Goal: Task Accomplishment & Management: Use online tool/utility

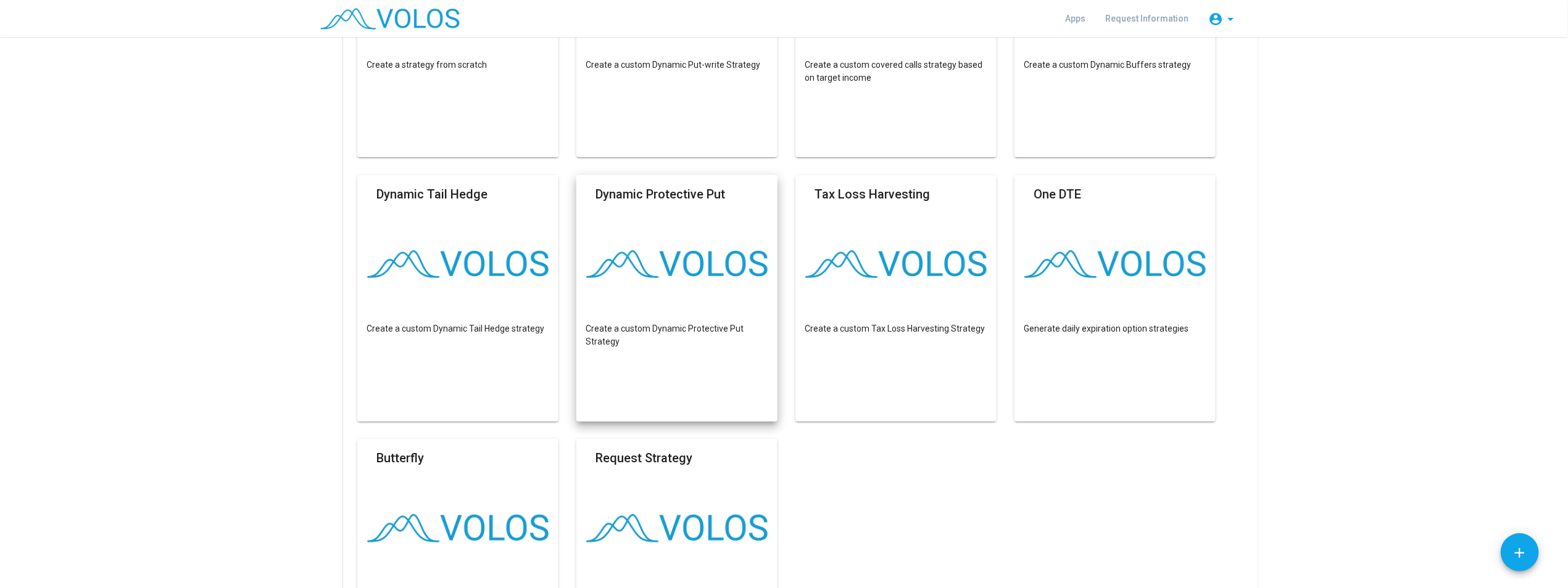
scroll to position [62, 0]
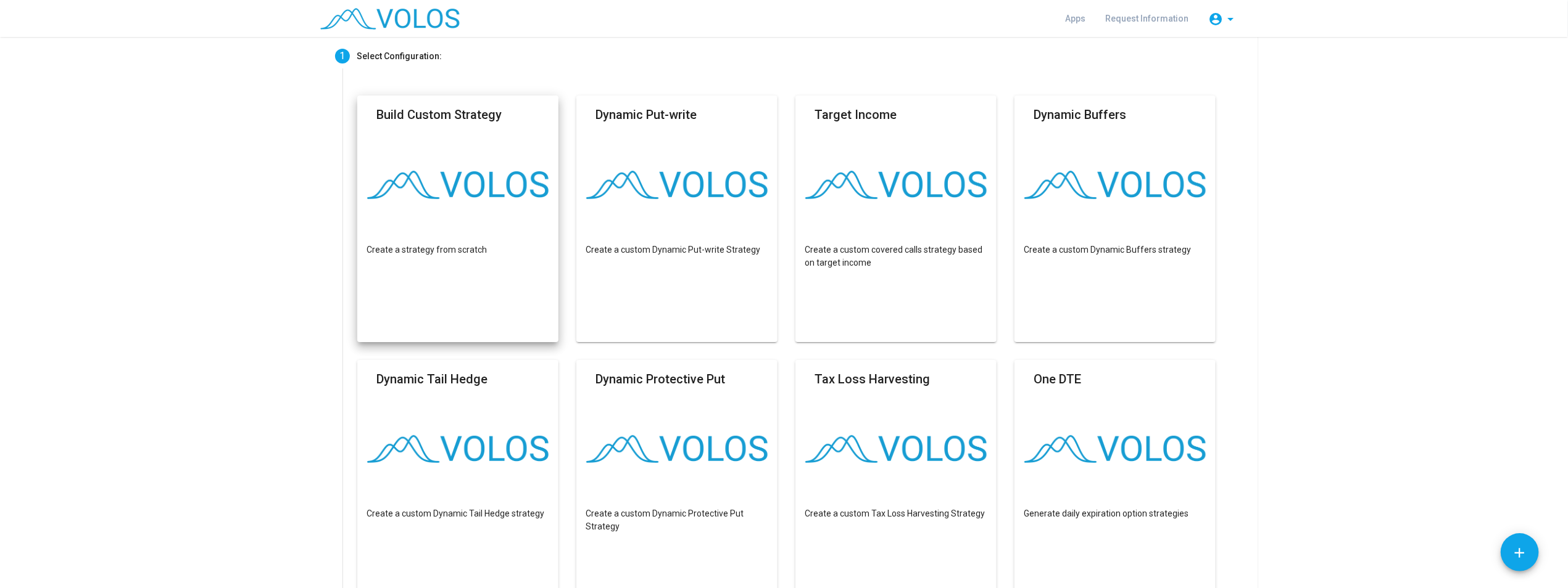
click at [485, 218] on mat-card "Build Custom Strategy Create a strategy from scratch" at bounding box center [458, 218] width 202 height 247
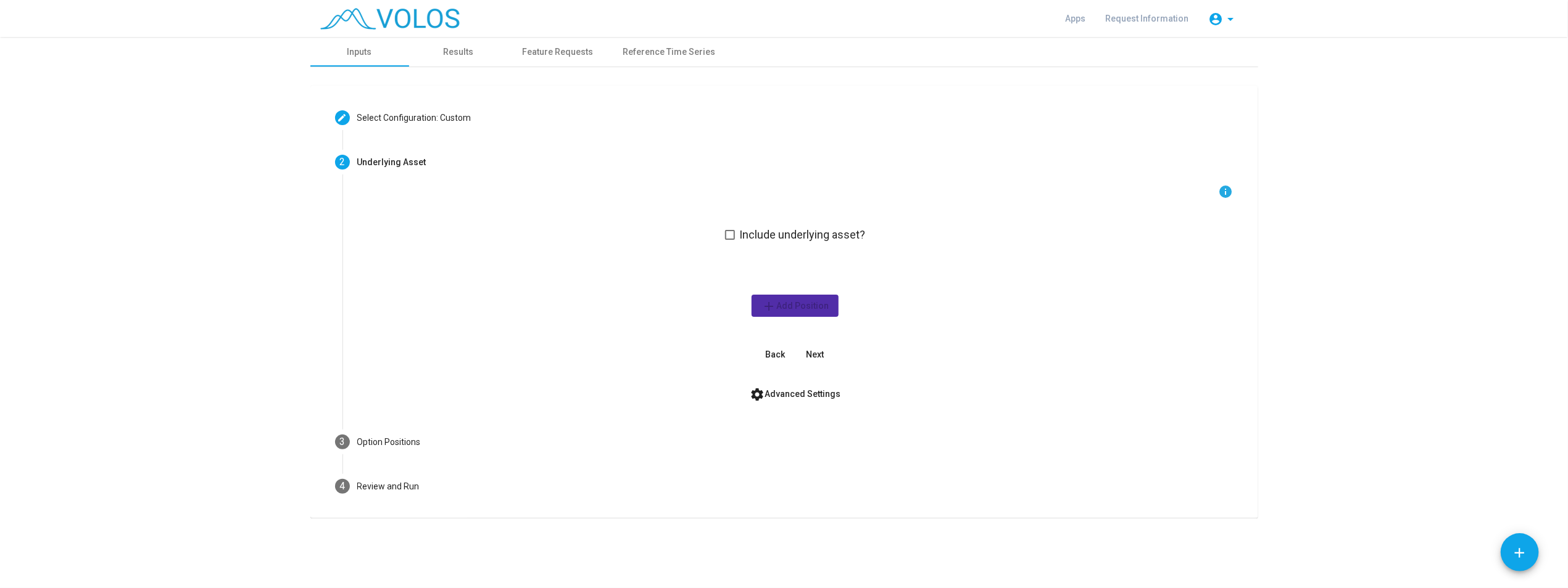
click at [732, 234] on span at bounding box center [730, 235] width 10 height 10
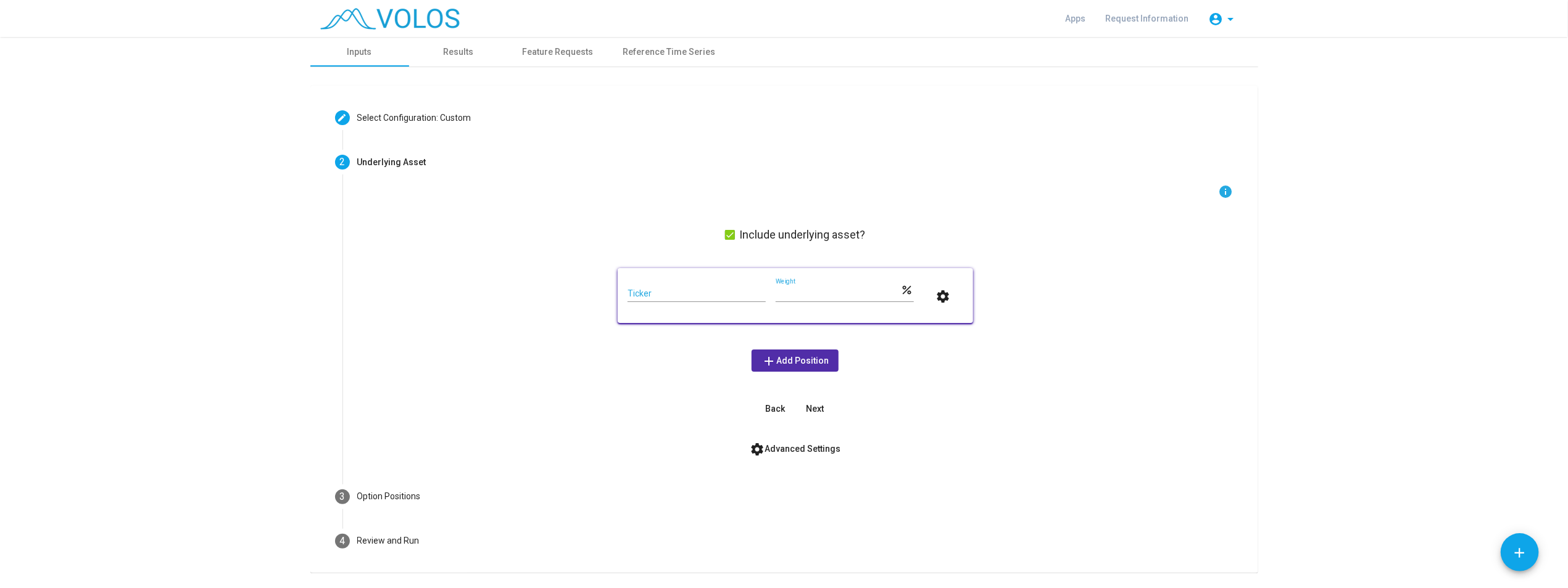
click at [654, 292] on input "Ticker" at bounding box center [696, 294] width 138 height 10
click at [784, 285] on button "settings" at bounding box center [943, 296] width 39 height 22
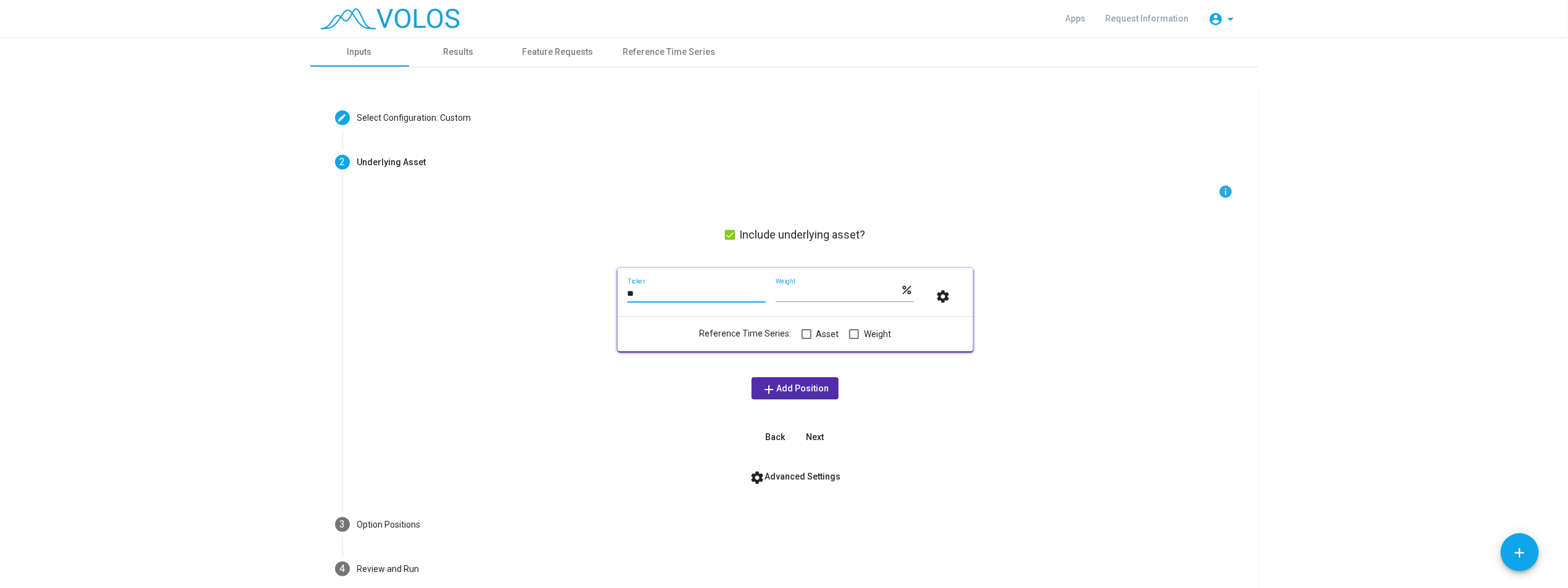
type input "*"
click at [784, 432] on span "Next" at bounding box center [814, 437] width 18 height 10
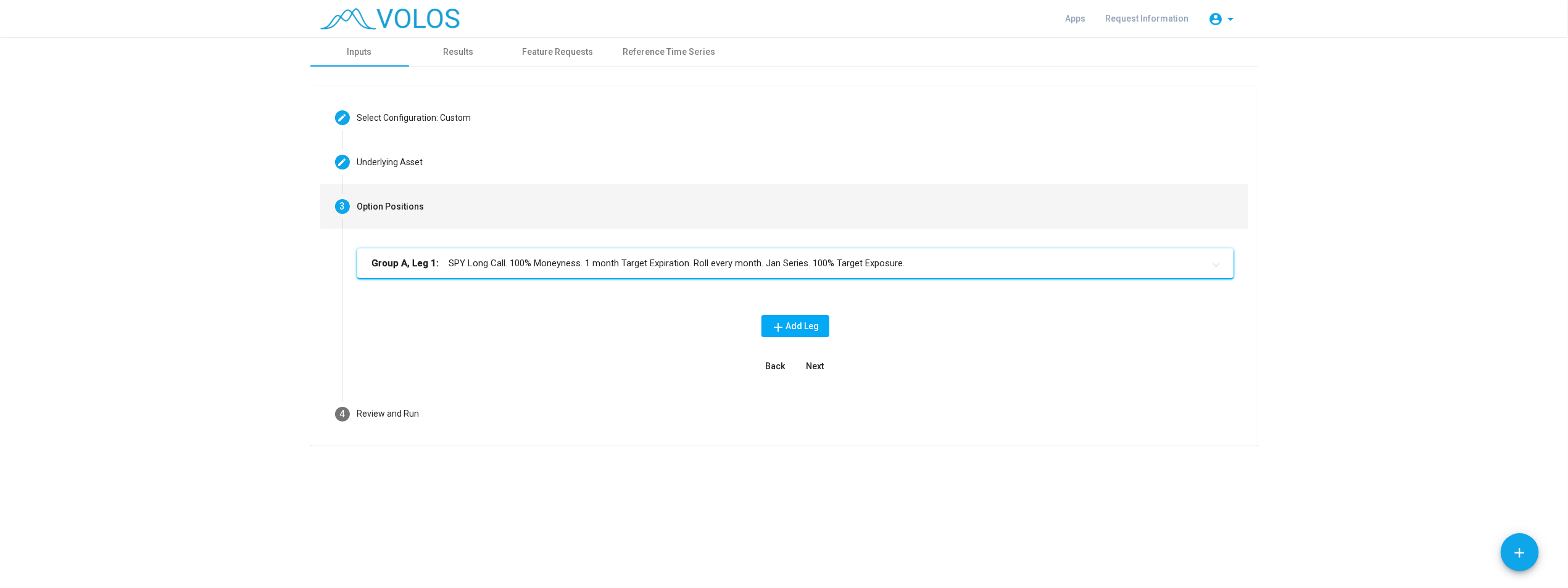
click at [779, 372] on button "Back" at bounding box center [775, 367] width 39 height 22
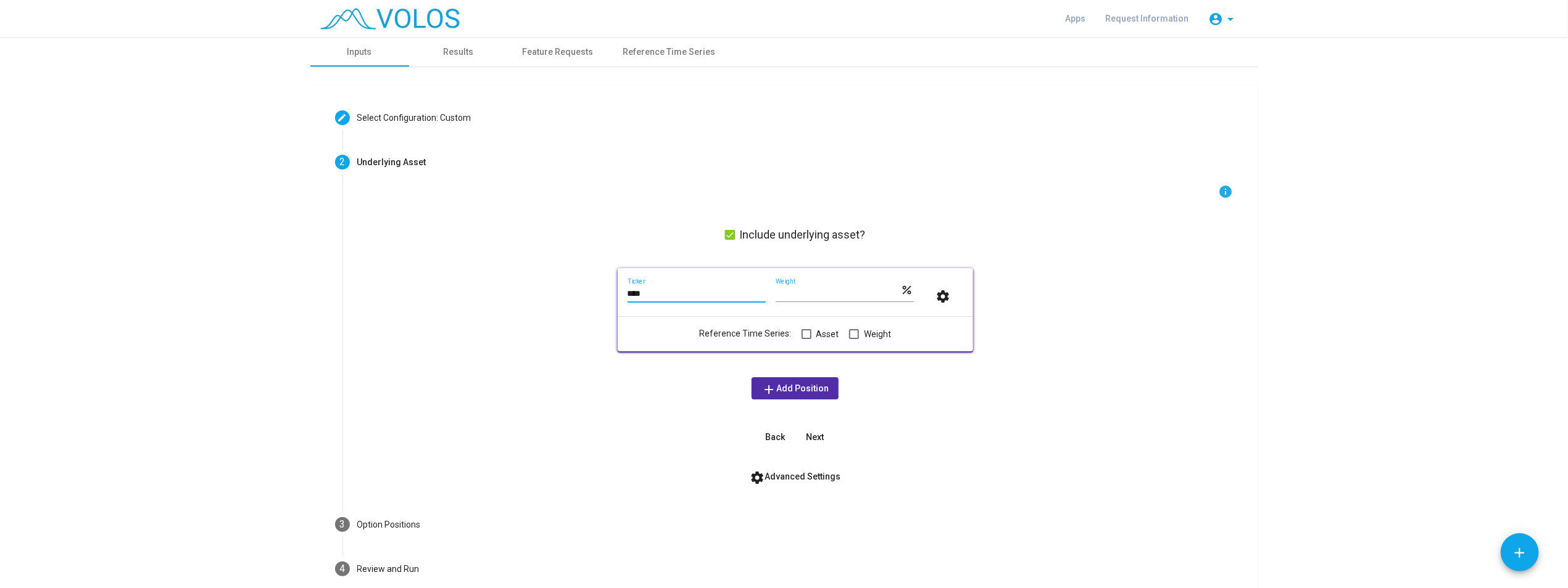
click at [669, 293] on input "****" at bounding box center [696, 294] width 138 height 10
type input "*"
click at [660, 300] on div "Ticker" at bounding box center [696, 290] width 138 height 24
type input "*"
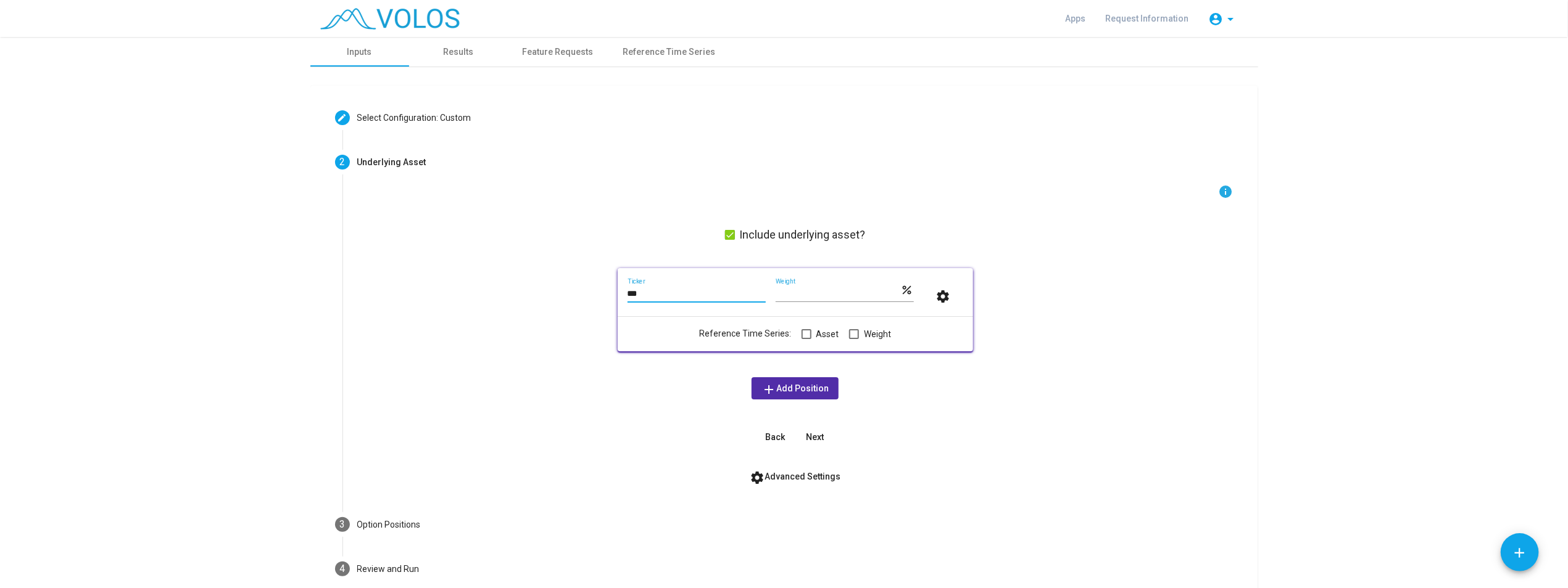
click at [784, 478] on span "settings Advanced Settings" at bounding box center [795, 477] width 91 height 10
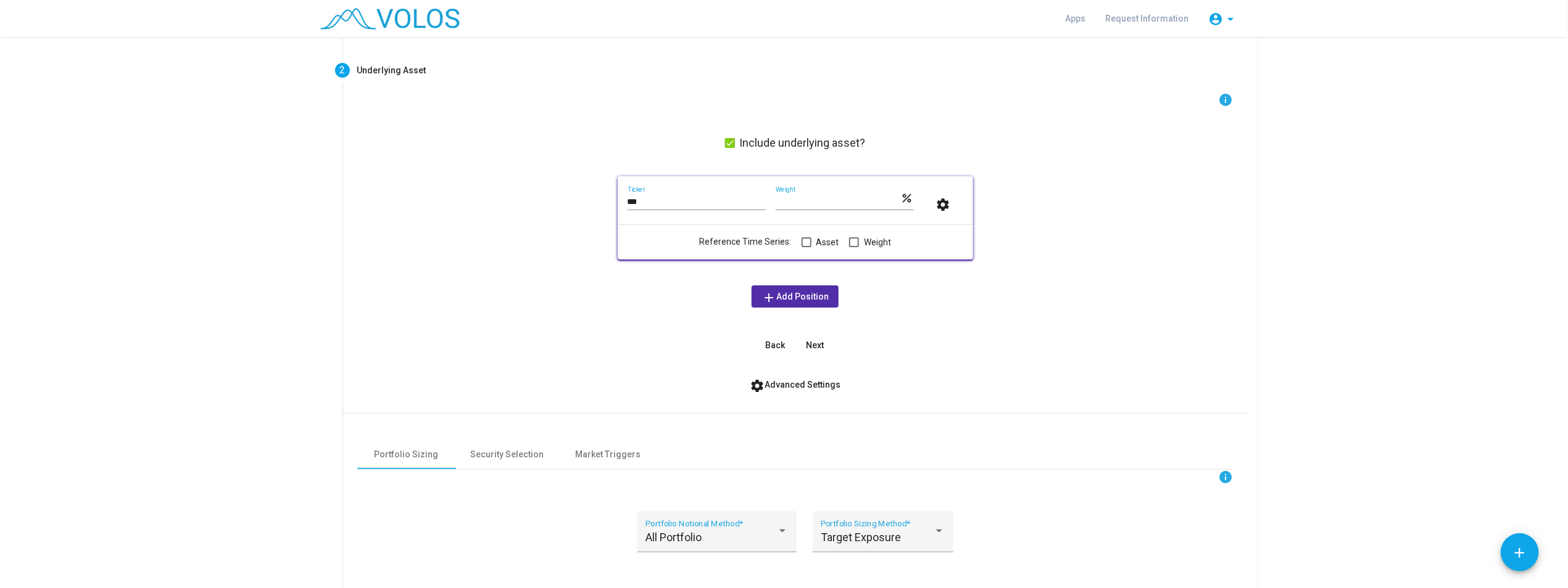
scroll to position [68, 0]
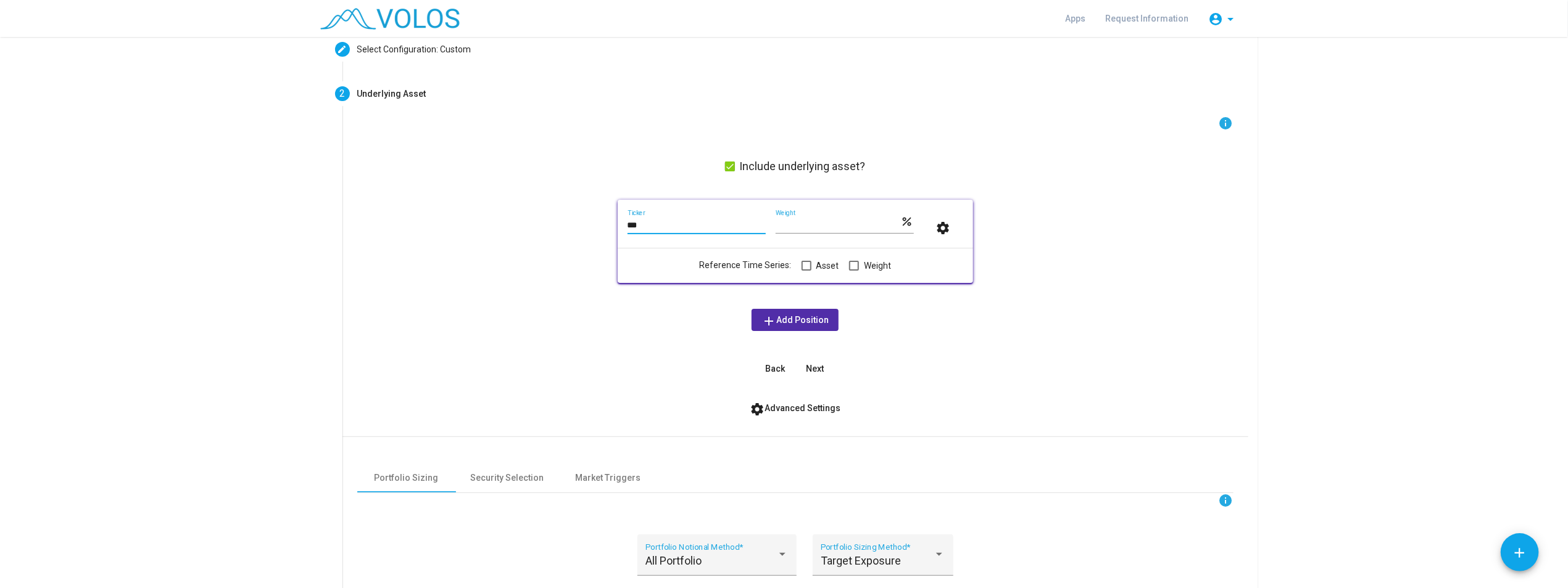
click at [653, 225] on input "***" at bounding box center [696, 226] width 138 height 10
drag, startPoint x: 653, startPoint y: 225, endPoint x: 567, endPoint y: 215, distance: 86.6
click at [567, 215] on div "info Include underlying asset? *** Ticker *** Weight percent settings Reference…" at bounding box center [795, 248] width 876 height 264
type input "****"
click at [784, 371] on button "Next" at bounding box center [815, 369] width 39 height 22
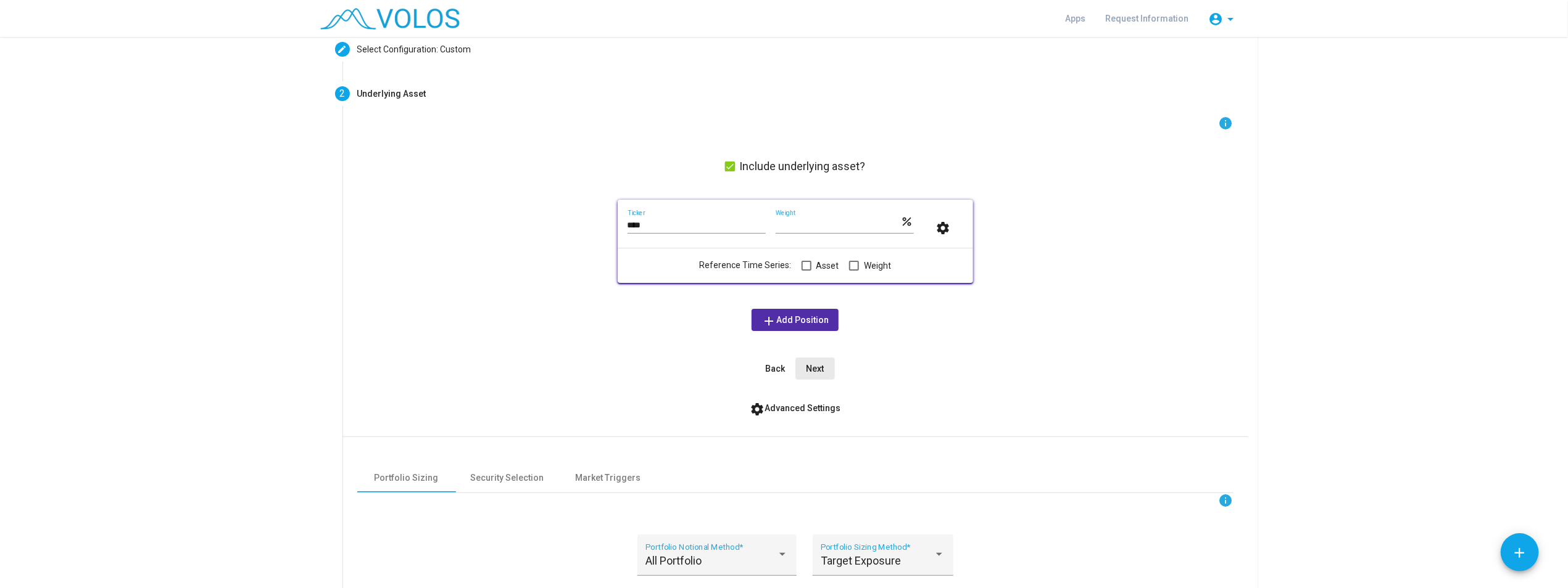
scroll to position [0, 0]
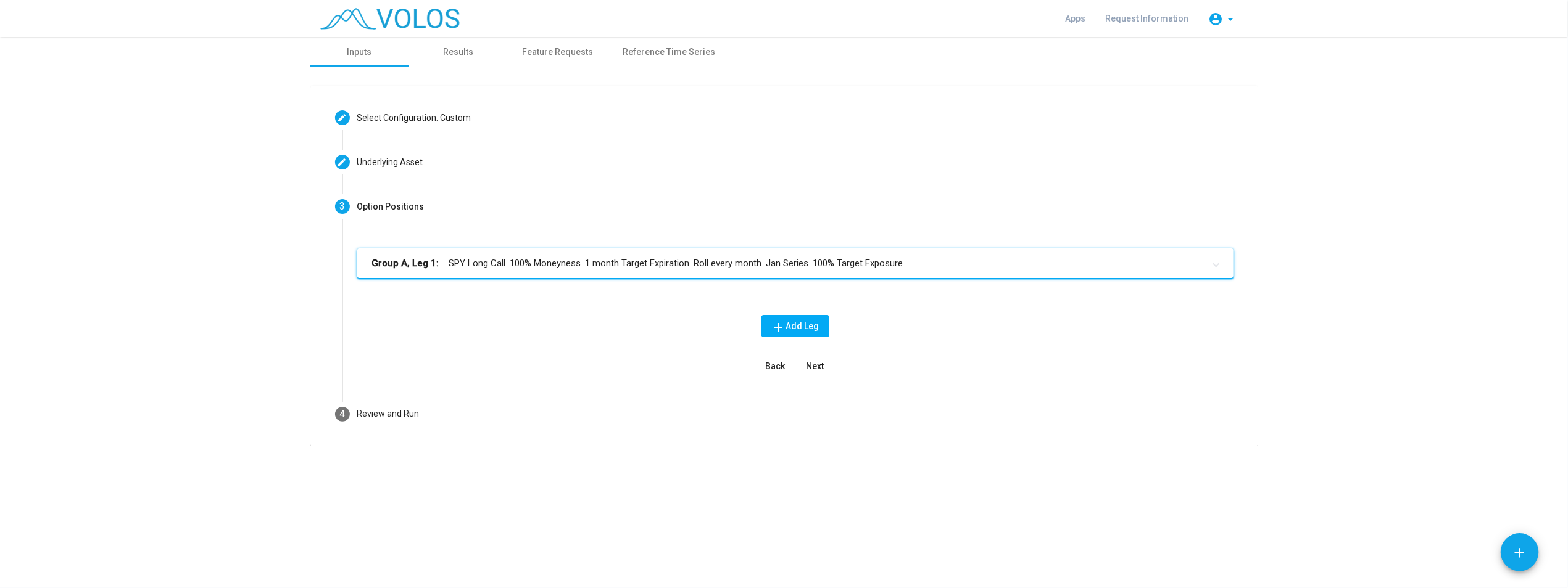
click at [396, 261] on b "Group A, Leg 1:" at bounding box center [406, 263] width 67 height 14
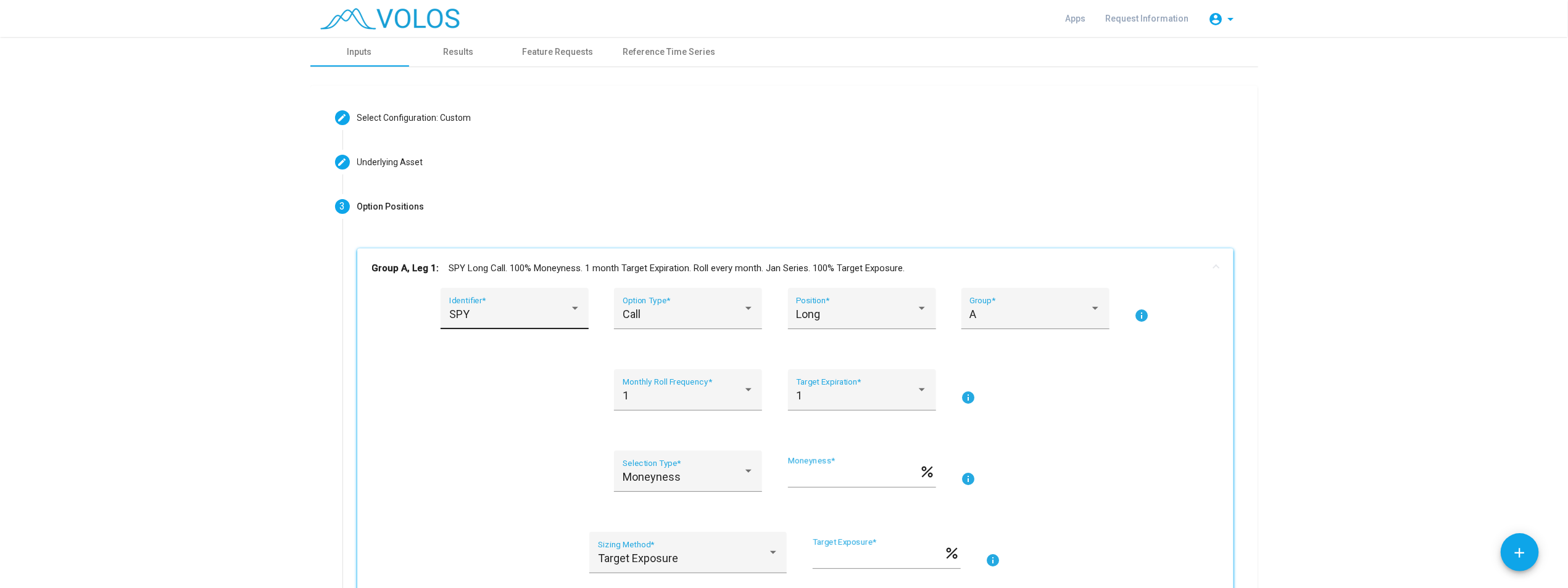
click at [465, 311] on div "SPY" at bounding box center [509, 315] width 120 height 13
type input "*"
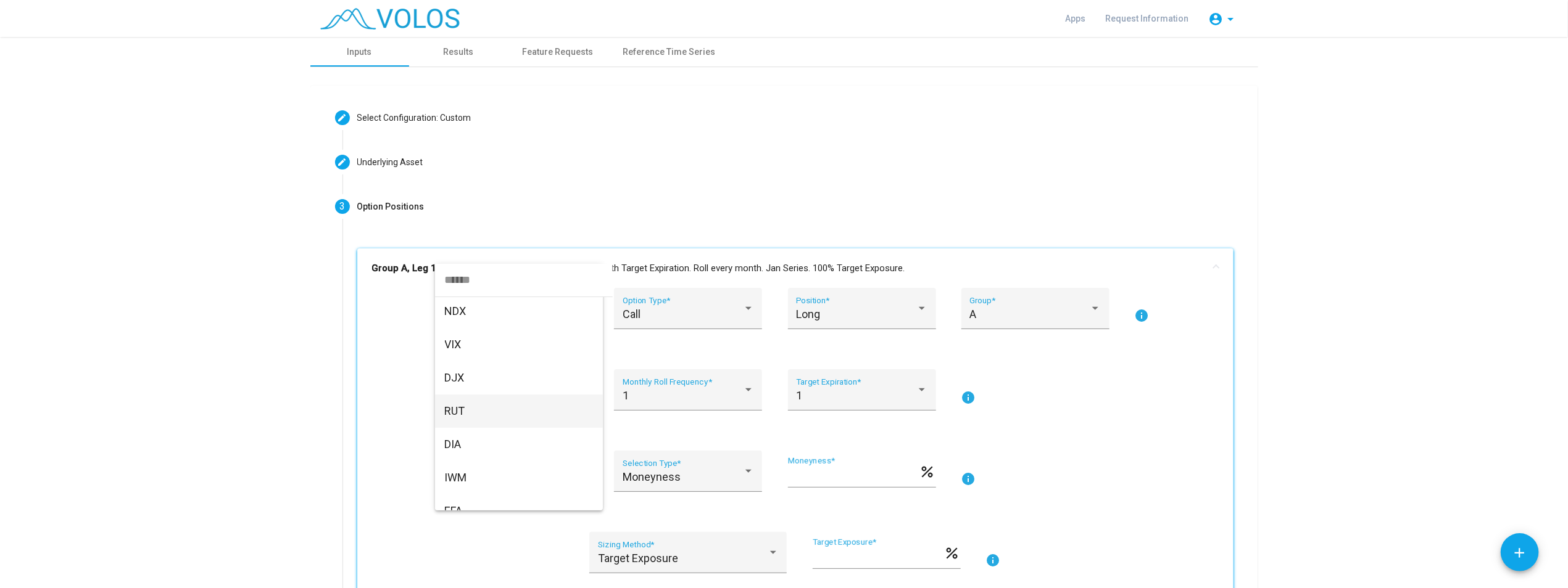
scroll to position [93, 0]
click at [465, 280] on input "dropdown search" at bounding box center [524, 280] width 178 height 33
click at [491, 437] on span "HYG" at bounding box center [519, 435] width 148 height 33
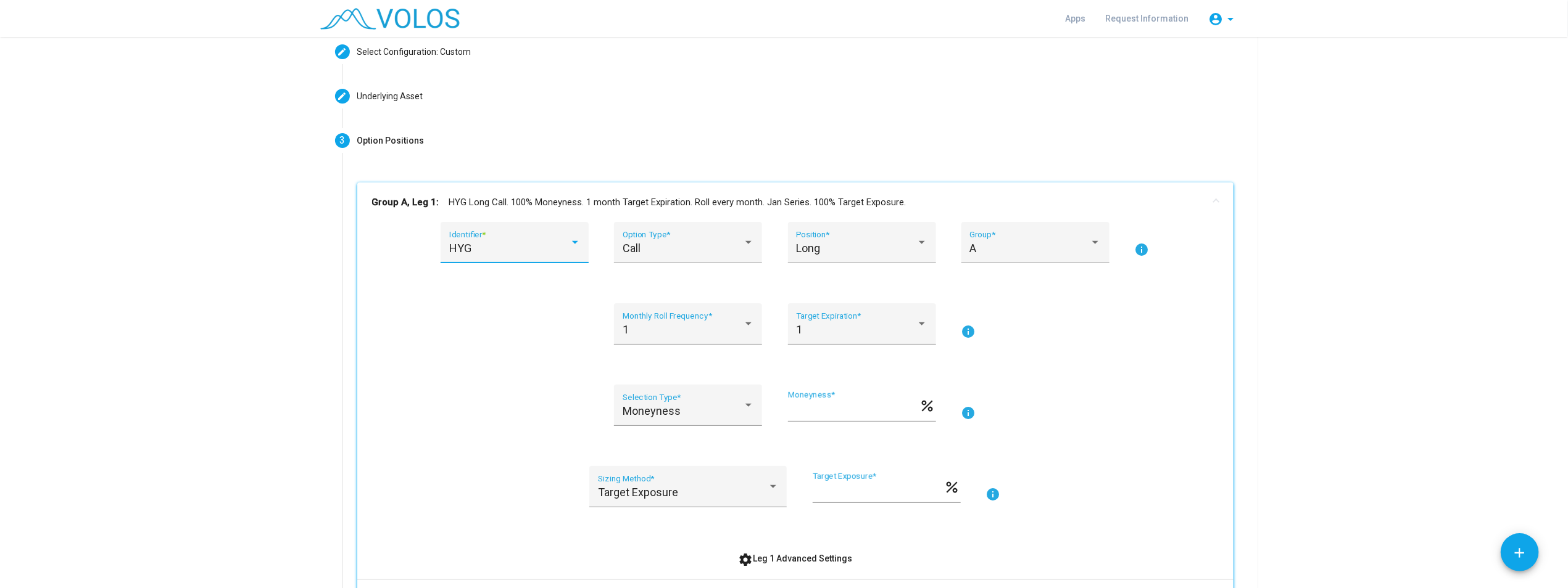
scroll to position [185, 0]
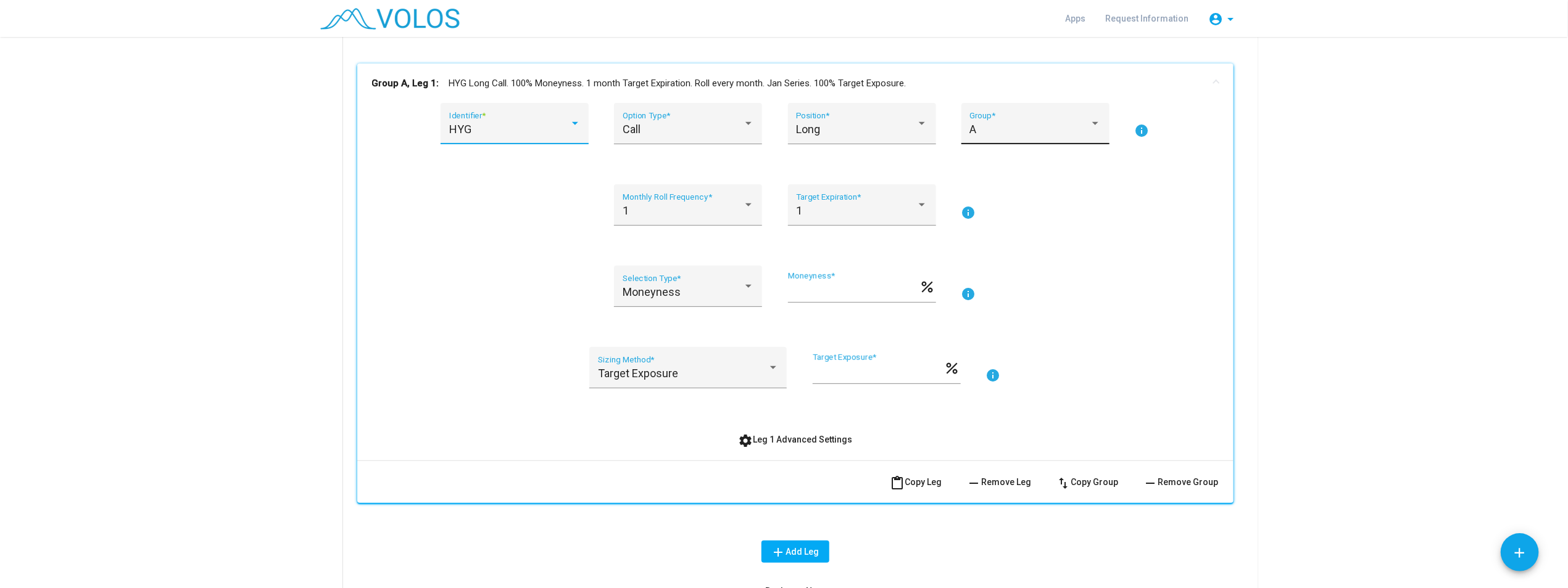
click at [784, 132] on div "A" at bounding box center [1029, 130] width 120 height 13
click at [784, 132] on span "A" at bounding box center [1030, 129] width 131 height 33
click at [784, 210] on div "1" at bounding box center [855, 211] width 120 height 13
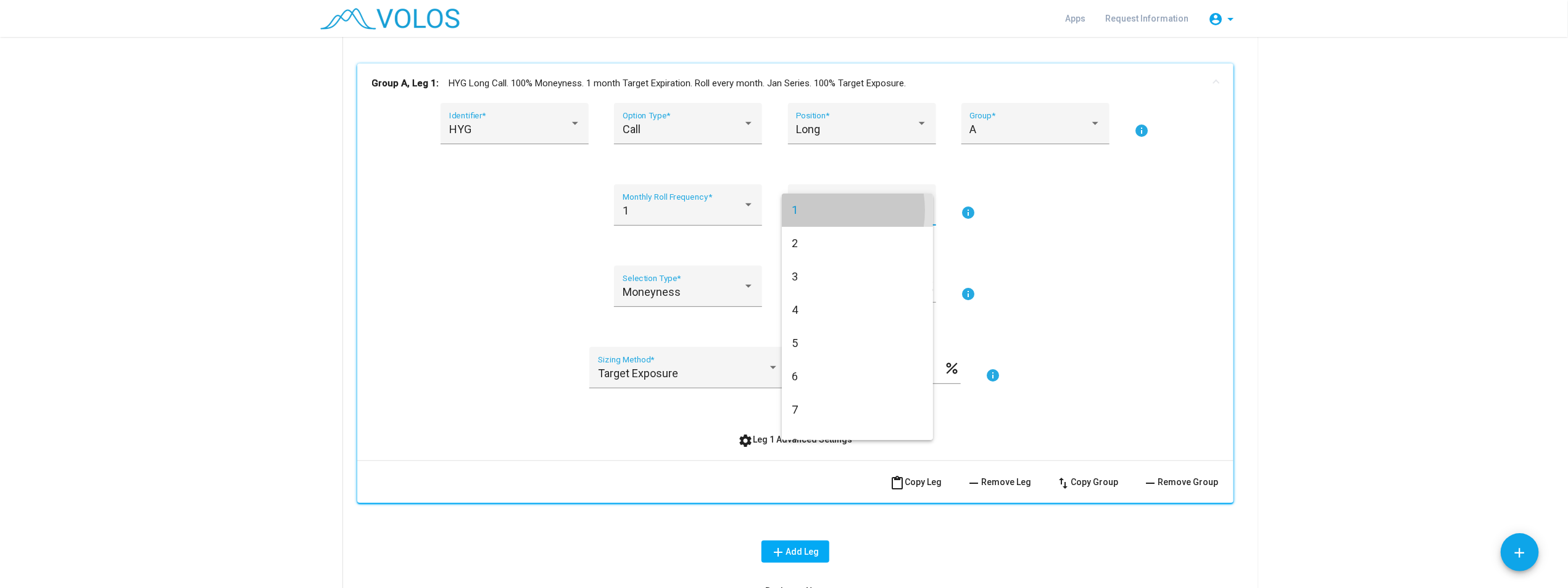
click at [784, 210] on span "1" at bounding box center [857, 210] width 131 height 33
click at [784, 214] on mat-icon "info" at bounding box center [968, 212] width 15 height 15
click at [668, 205] on div "1" at bounding box center [682, 211] width 120 height 13
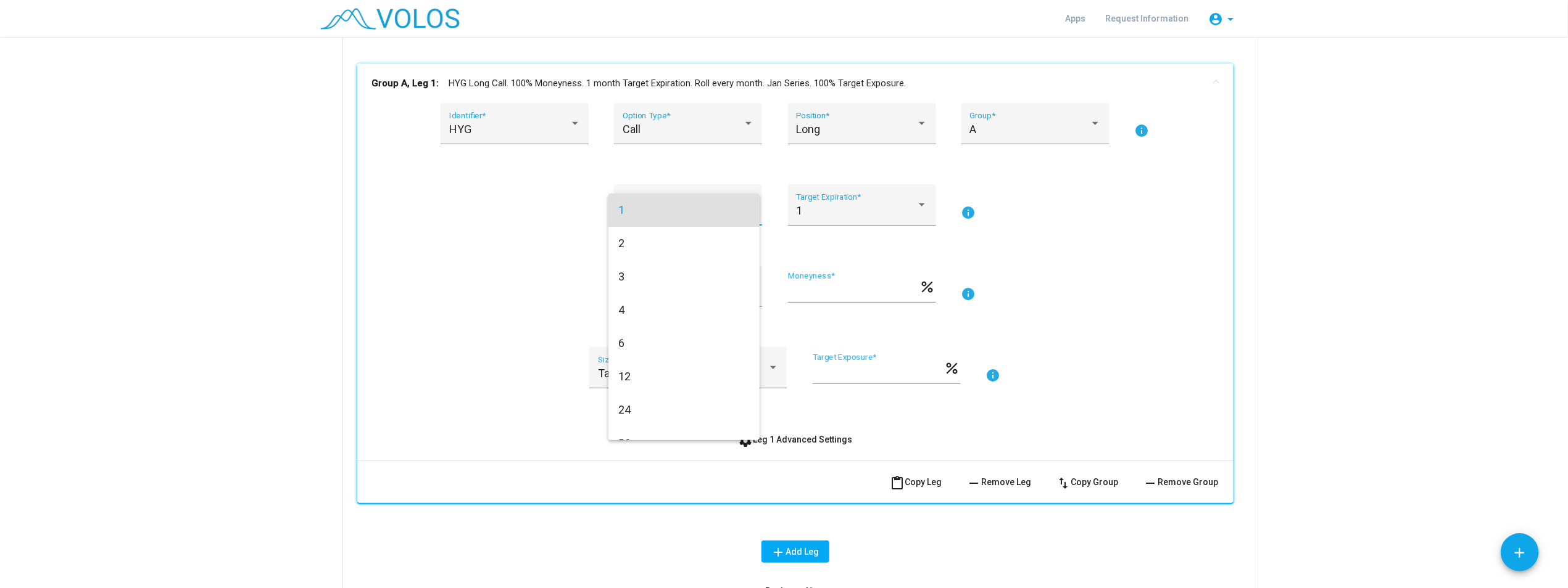
click at [668, 205] on span "1" at bounding box center [684, 210] width 131 height 33
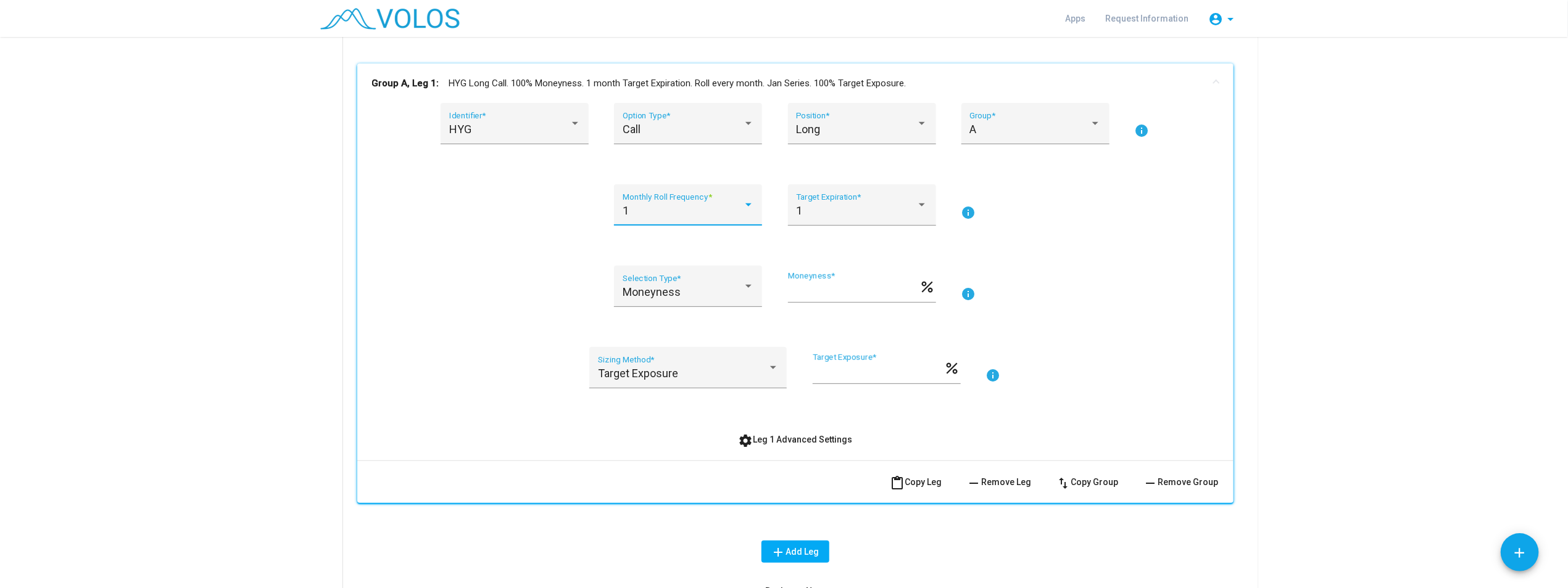
click at [543, 231] on div "1 Monthly Roll Frequency * 1 Target Expiration * info" at bounding box center [795, 212] width 846 height 56
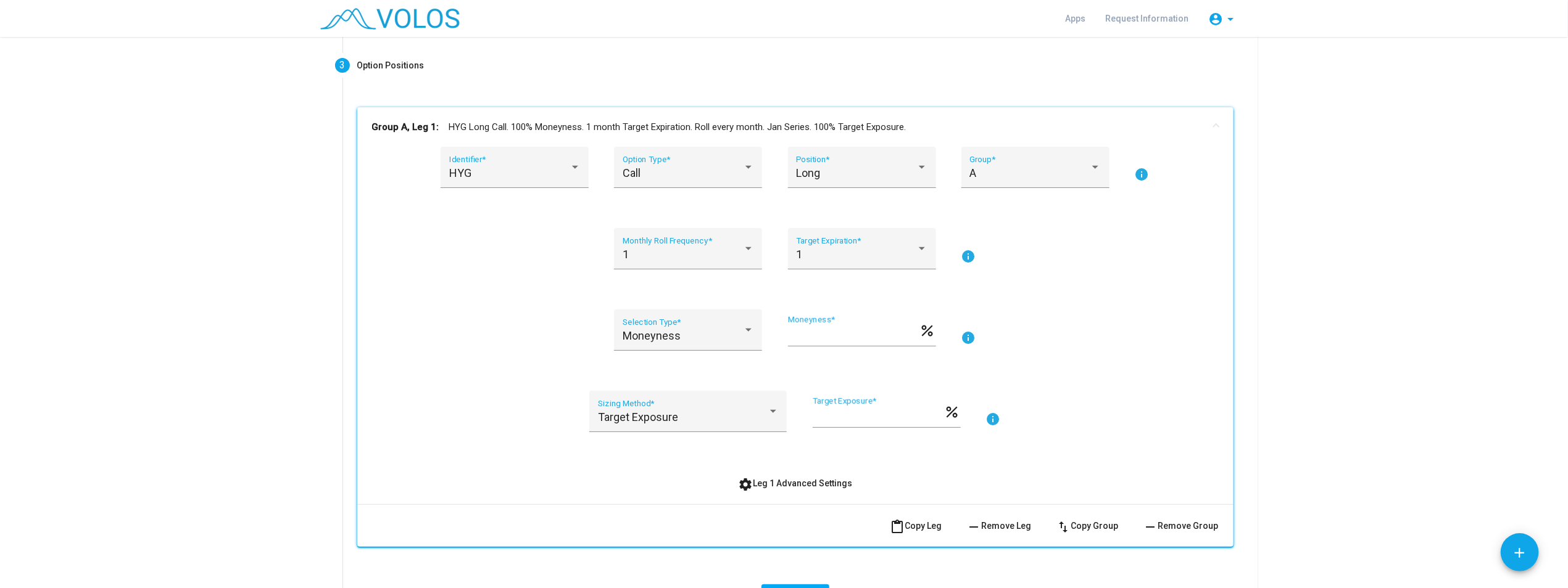
scroll to position [70, 0]
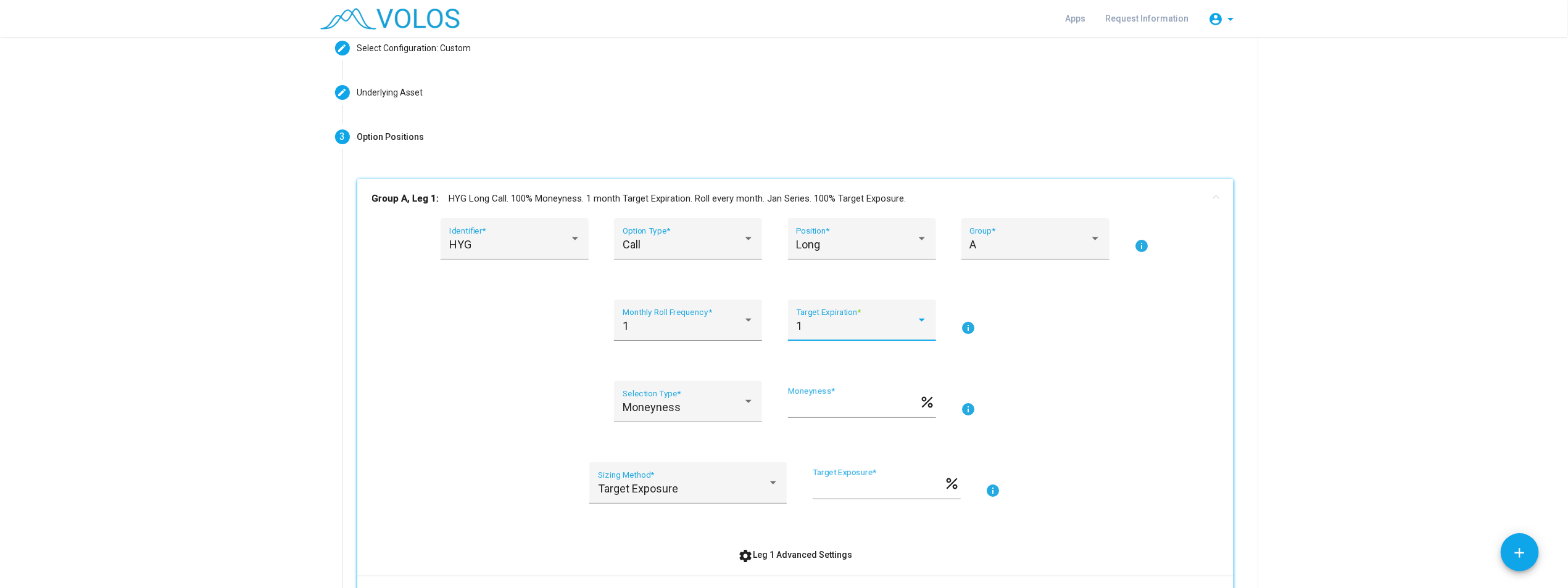
click at [784, 325] on div "1" at bounding box center [855, 327] width 120 height 13
click at [784, 403] on span "12" at bounding box center [857, 396] width 131 height 33
click at [784, 320] on div "12" at bounding box center [855, 327] width 120 height 13
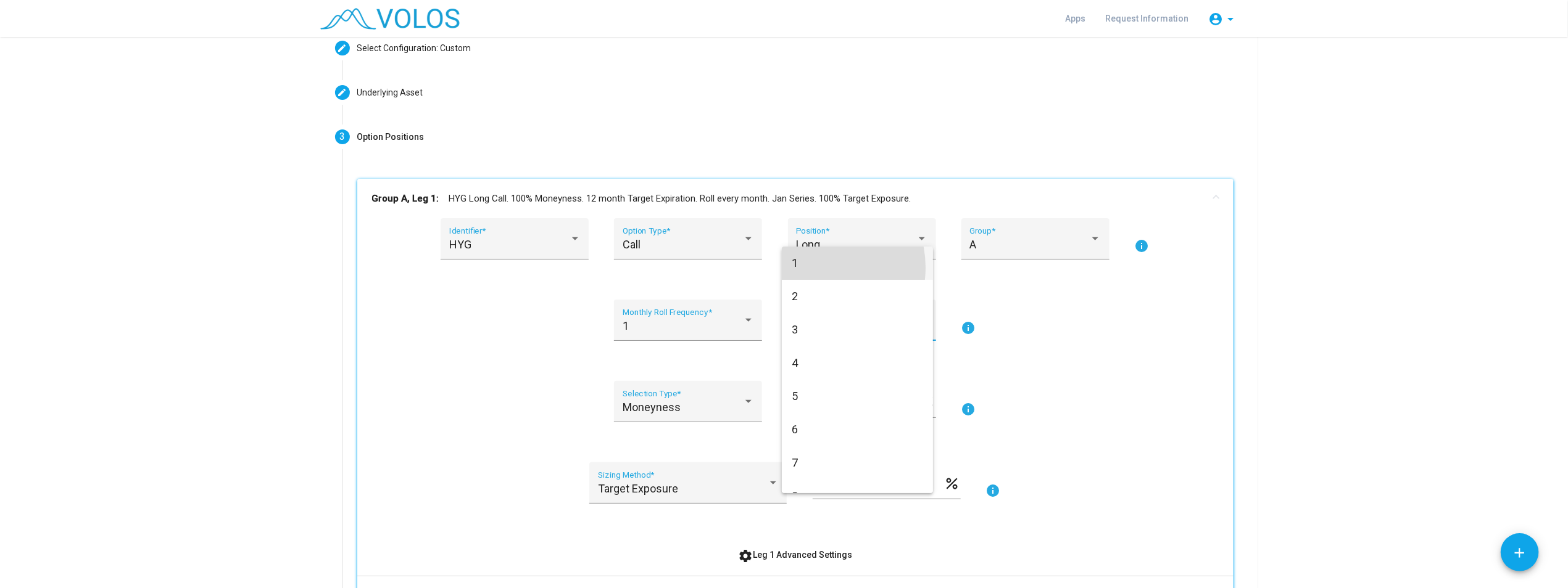
click at [784, 268] on span "1" at bounding box center [857, 263] width 131 height 33
click at [667, 327] on div "1" at bounding box center [682, 327] width 120 height 13
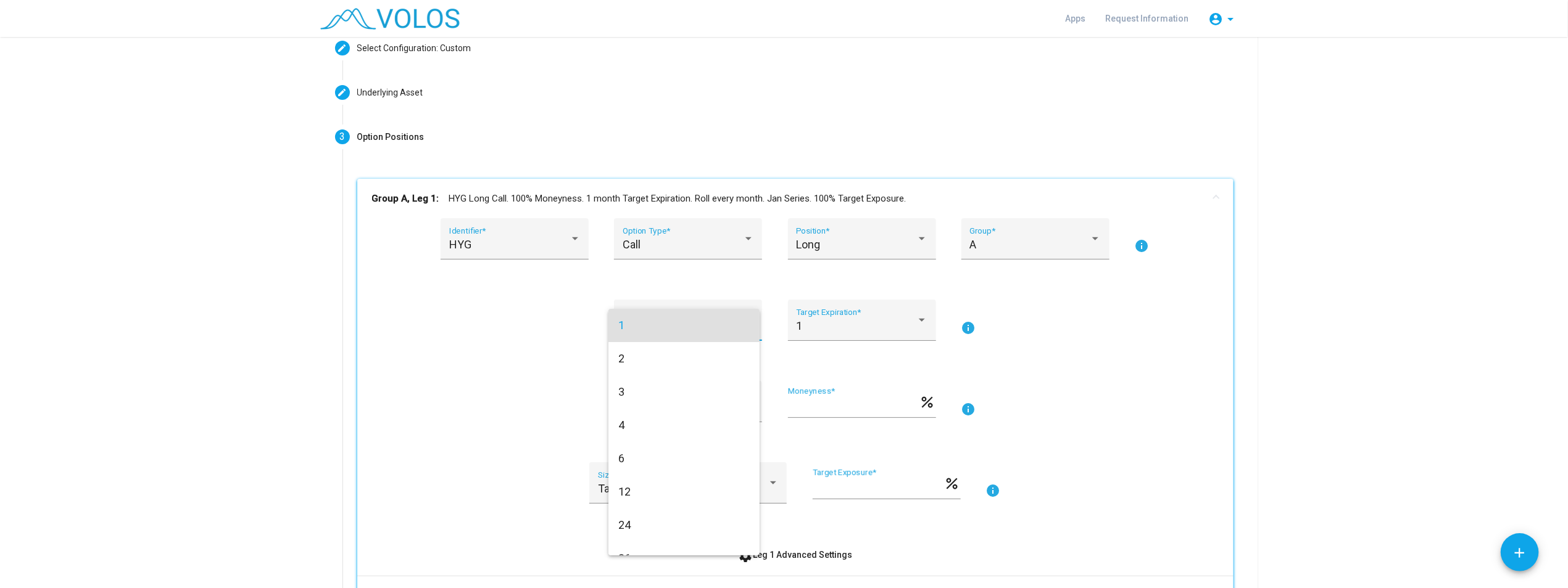
click at [475, 328] on div at bounding box center [784, 294] width 1568 height 588
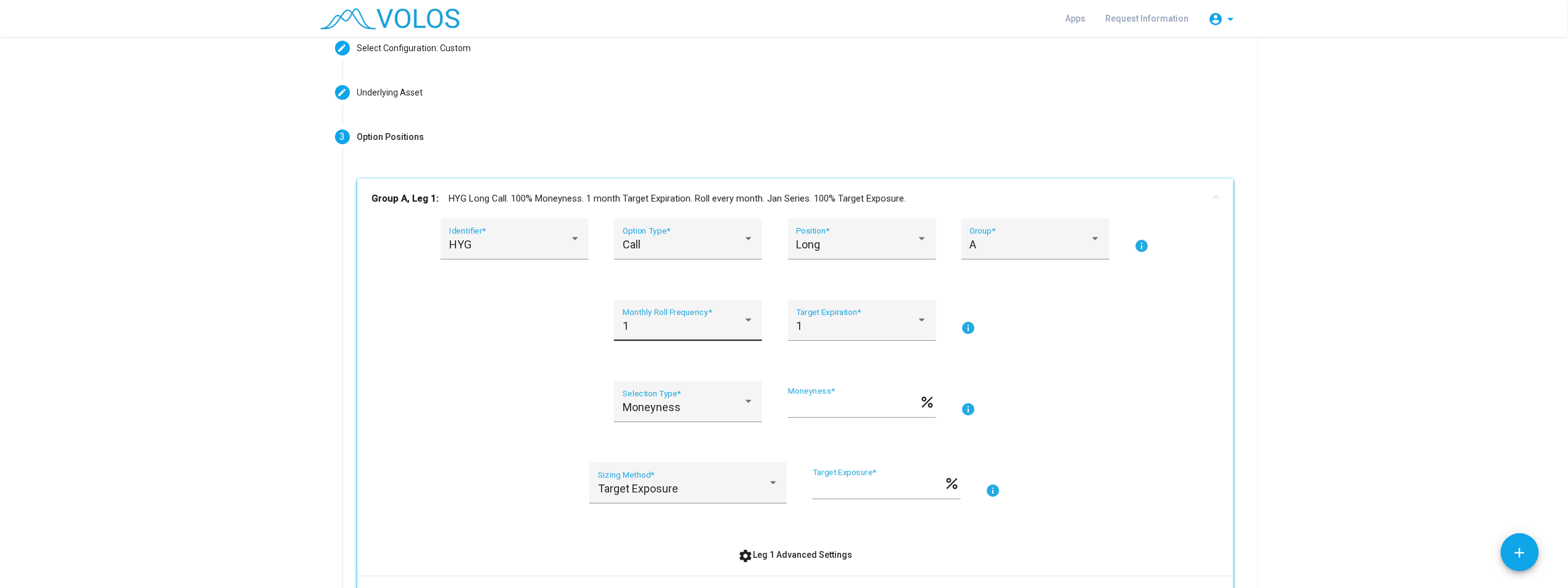
click at [631, 325] on div "1" at bounding box center [682, 327] width 120 height 13
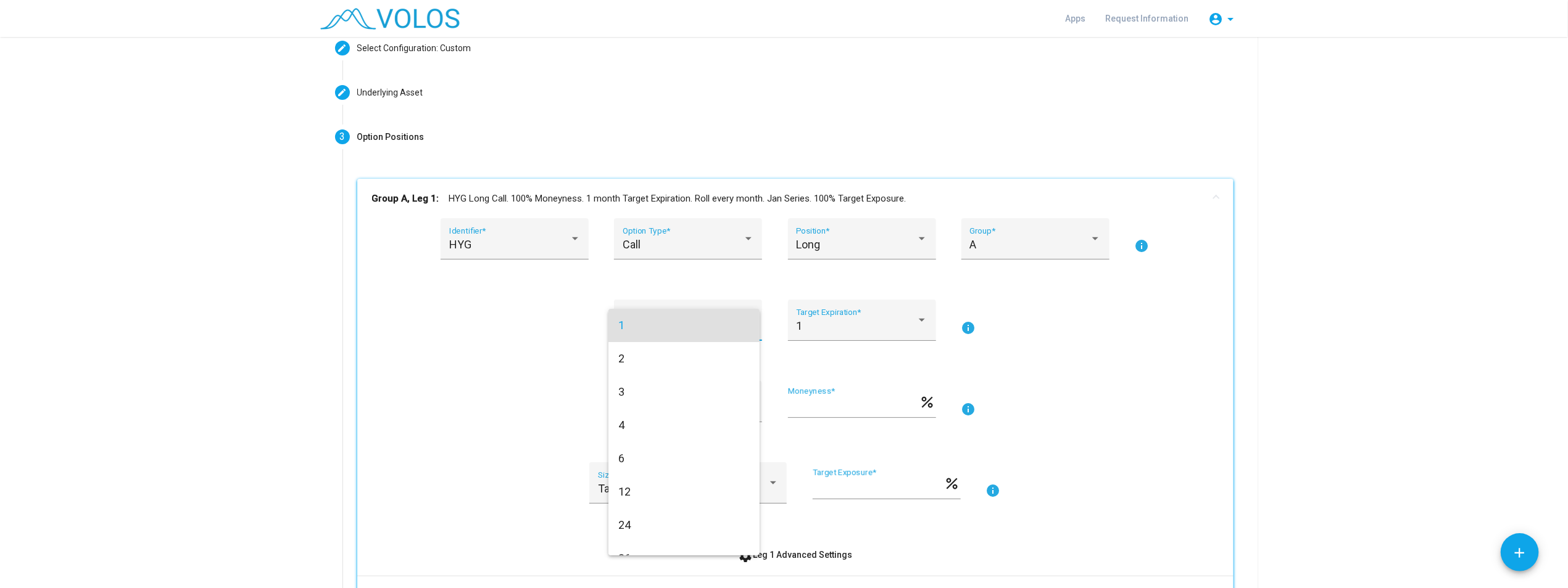
click at [540, 361] on div at bounding box center [784, 294] width 1568 height 588
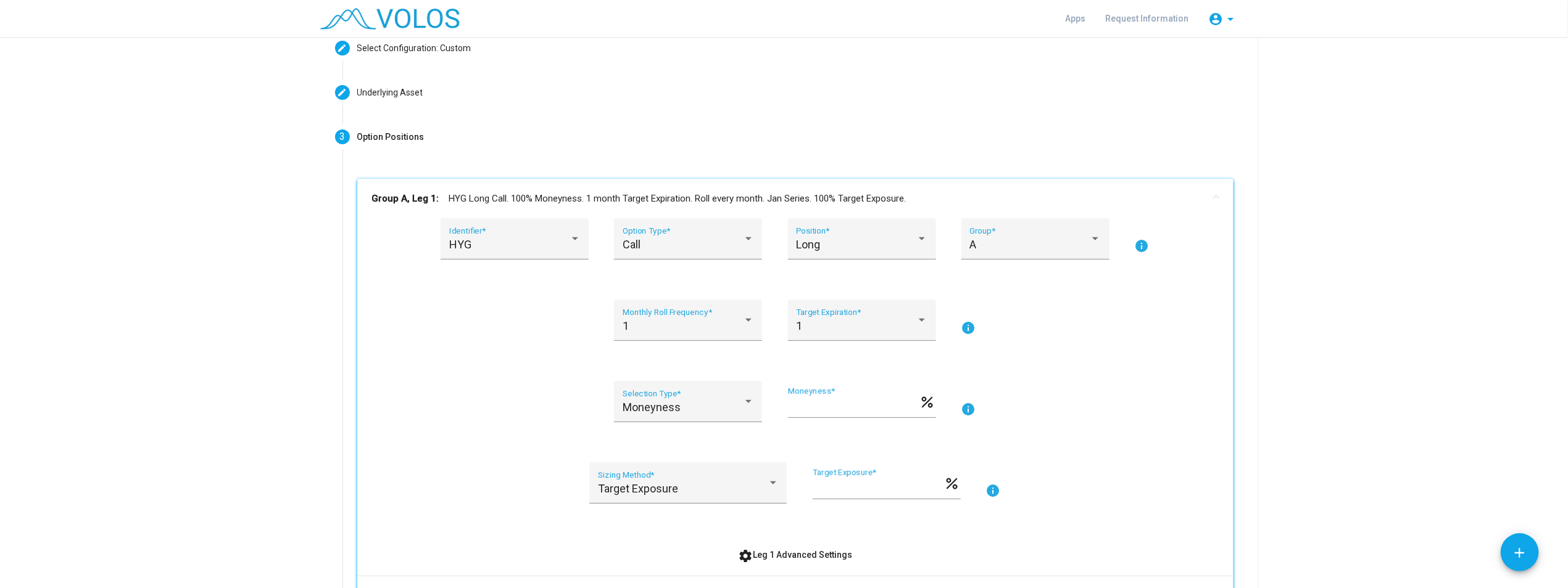
click at [549, 422] on div "Moneyness Selection Type * *** Moneyness * percent info" at bounding box center [795, 409] width 846 height 56
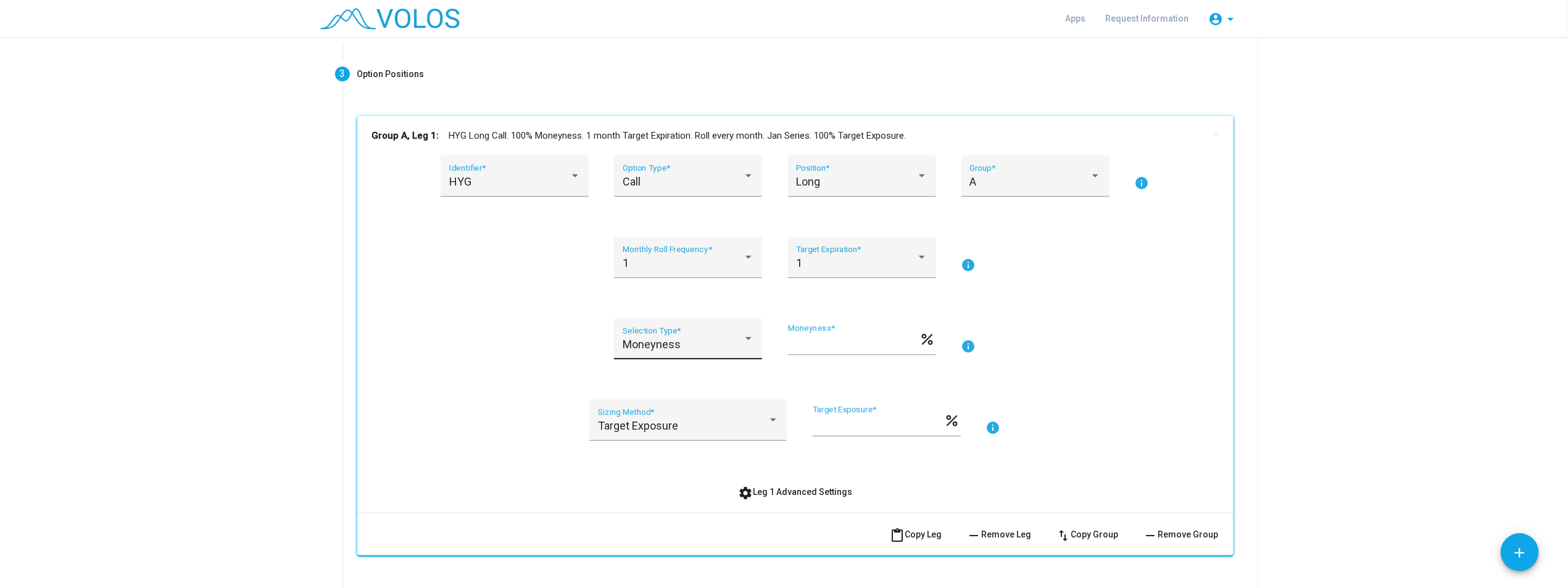
scroll to position [193, 0]
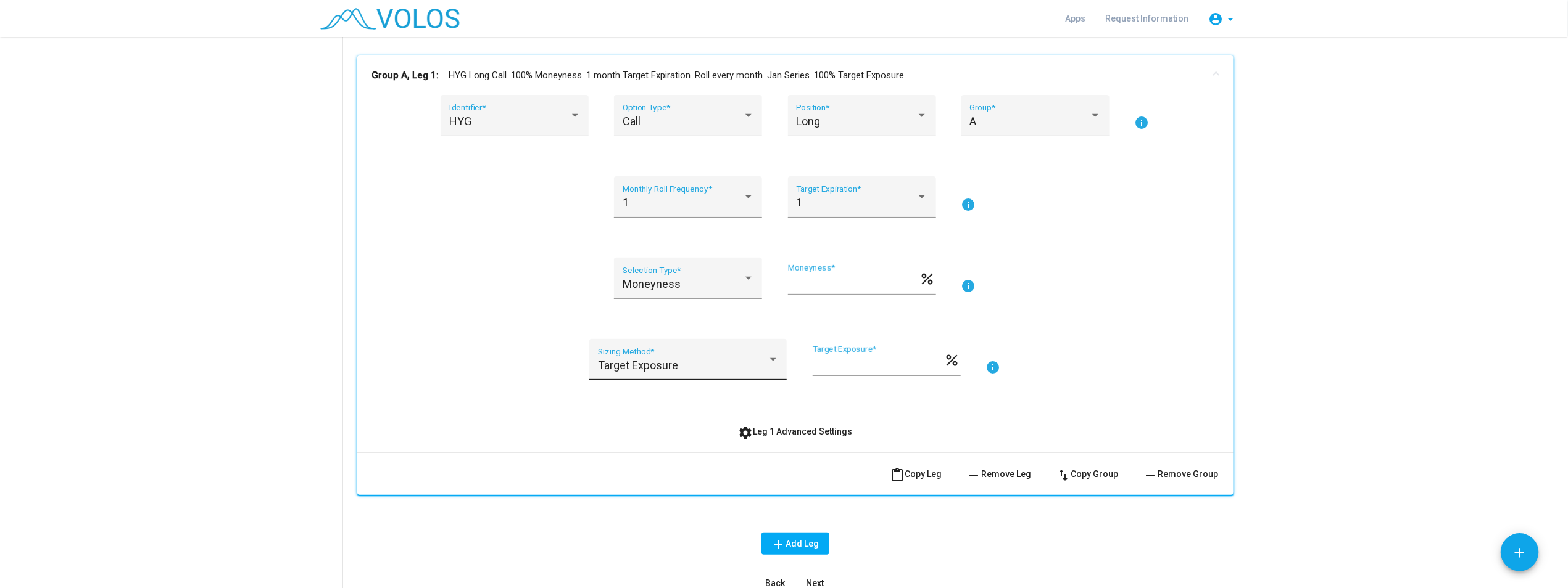
click at [699, 370] on div "Target Exposure" at bounding box center [682, 366] width 169 height 13
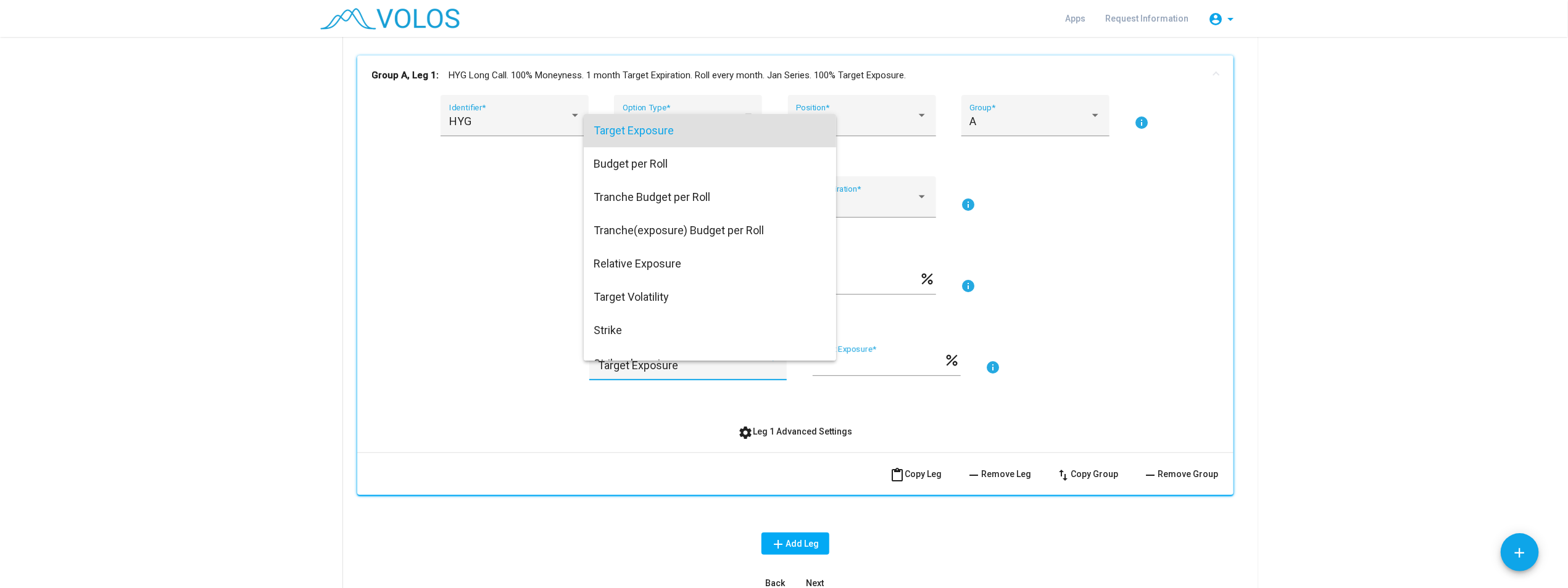
click at [505, 374] on div at bounding box center [784, 294] width 1568 height 588
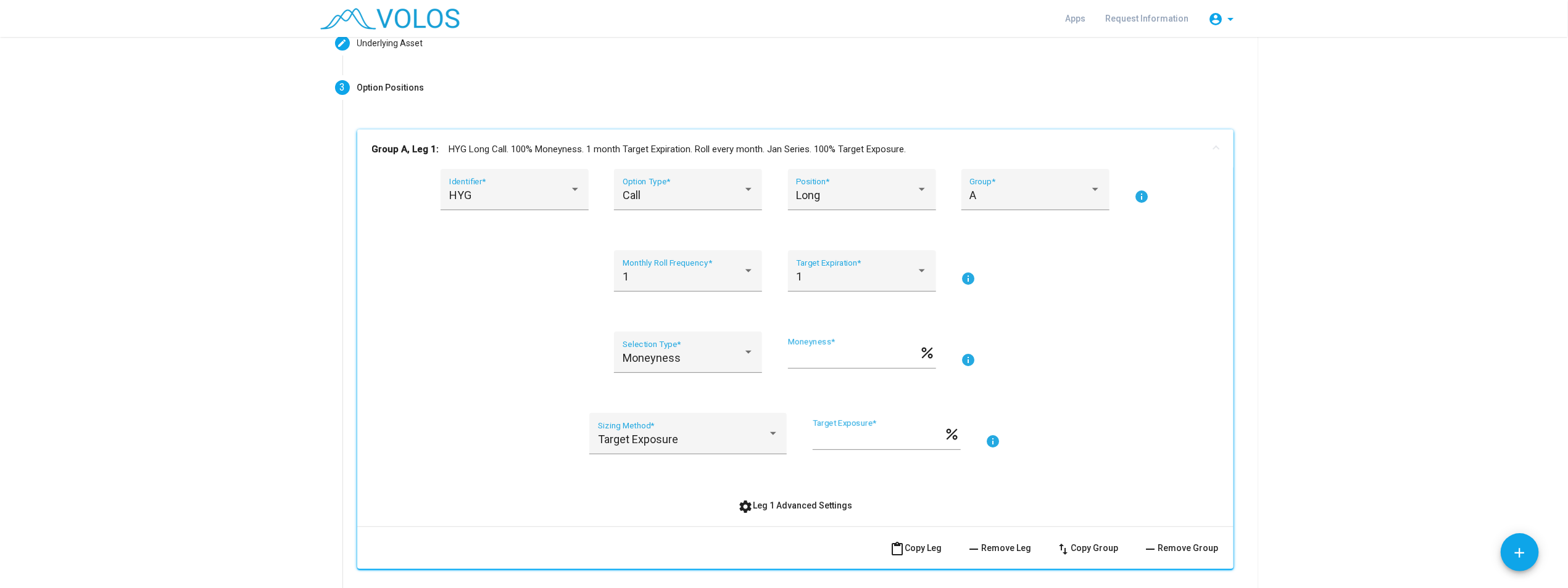
scroll to position [0, 0]
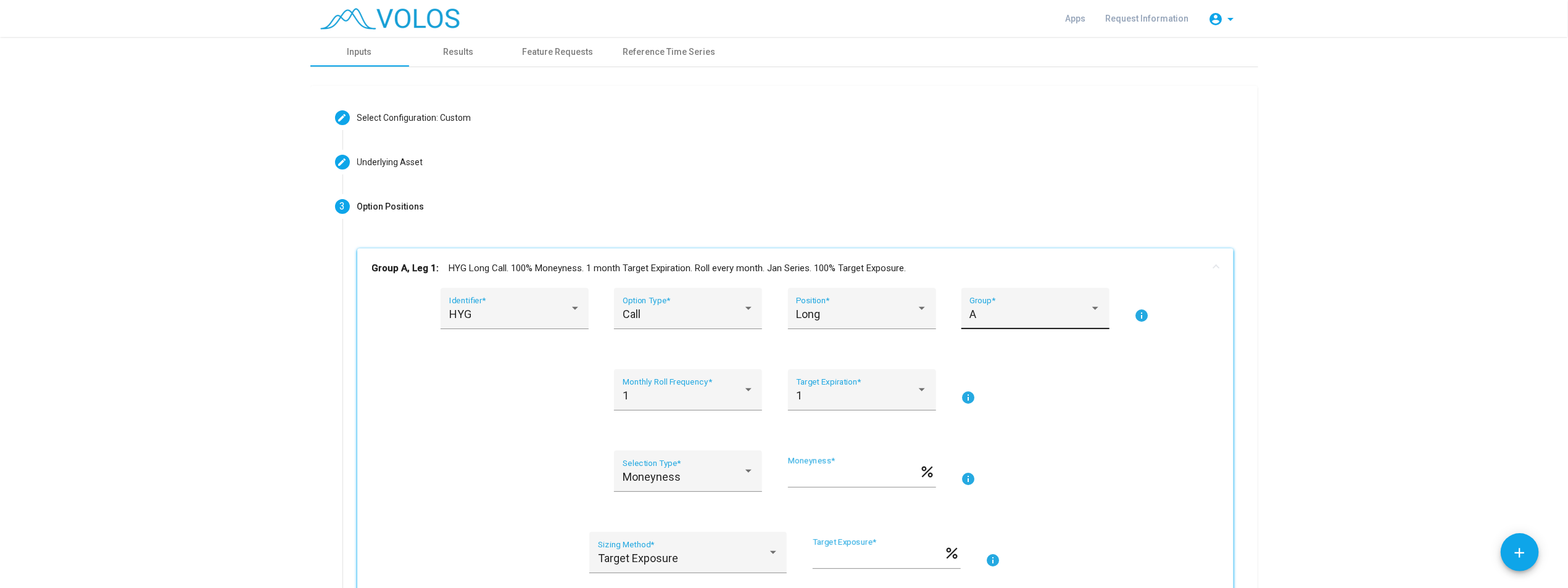
click at [784, 296] on div "A Group *" at bounding box center [1035, 313] width 131 height 33
click at [784, 273] on div at bounding box center [784, 294] width 1568 height 588
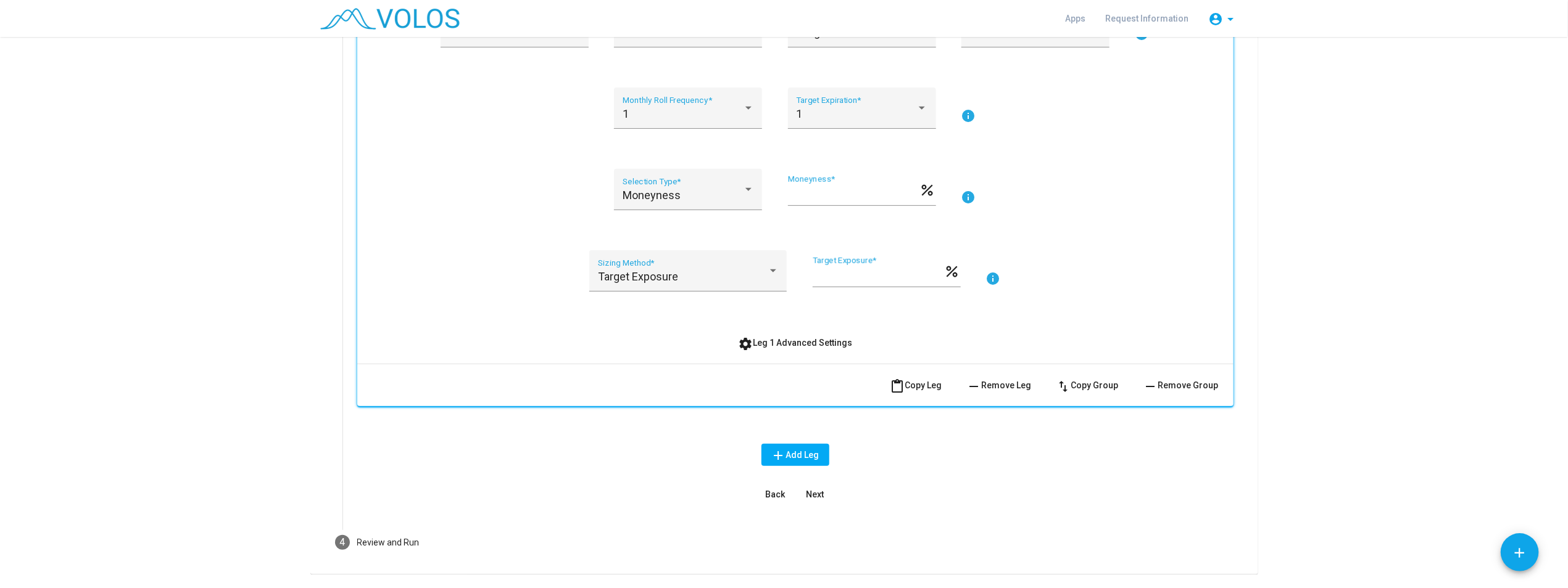
scroll to position [316, 0]
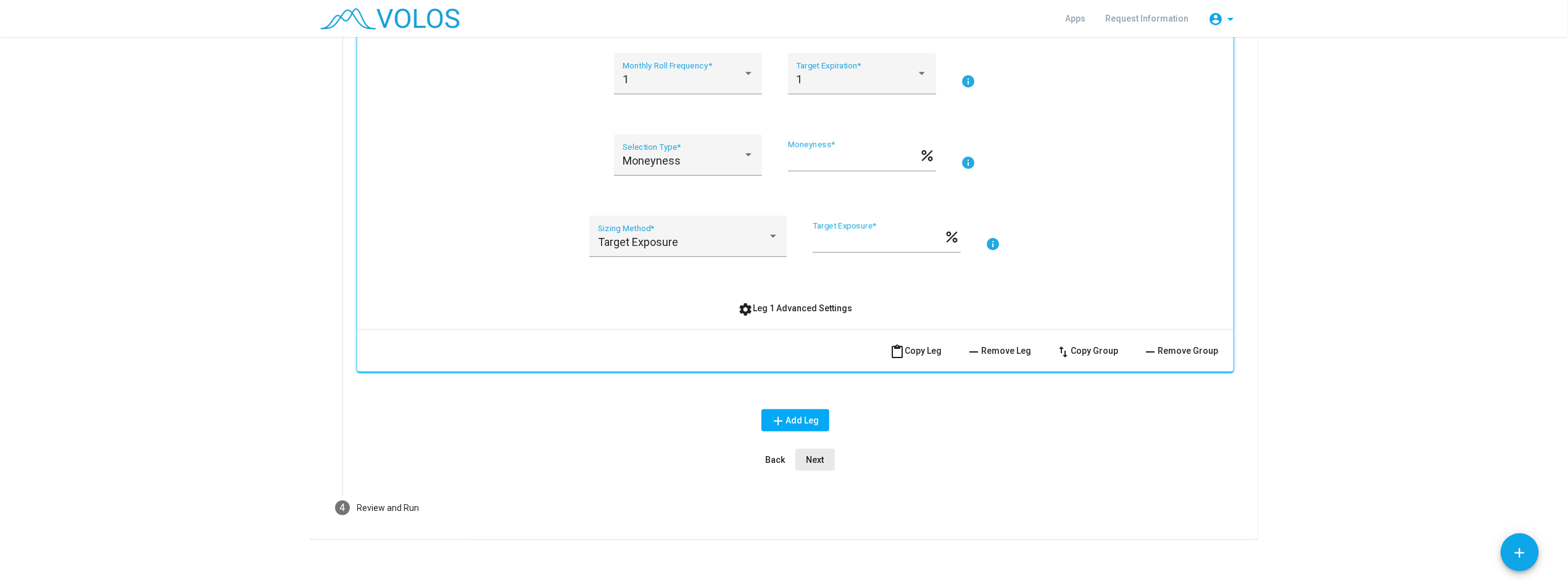
click at [784, 462] on span "Next" at bounding box center [814, 460] width 18 height 10
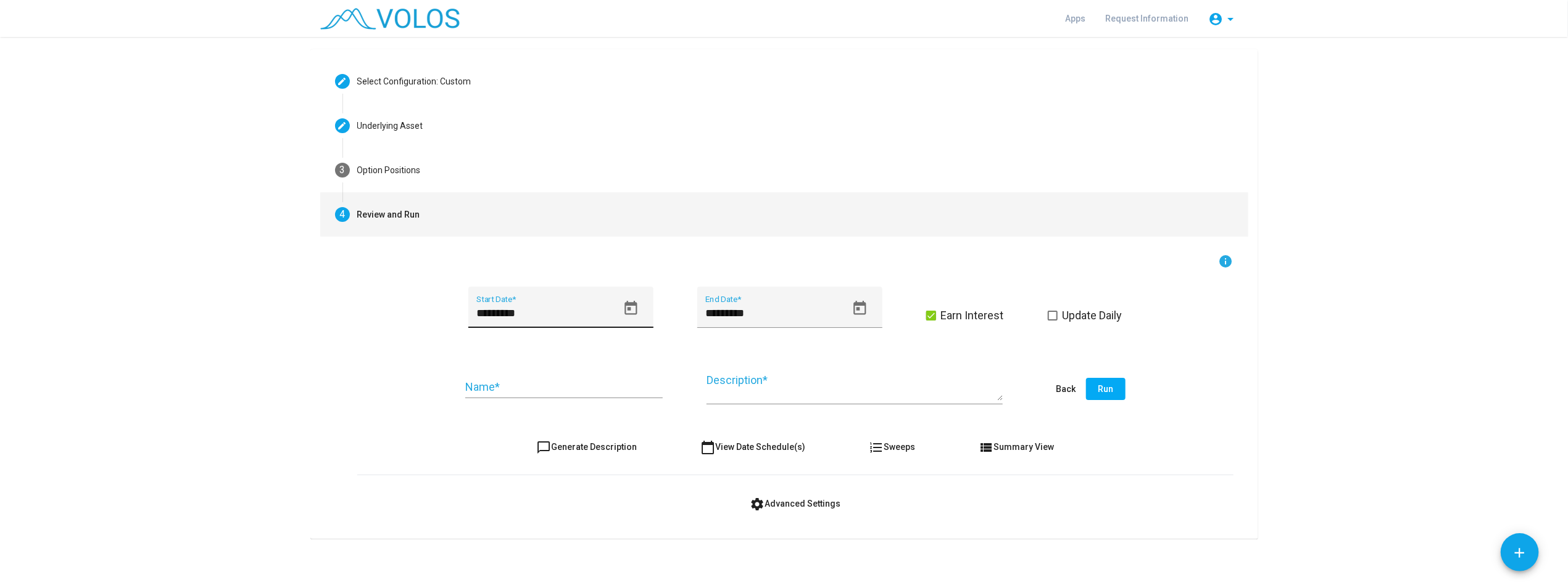
click at [624, 306] on icon "Open calendar" at bounding box center [630, 308] width 13 height 14
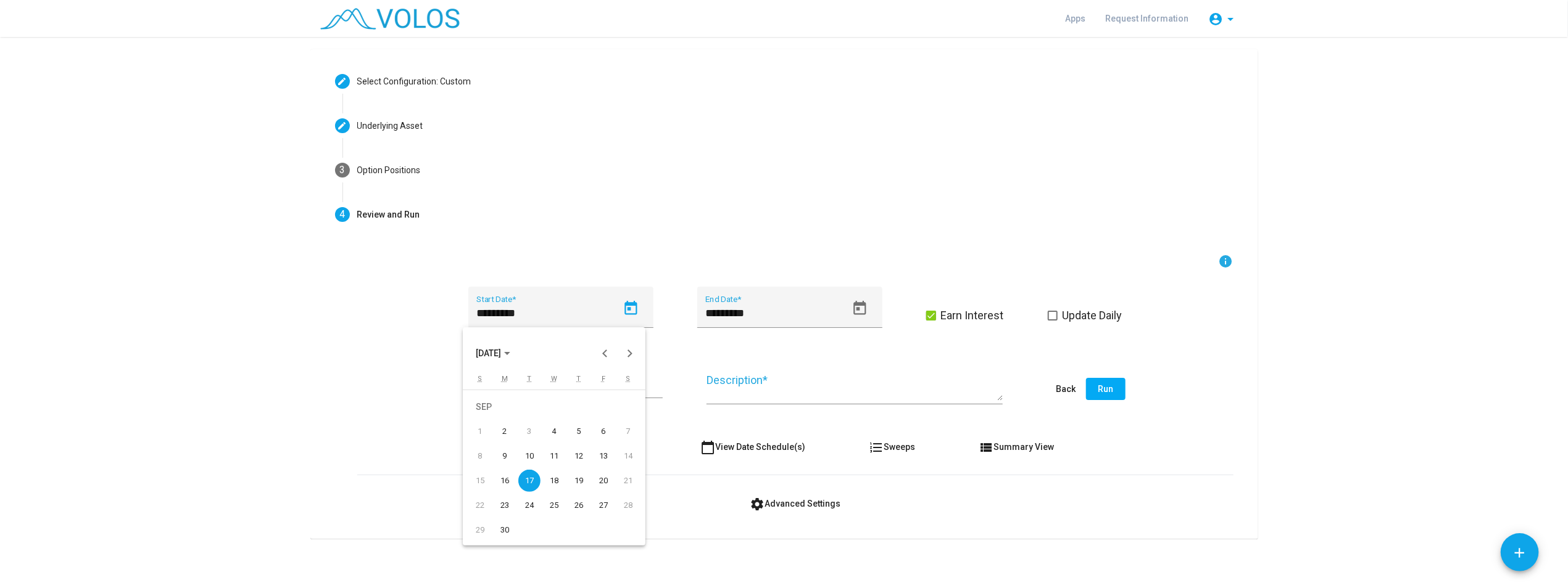
click at [523, 246] on div at bounding box center [784, 294] width 1568 height 588
click at [623, 311] on icon "Open calendar" at bounding box center [631, 309] width 17 height 17
click at [341, 322] on div at bounding box center [784, 294] width 1568 height 588
click at [506, 384] on input "Name *" at bounding box center [564, 387] width 197 height 13
type input "*"
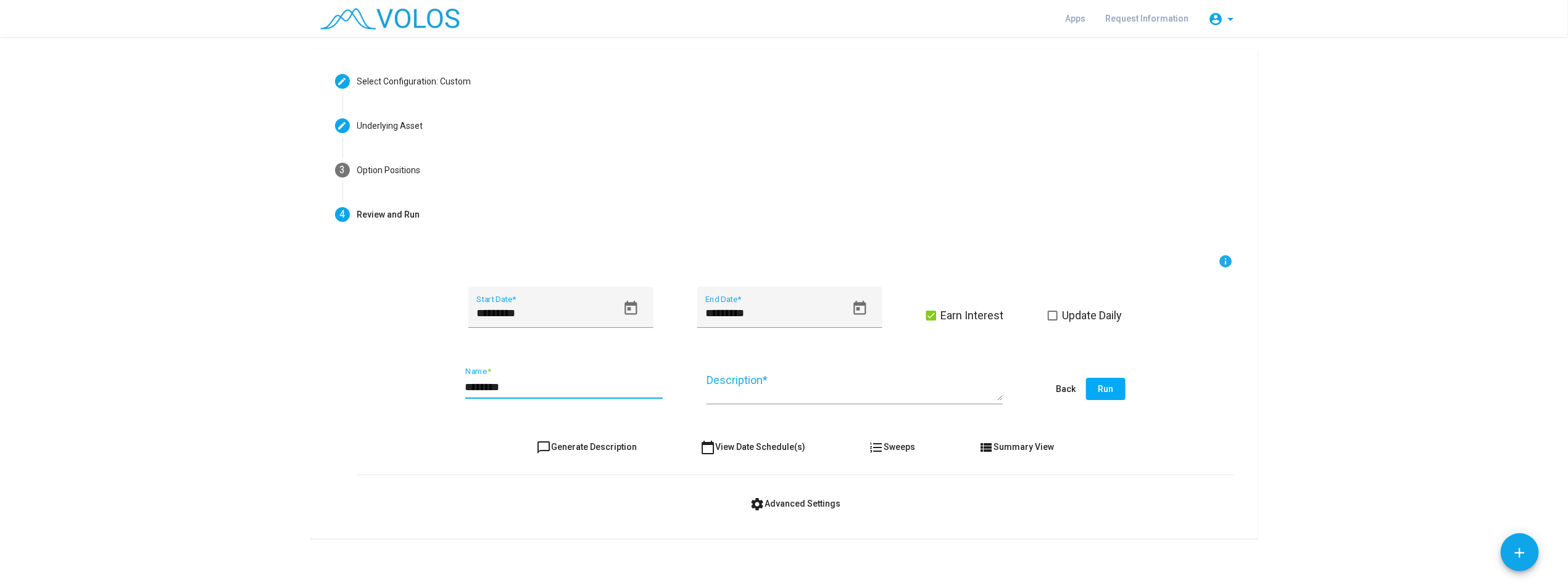
drag, startPoint x: 510, startPoint y: 384, endPoint x: 451, endPoint y: 384, distance: 59.0
click at [451, 384] on div "******** Name * Description * Back Run" at bounding box center [795, 390] width 876 height 58
click at [511, 384] on input "********" at bounding box center [564, 387] width 197 height 13
drag, startPoint x: 523, startPoint y: 382, endPoint x: 351, endPoint y: 352, distance: 174.6
click at [351, 352] on div "info ********* Start Date * ********* End Date * Earn Interest Update Daily ***…" at bounding box center [795, 392] width 906 height 275
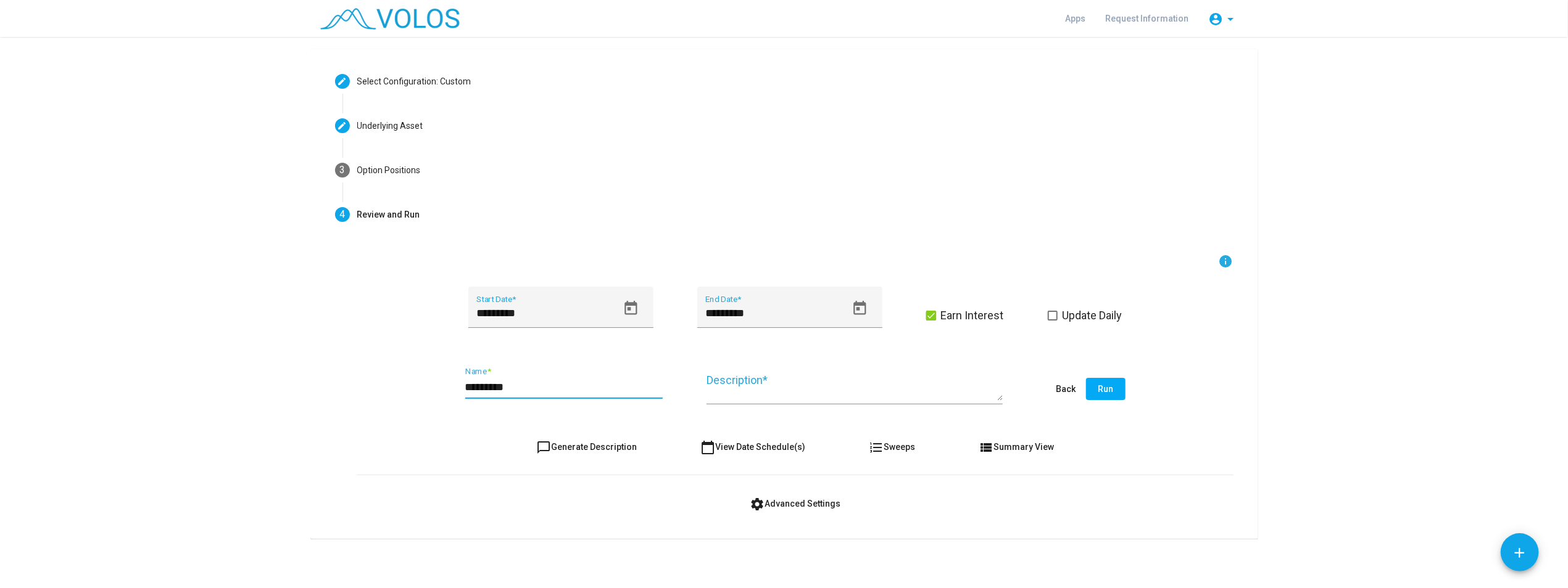
type input "*********"
click at [743, 392] on textarea "Description *" at bounding box center [854, 387] width 296 height 28
paste textarea "*********"
type textarea "*********"
click at [784, 386] on span "Run" at bounding box center [1106, 389] width 15 height 10
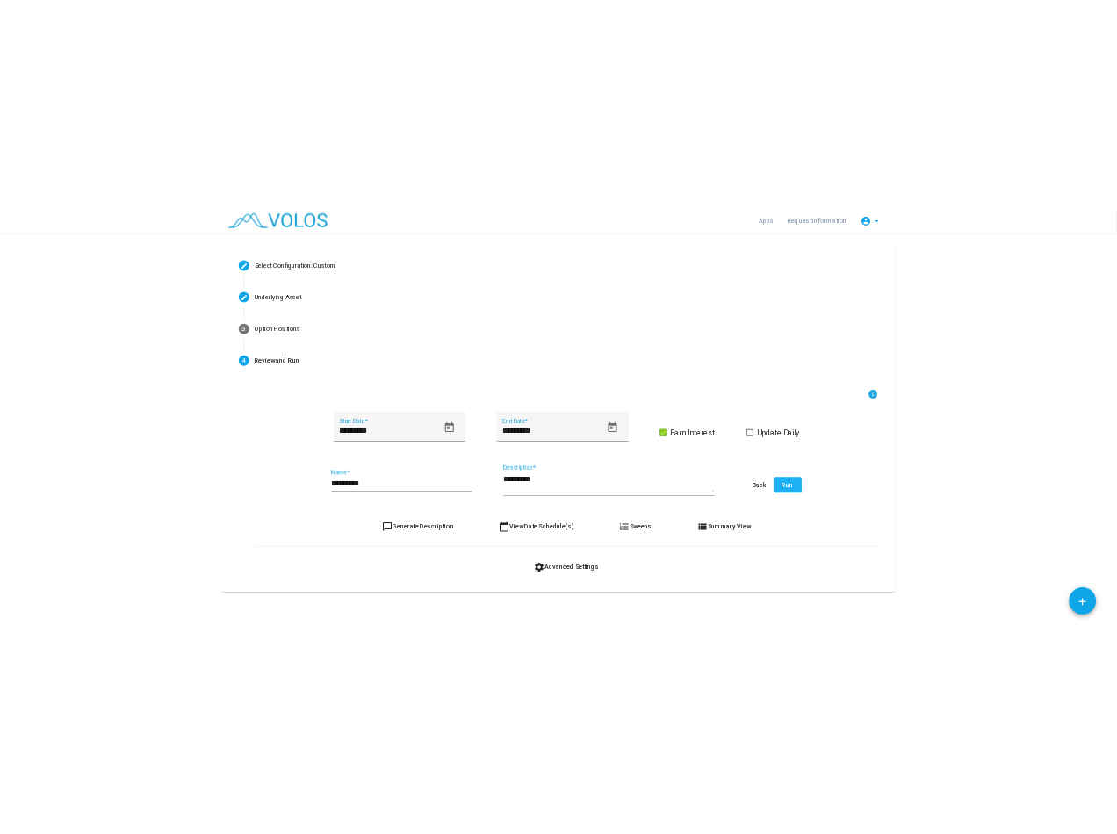
scroll to position [0, 0]
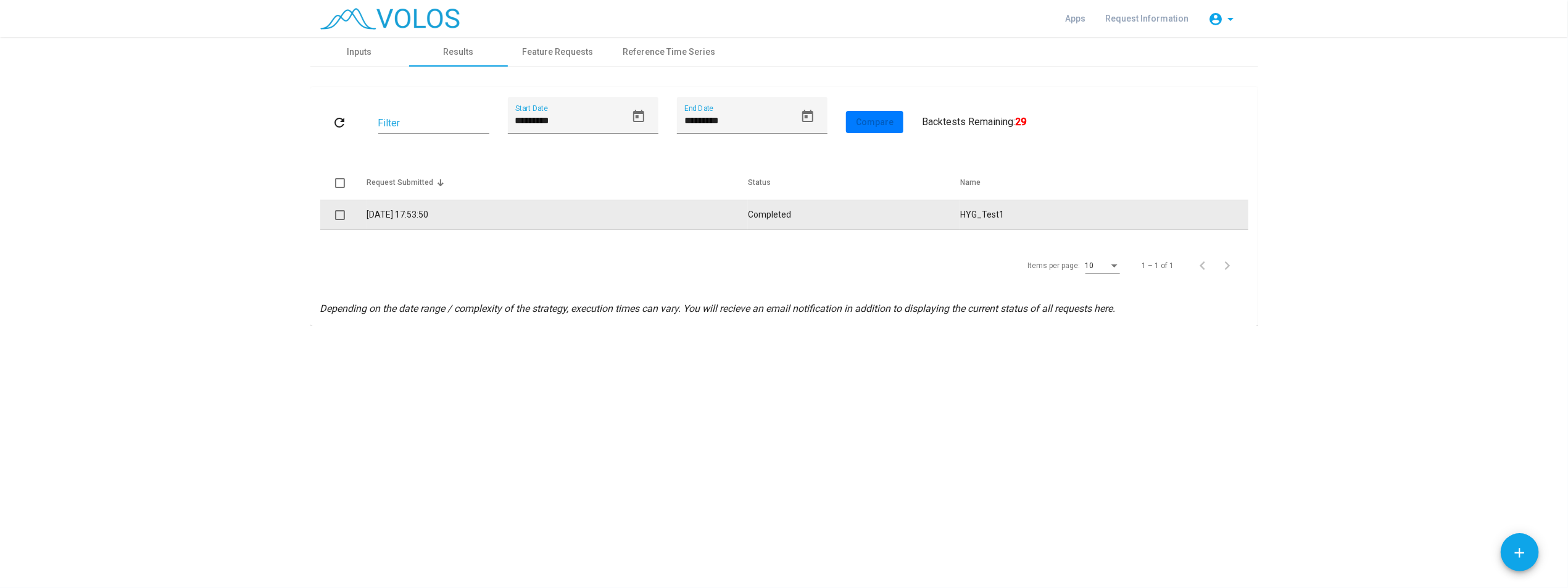
click at [387, 214] on td "17/09/2025 17:53:50" at bounding box center [557, 215] width 382 height 30
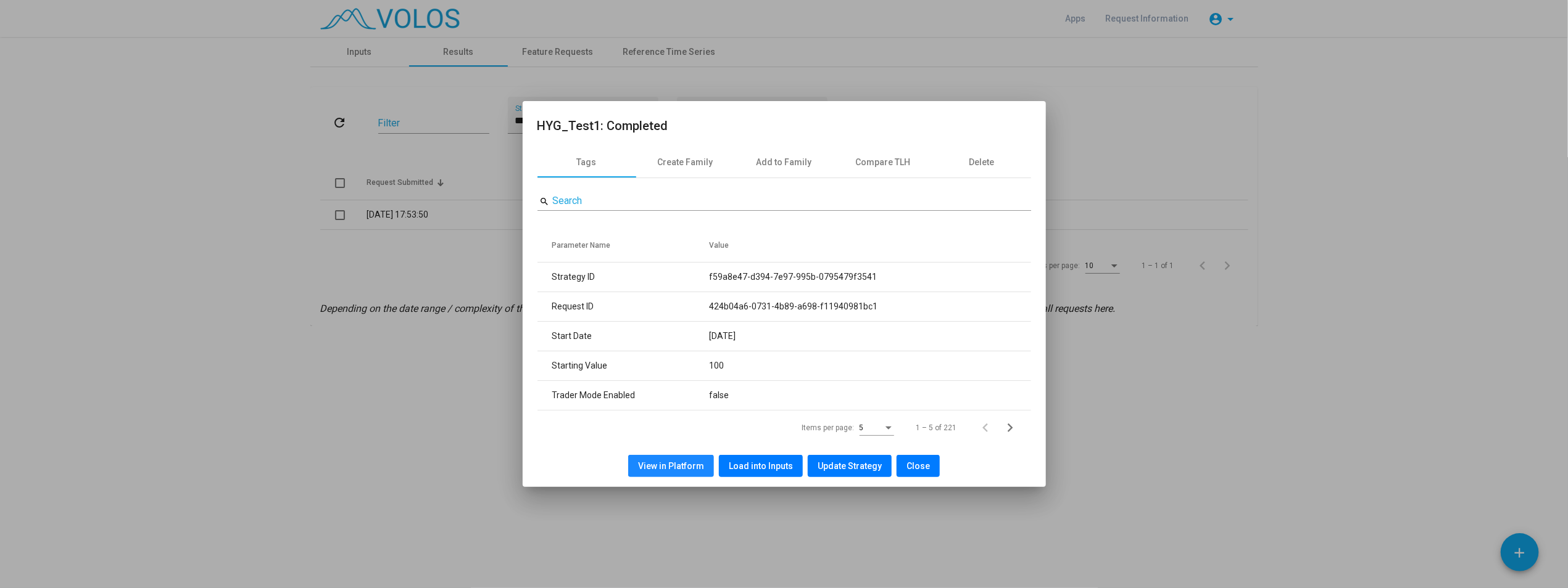
click at [687, 462] on span "View in Platform" at bounding box center [671, 466] width 66 height 10
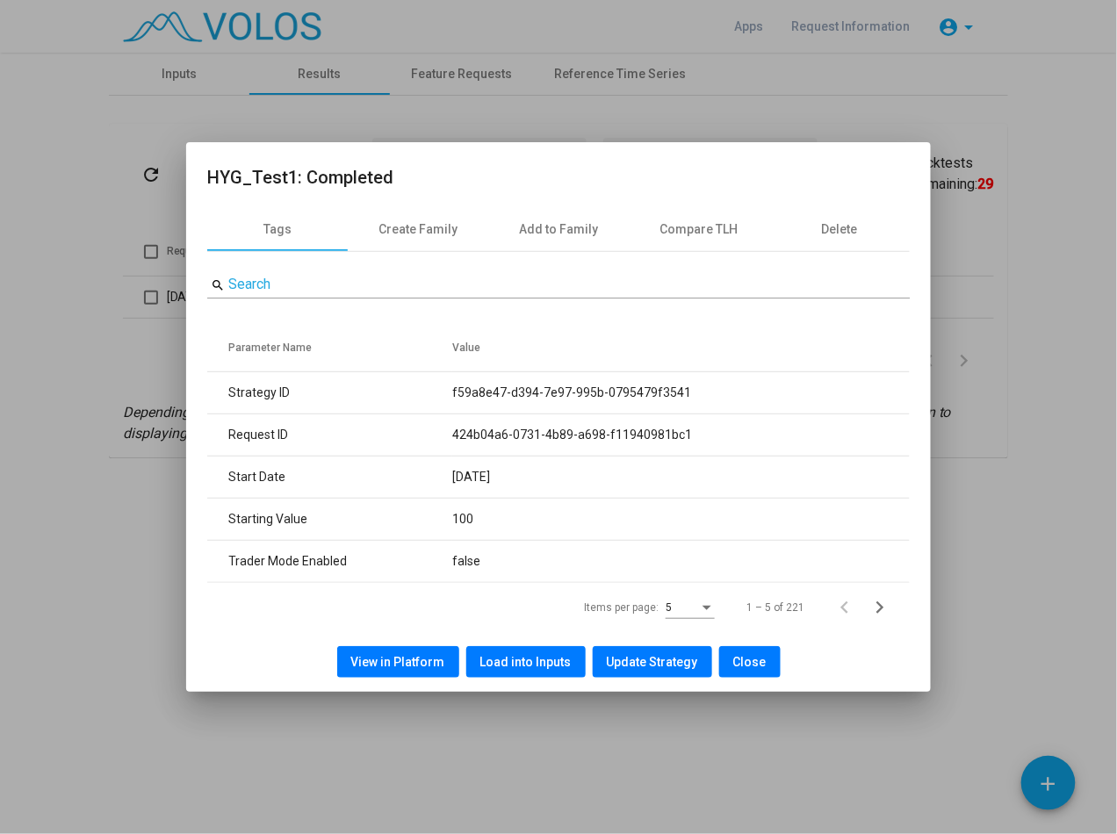
click at [741, 666] on span "Close" at bounding box center [749, 662] width 33 height 14
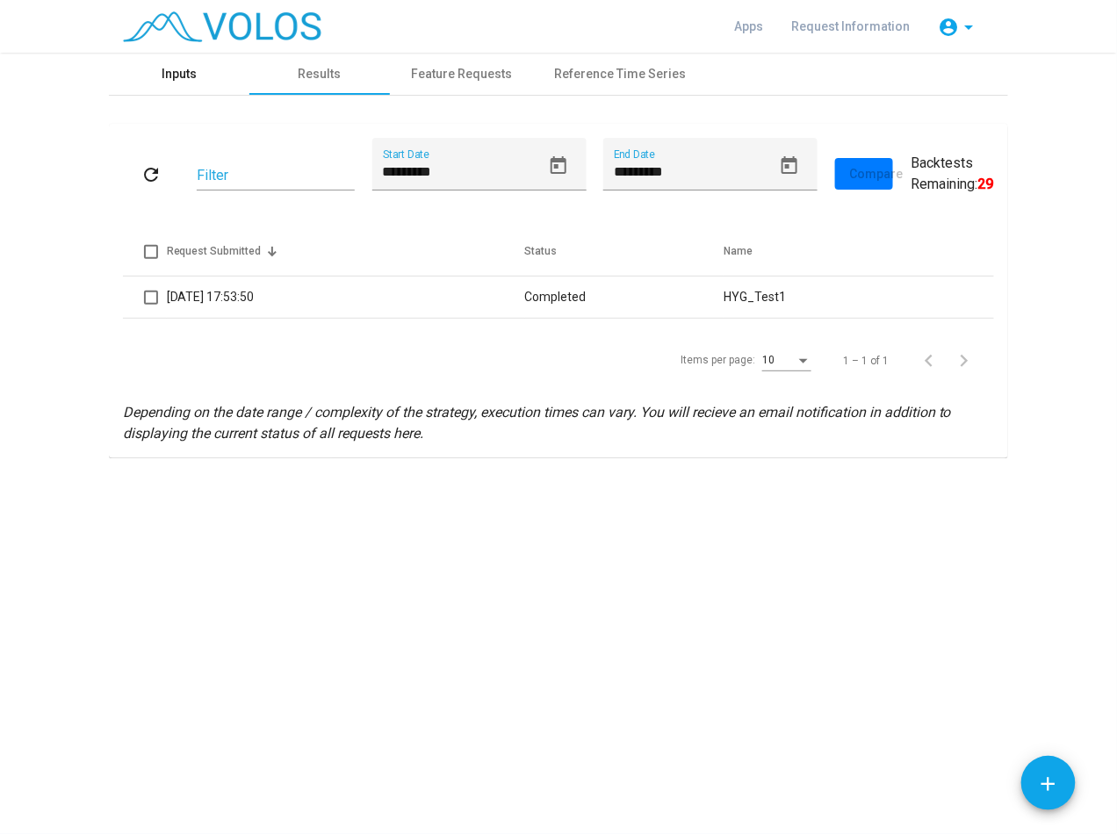
click at [185, 71] on div "Inputs" at bounding box center [179, 74] width 35 height 18
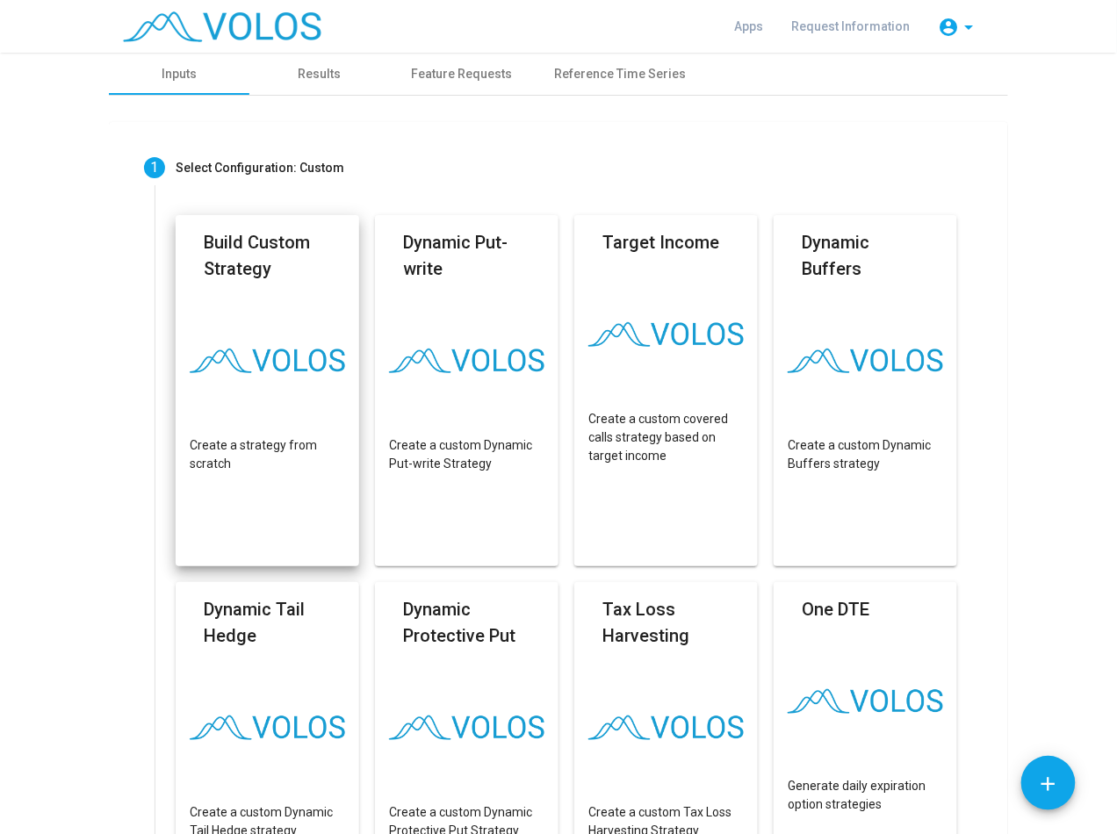
click at [288, 327] on mat-card "Build Custom Strategy Create a strategy from scratch" at bounding box center [267, 390] width 183 height 351
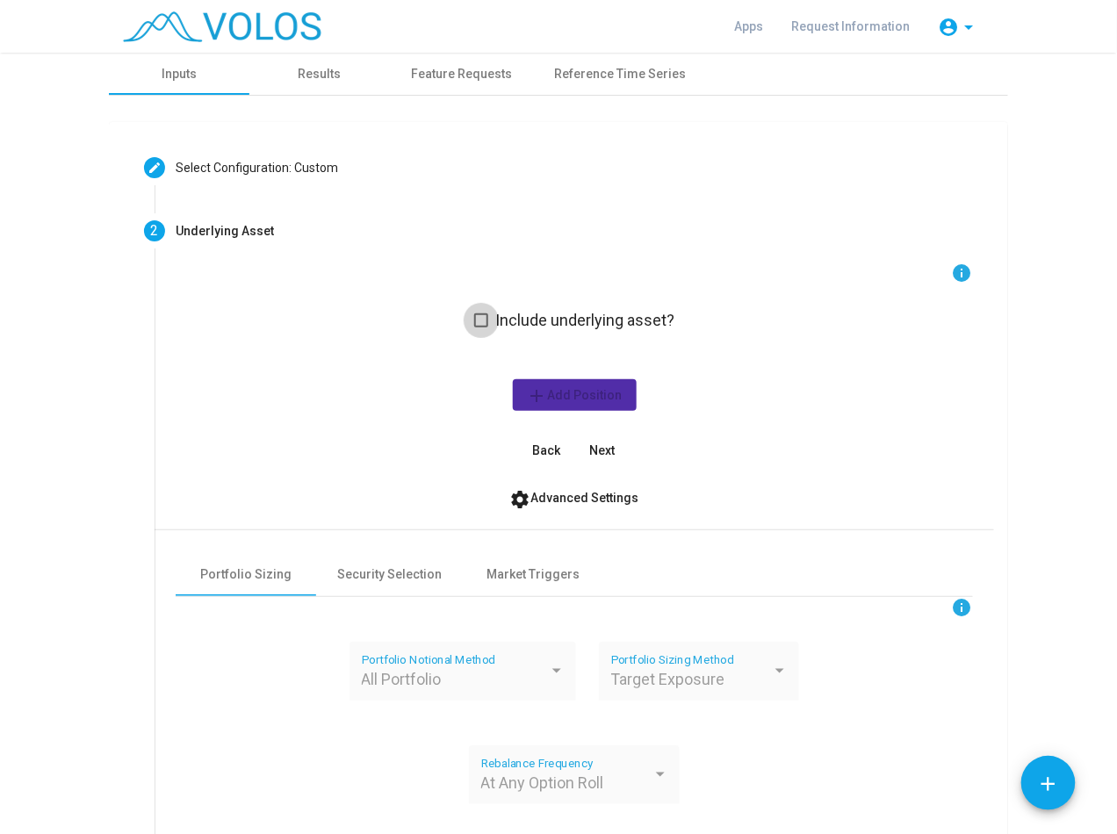
click at [486, 328] on label "Include underlying asset?" at bounding box center [574, 320] width 200 height 21
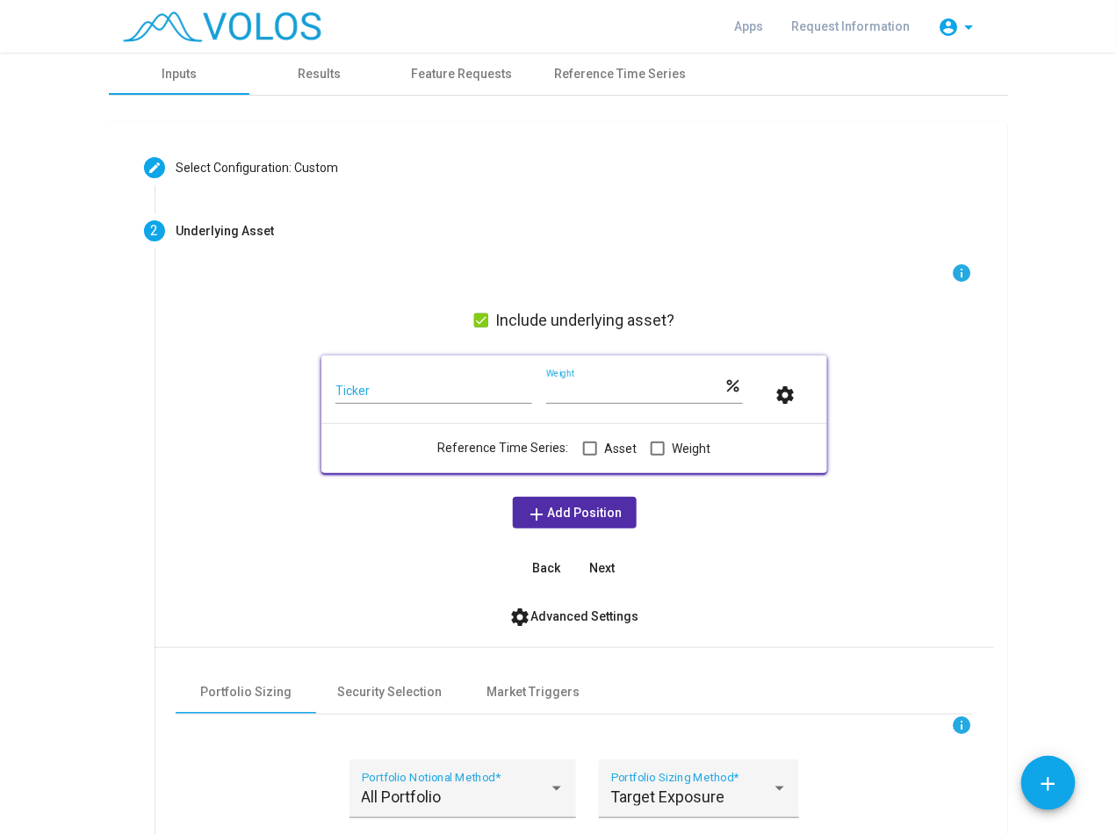
click at [397, 390] on input "Ticker" at bounding box center [433, 391] width 197 height 14
type input "****"
click at [355, 539] on div "info Include underlying asset? **** Ticker *** Weight percent settings Referenc…" at bounding box center [574, 422] width 797 height 321
click at [610, 564] on button "Next" at bounding box center [602, 568] width 56 height 32
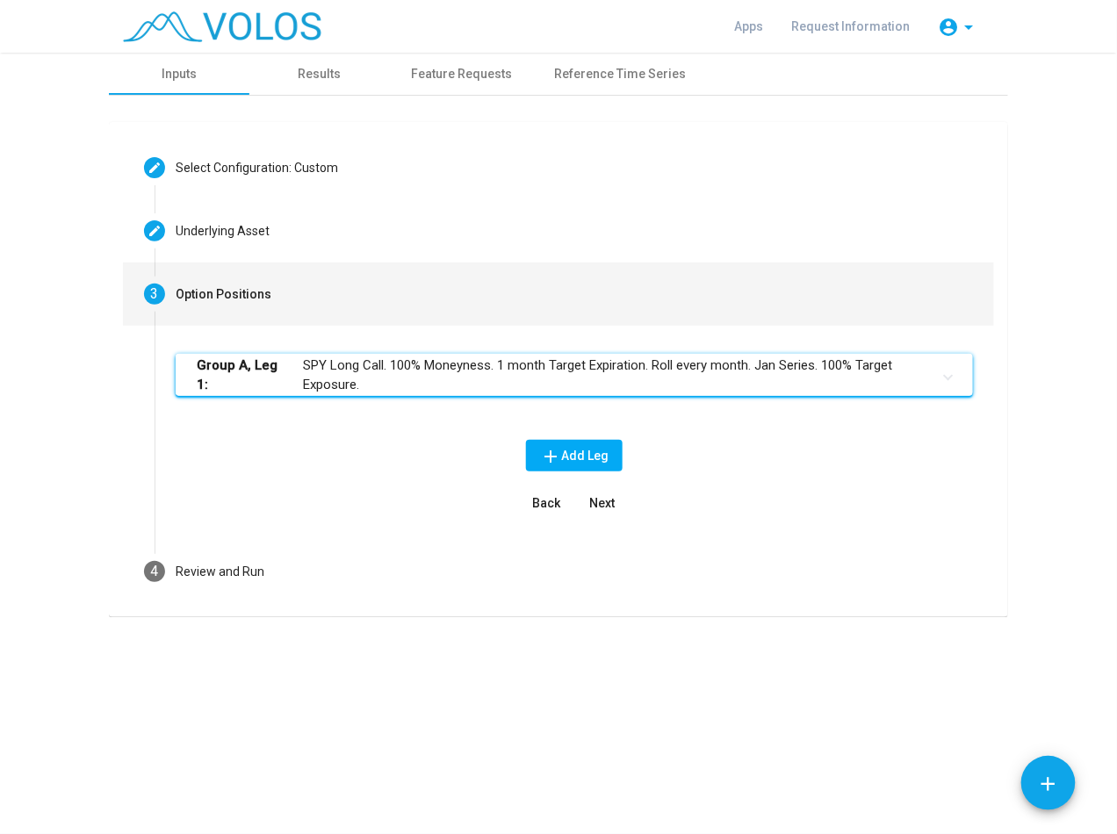
click at [279, 377] on b "Group A, Leg 1:" at bounding box center [243, 376] width 92 height 40
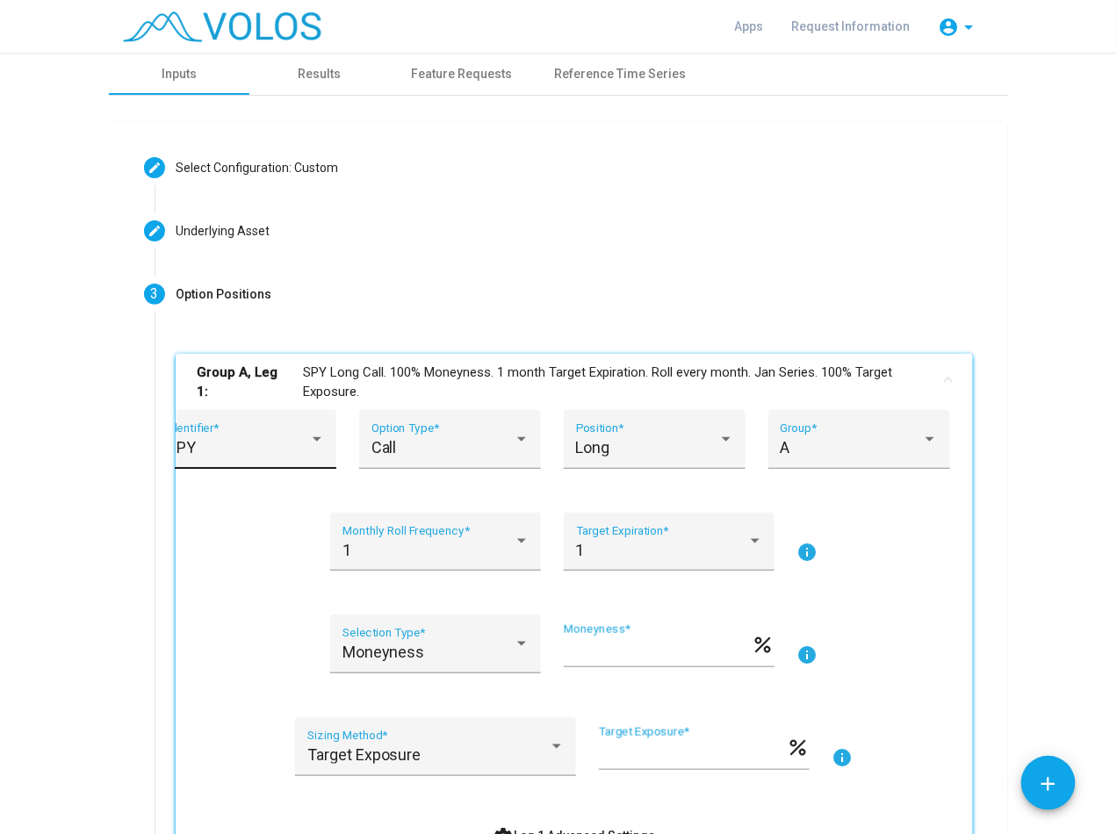
click at [218, 444] on div "SPY" at bounding box center [238, 448] width 142 height 18
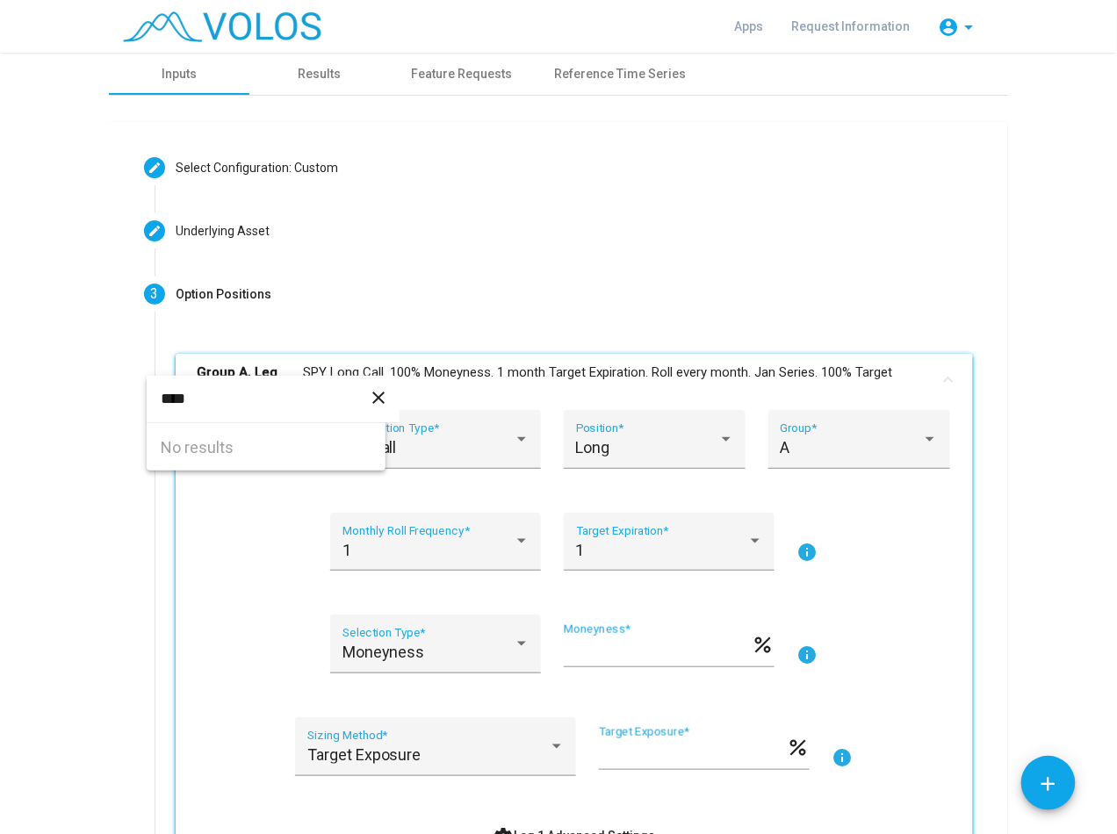
type input "****"
click at [172, 559] on div at bounding box center [558, 417] width 1117 height 834
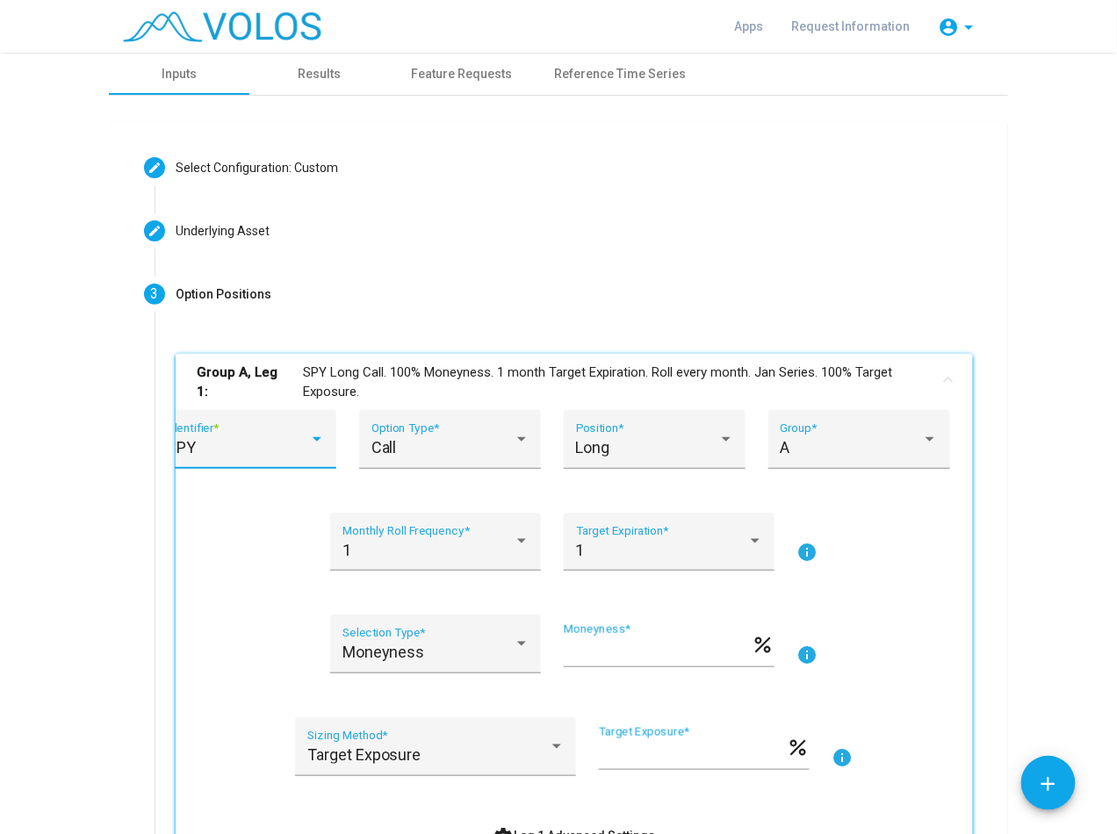
click at [218, 442] on div "SPY" at bounding box center [238, 448] width 142 height 18
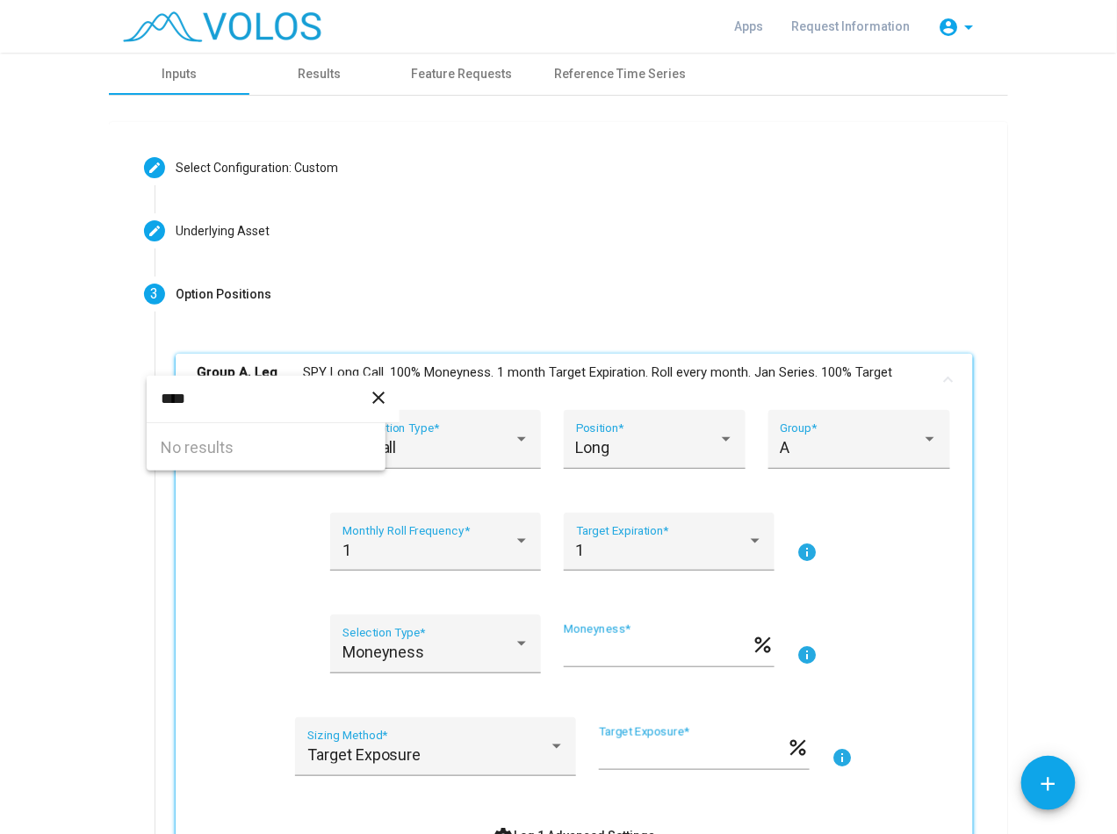
type input "****"
click at [217, 498] on div at bounding box center [558, 417] width 1117 height 834
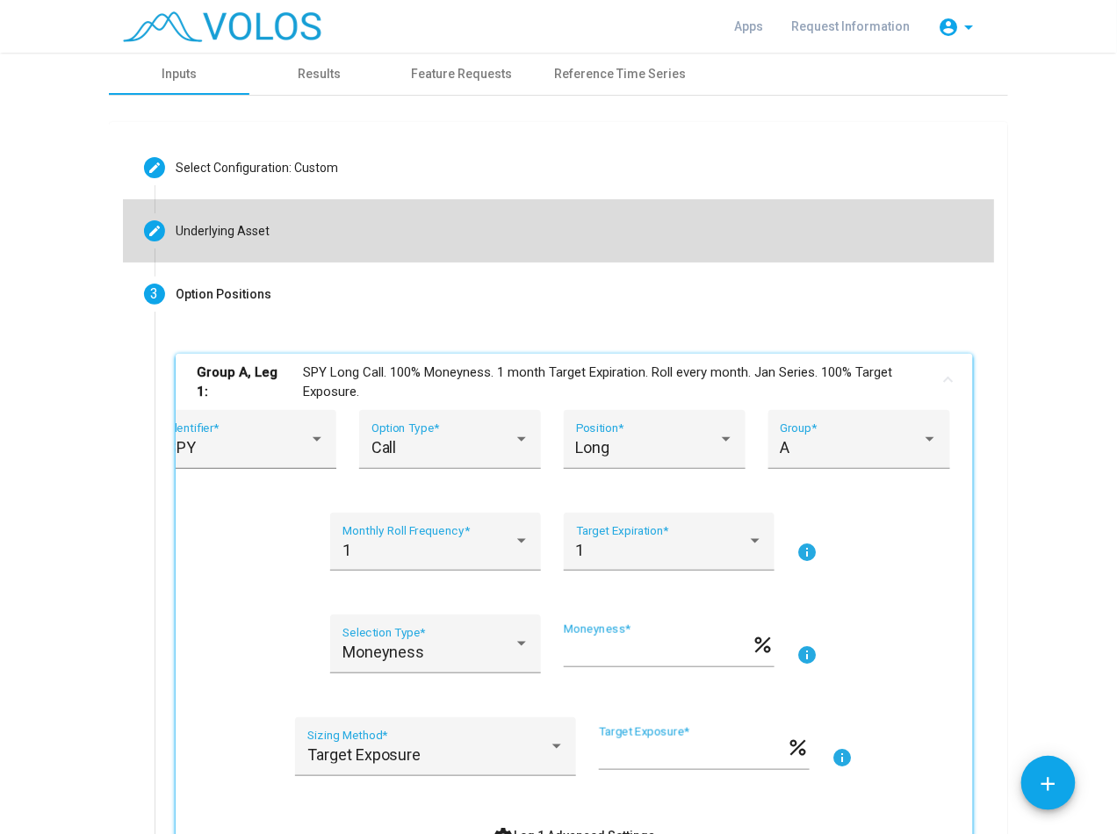
click at [225, 228] on div "Underlying Asset" at bounding box center [223, 231] width 94 height 18
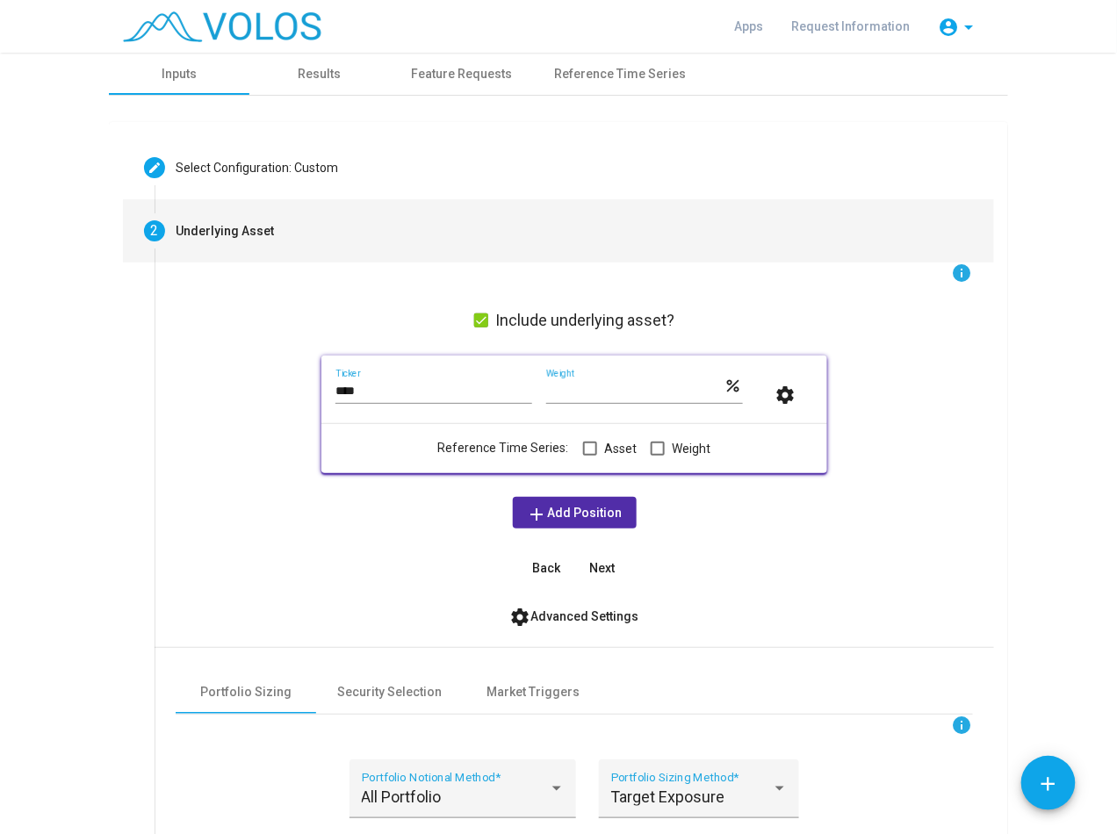
drag, startPoint x: 316, startPoint y: 387, endPoint x: 279, endPoint y: 387, distance: 36.9
click at [279, 387] on div "info Include underlying asset? **** Ticker *** Weight percent settings Referenc…" at bounding box center [574, 422] width 797 height 321
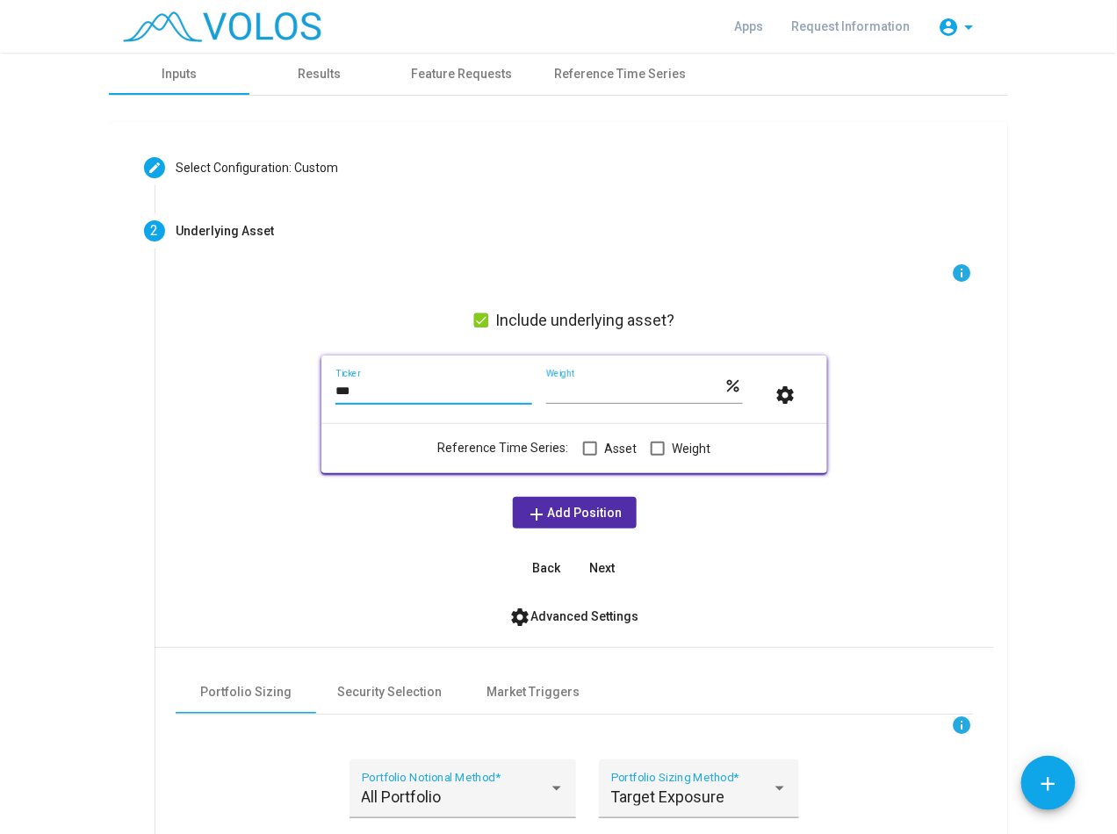
type input "***"
click at [314, 523] on div "info Include underlying asset? *** Ticker *** Weight percent settings Reference…" at bounding box center [574, 422] width 797 height 321
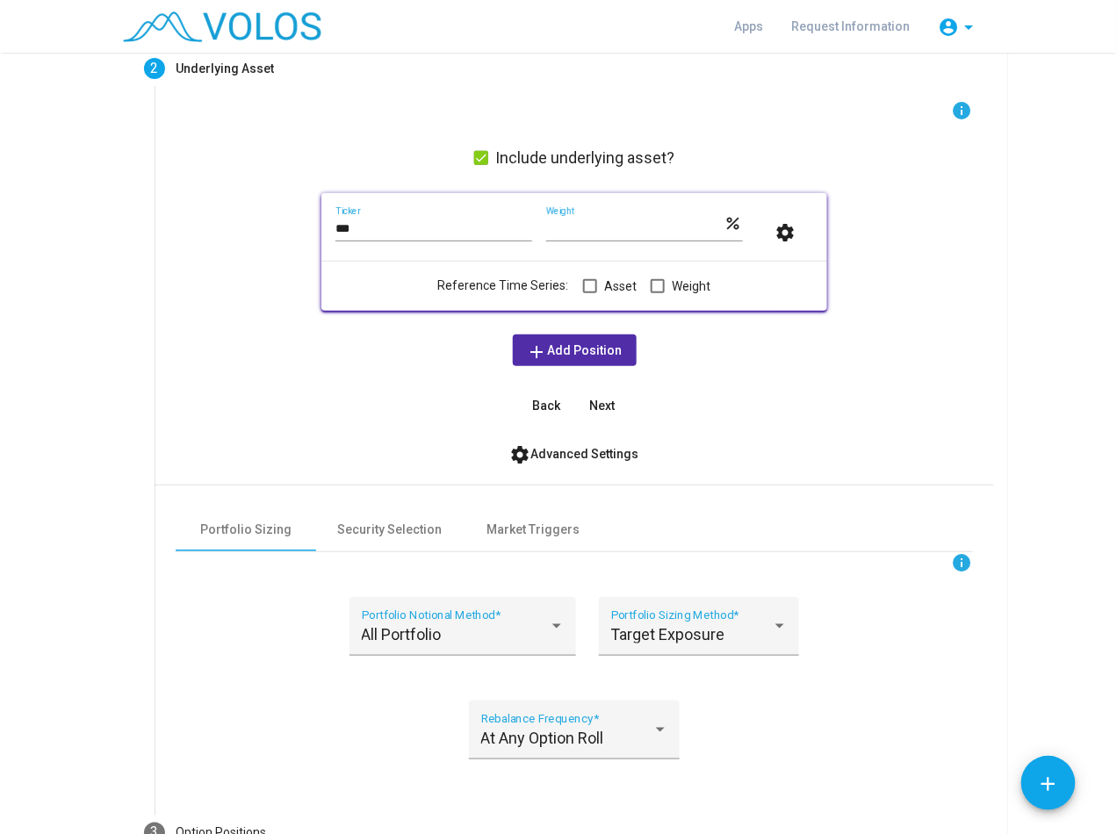
scroll to position [176, 0]
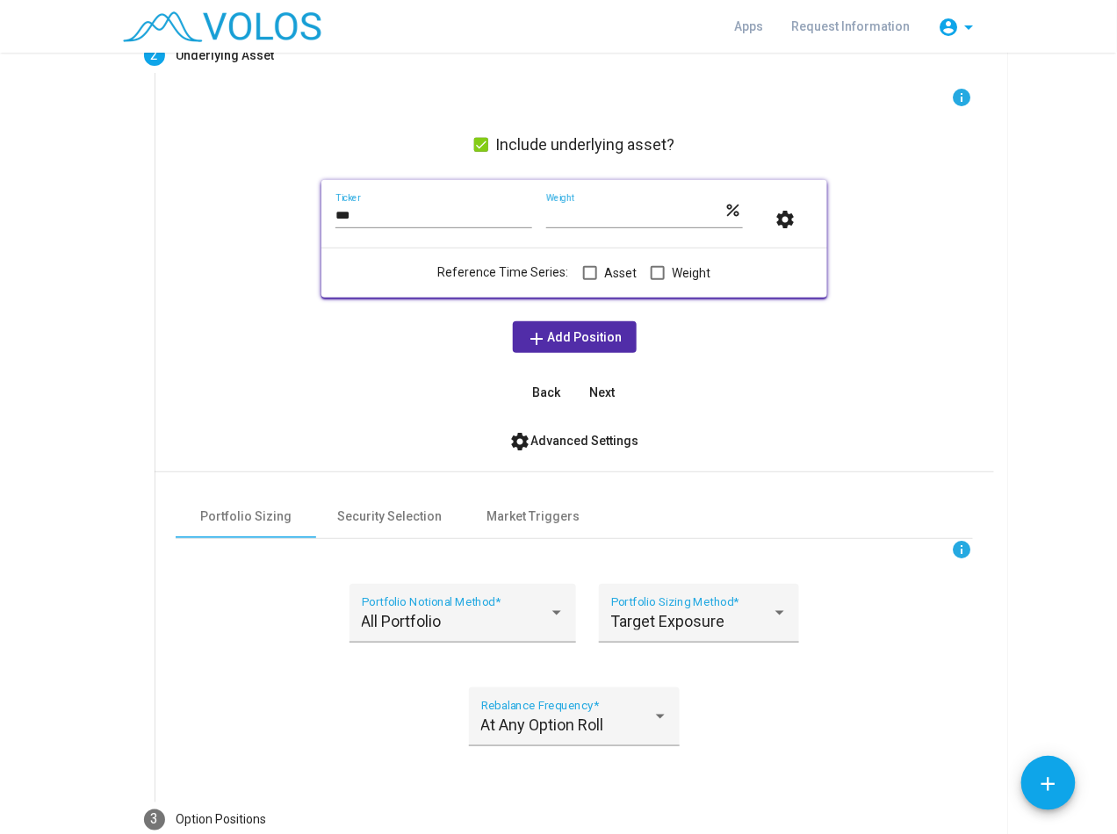
click at [330, 342] on div "info Include underlying asset? *** Ticker *** Weight percent settings Reference…" at bounding box center [574, 247] width 797 height 321
click at [596, 392] on span "Next" at bounding box center [602, 392] width 25 height 14
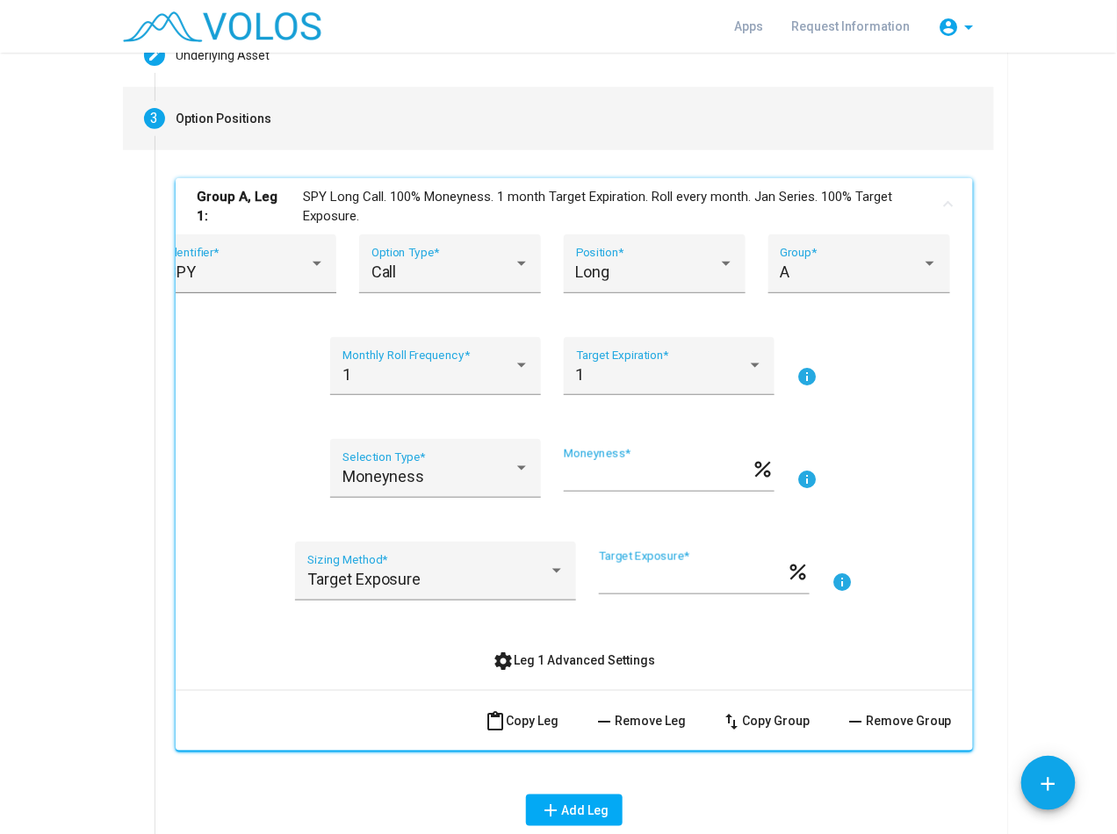
scroll to position [191, 0]
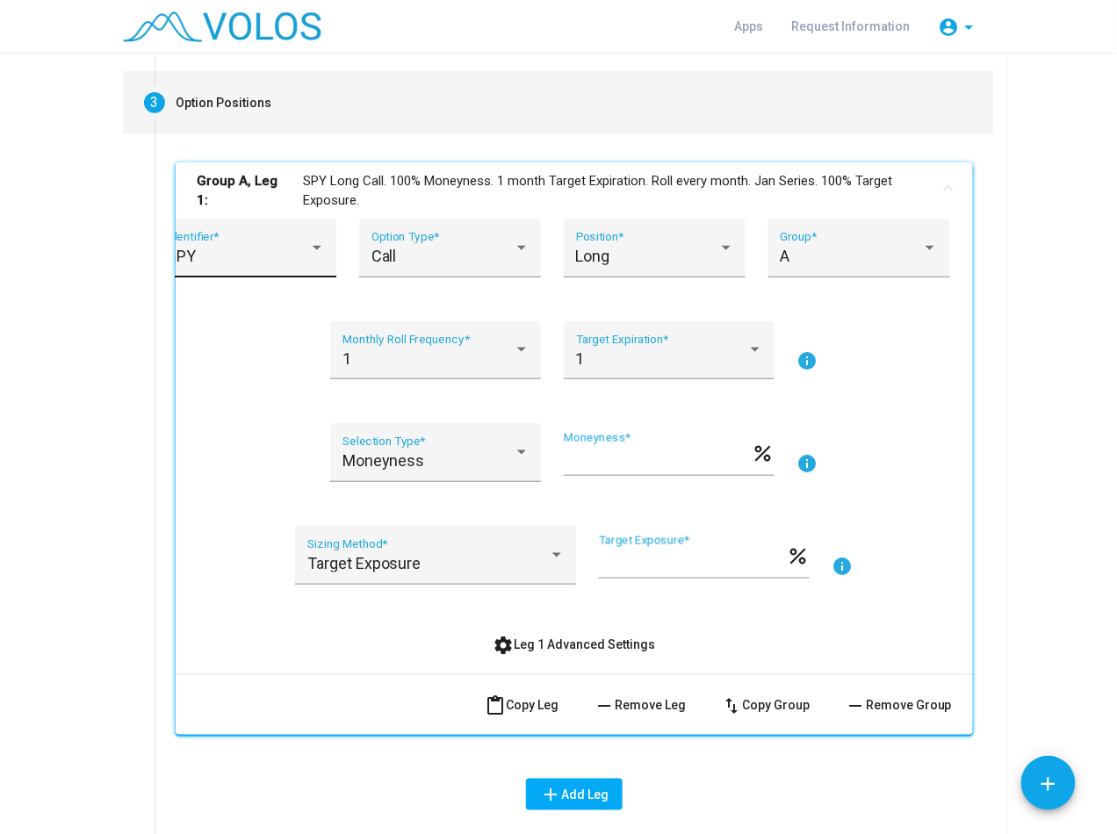
click at [210, 252] on div "SPY" at bounding box center [238, 257] width 142 height 18
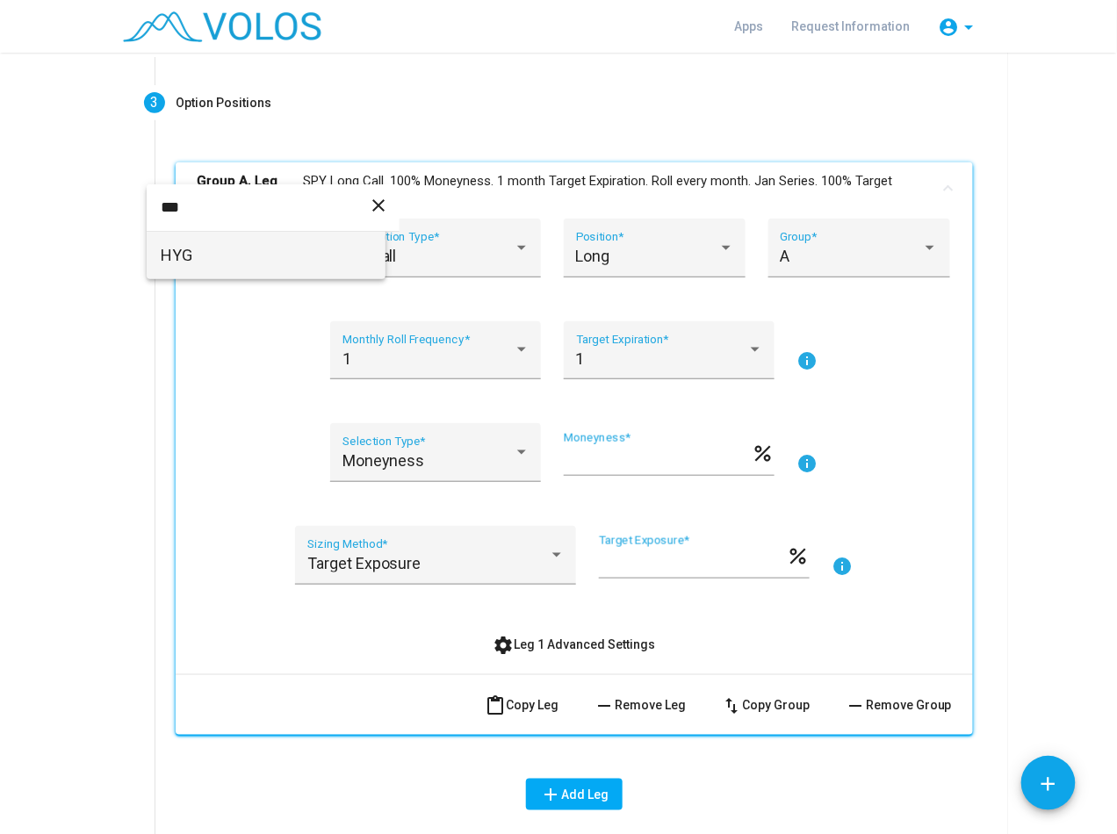
type input "***"
click at [199, 247] on span "HYG" at bounding box center [266, 255] width 211 height 47
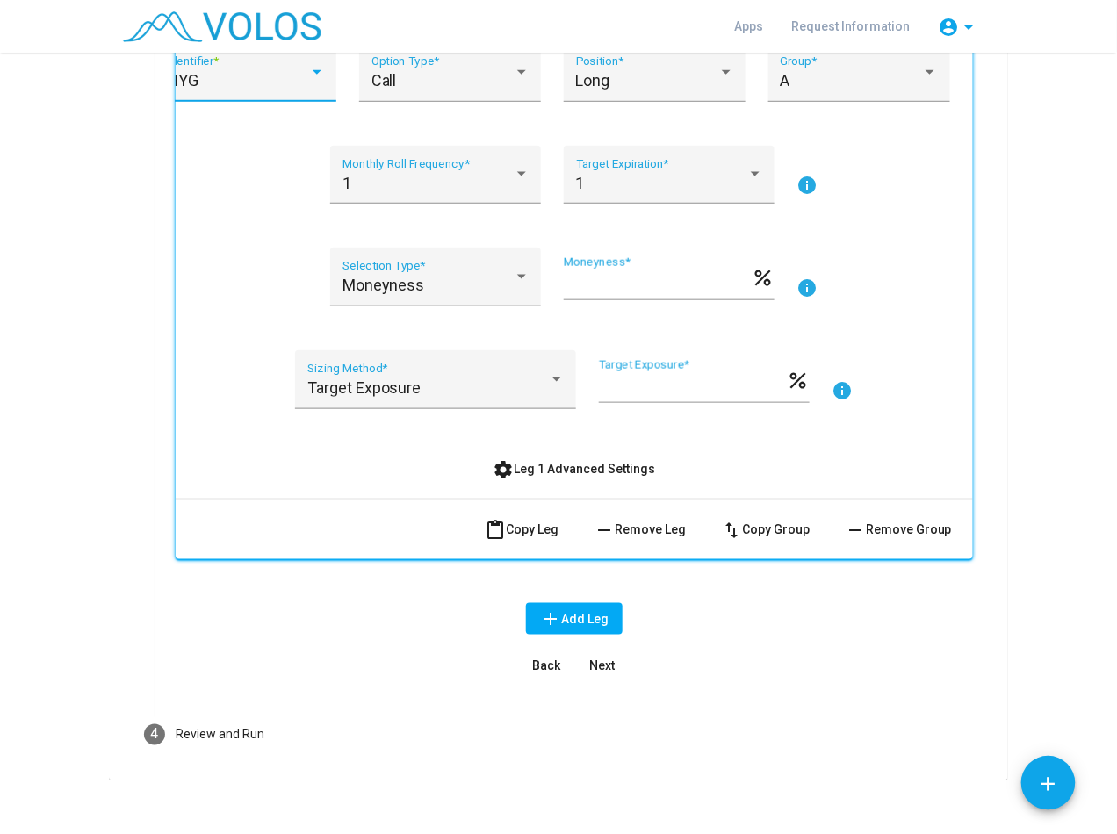
click at [590, 666] on span "Next" at bounding box center [602, 666] width 25 height 14
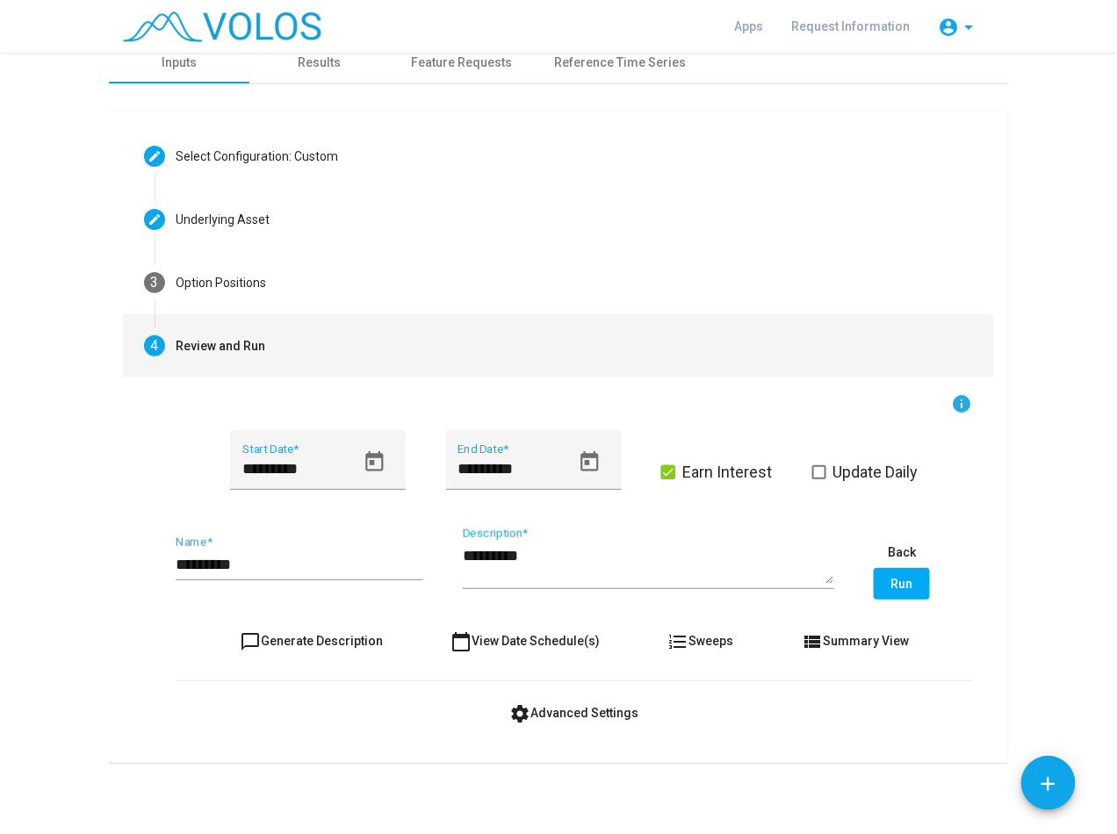
scroll to position [10, 0]
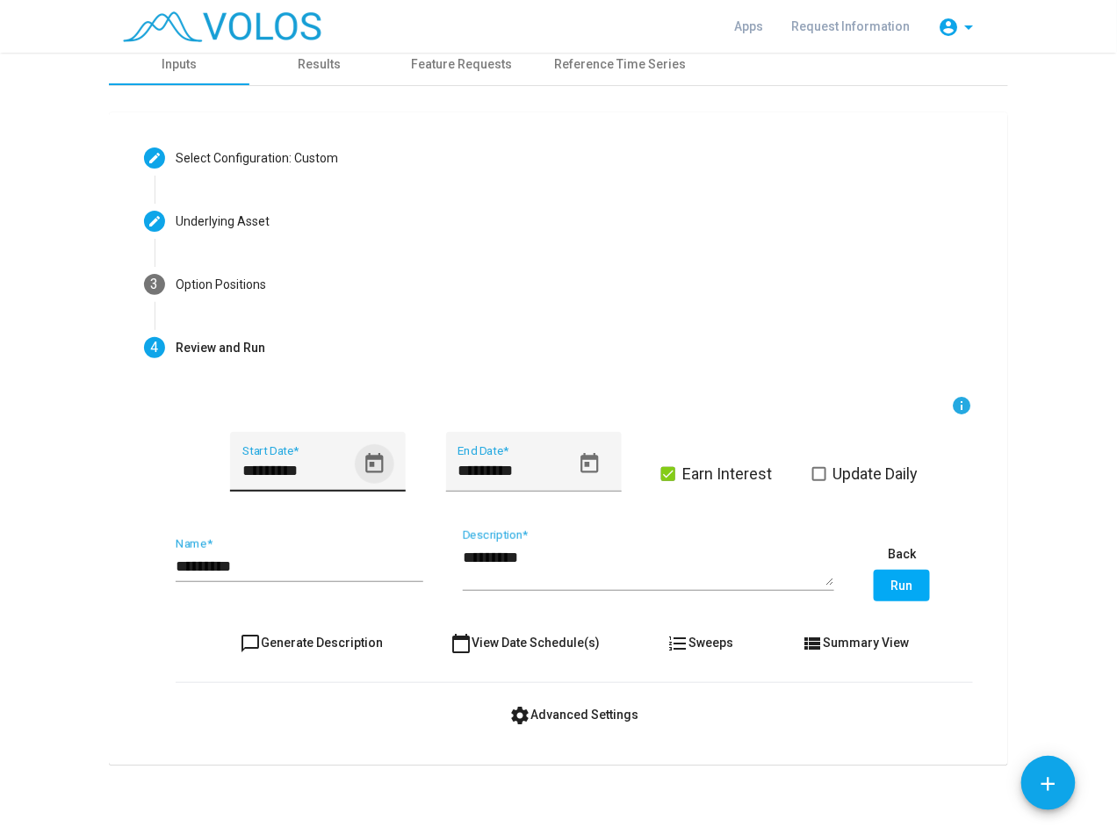
click at [365, 463] on icon "Open calendar" at bounding box center [374, 463] width 18 height 20
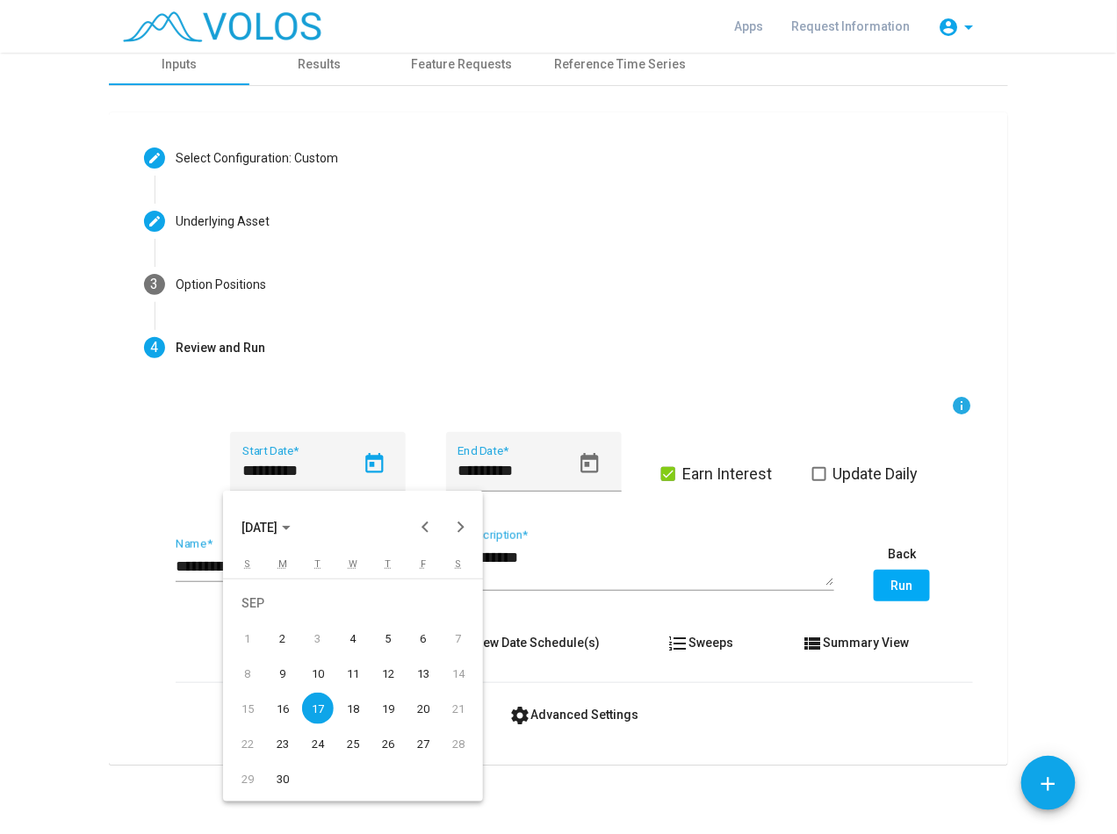
click at [291, 526] on polygon "Choose month and year" at bounding box center [286, 528] width 9 height 4
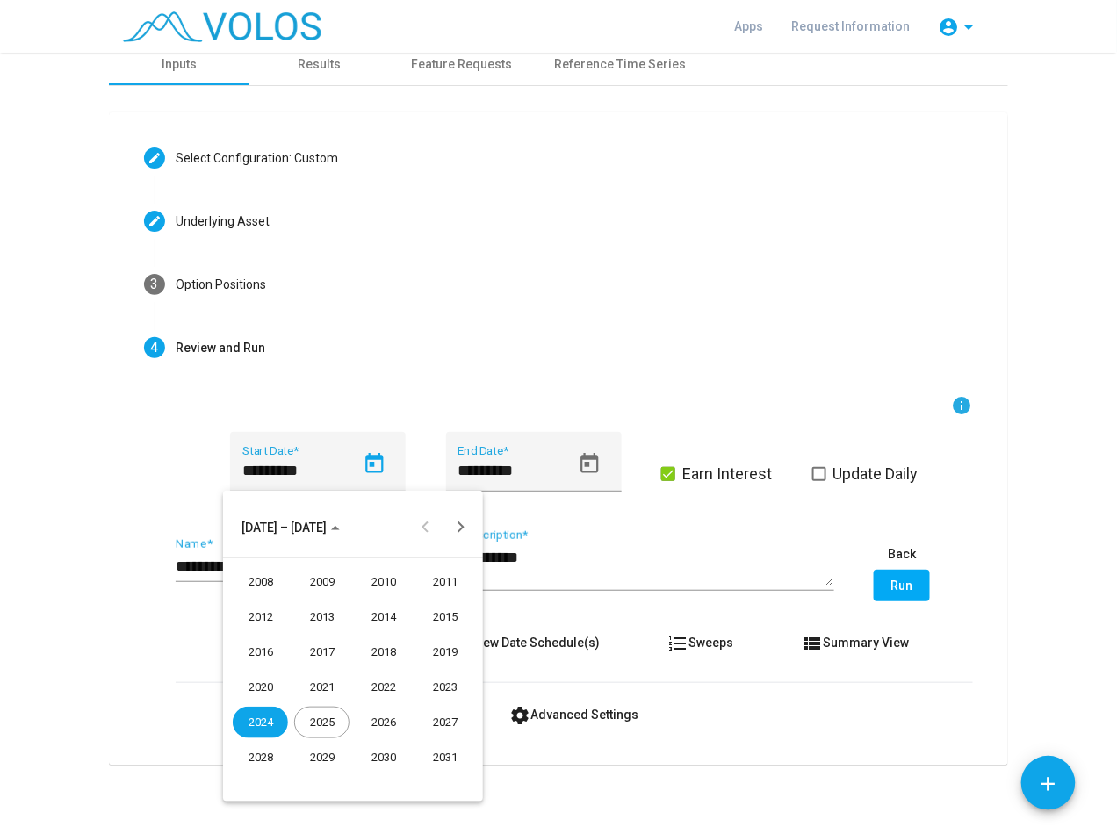
click at [269, 686] on div "2020" at bounding box center [260, 688] width 55 height 32
click at [239, 686] on div "SEP" at bounding box center [260, 688] width 55 height 32
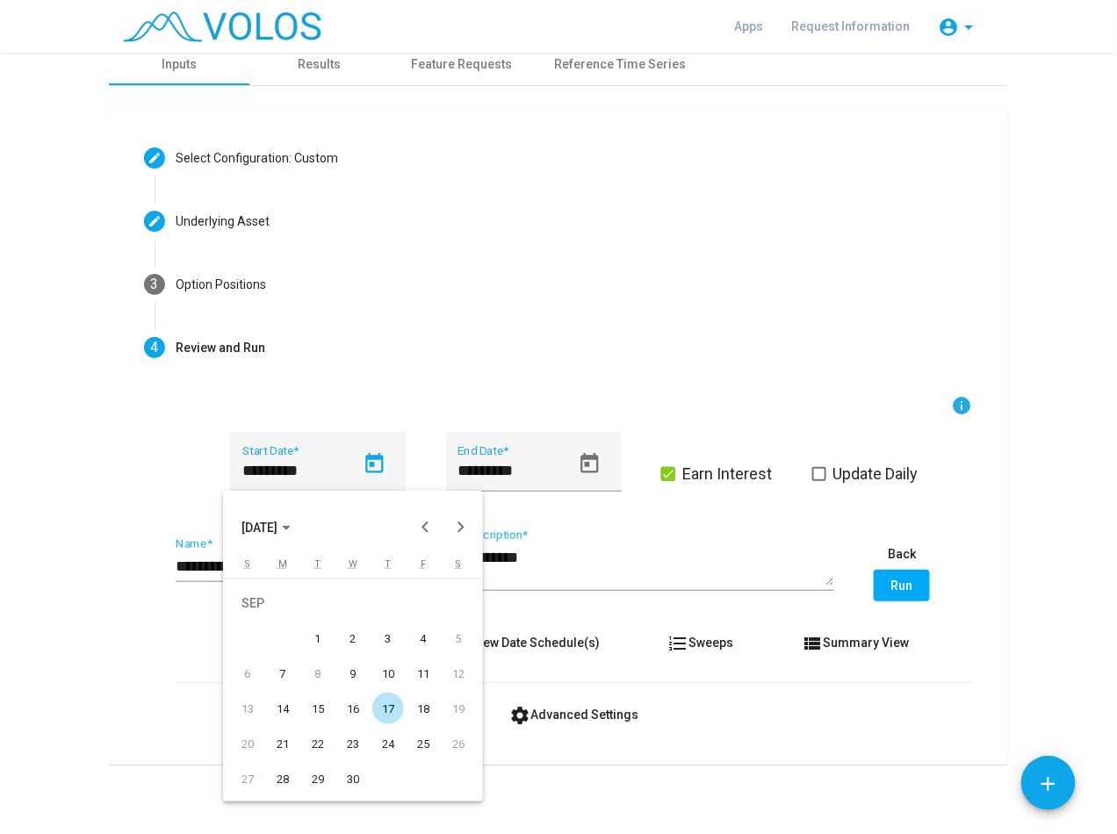
click at [387, 706] on div "17" at bounding box center [388, 709] width 32 height 32
type input "*********"
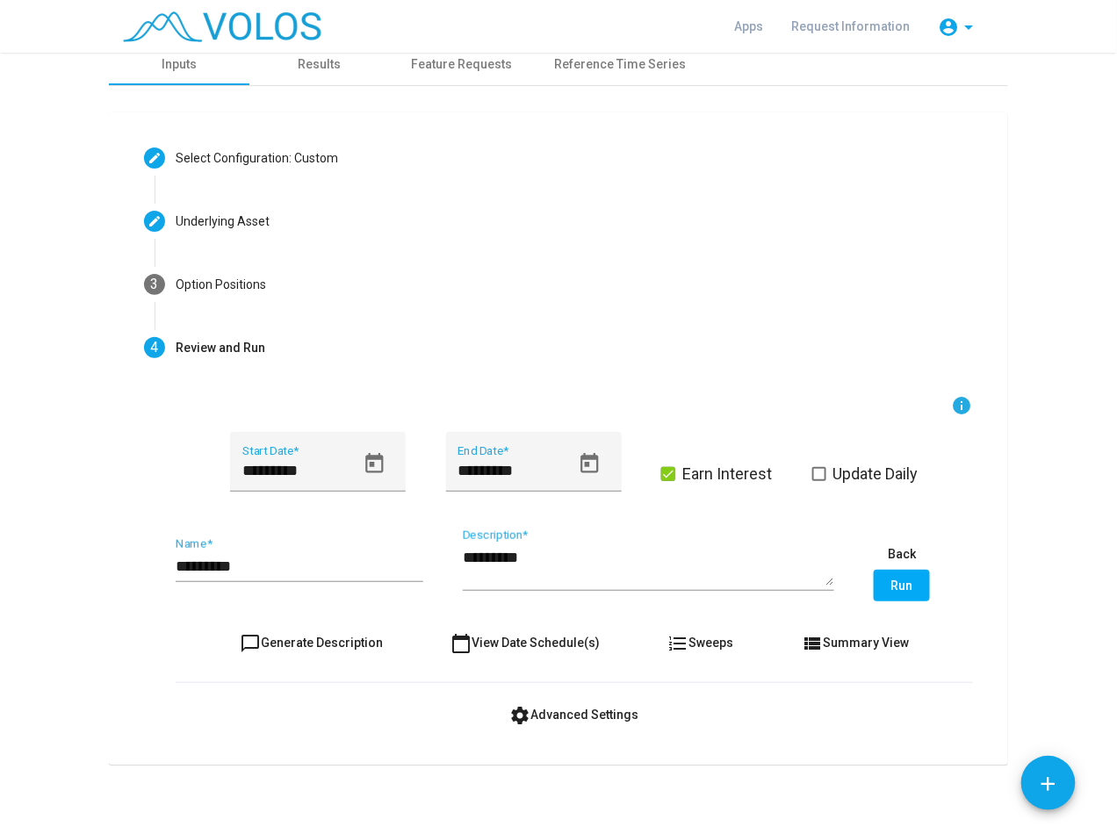
click at [93, 688] on as-strategy-engine-wrapper "**********" at bounding box center [558, 404] width 1117 height 722
drag, startPoint x: 249, startPoint y: 564, endPoint x: 260, endPoint y: 564, distance: 10.6
click at [254, 564] on input "*********" at bounding box center [300, 566] width 248 height 18
type input "*********"
click at [552, 547] on textarea "*********" at bounding box center [648, 567] width 371 height 40
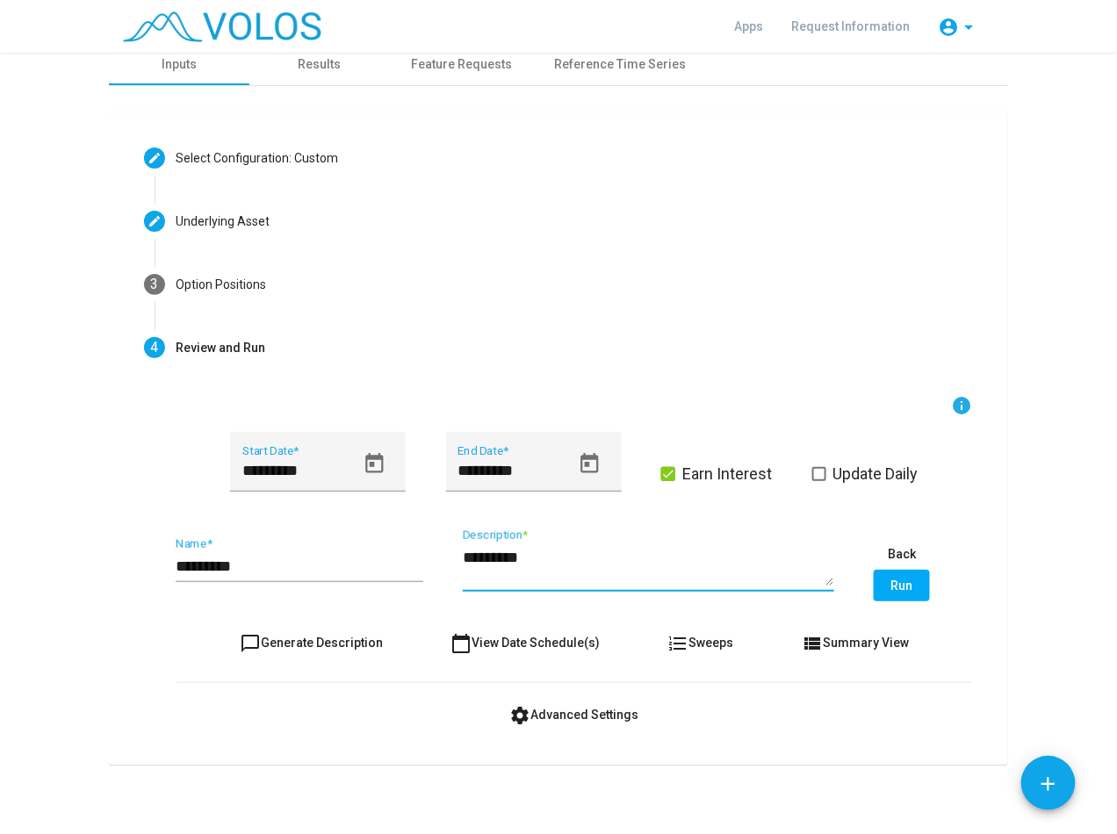
type textarea "*********"
click at [895, 578] on span "Run" at bounding box center [902, 585] width 22 height 14
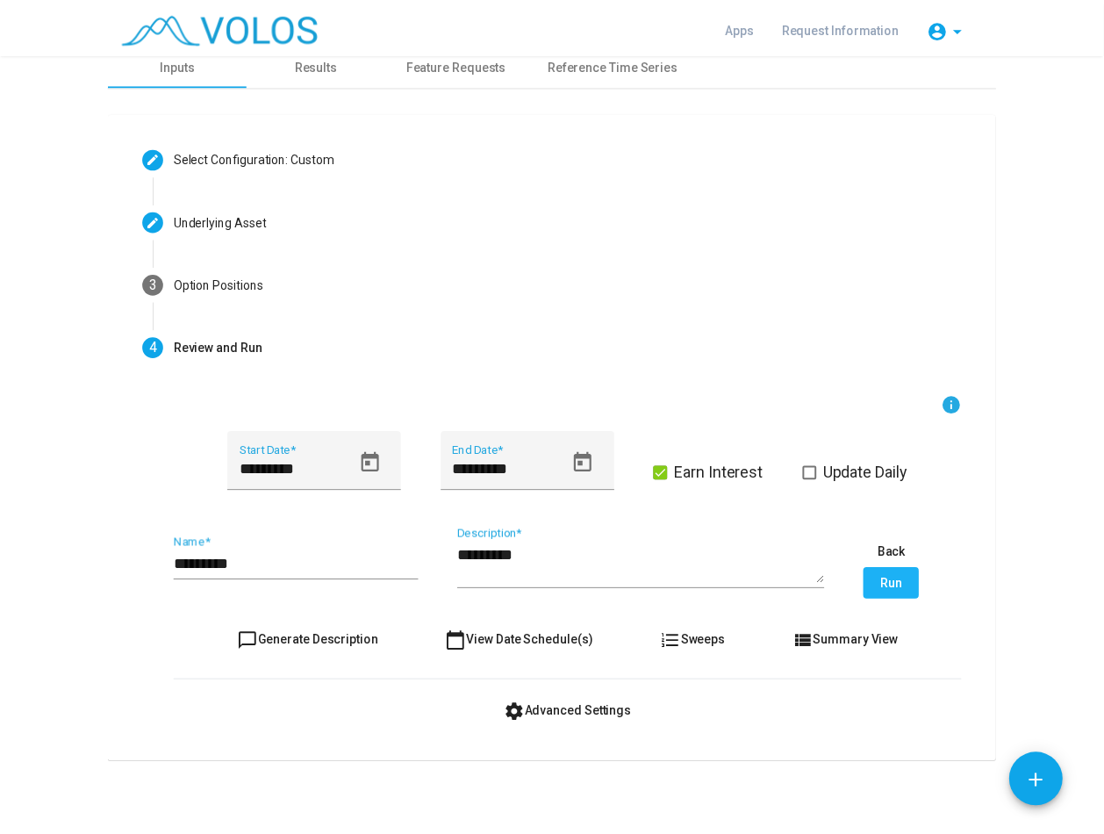
scroll to position [0, 0]
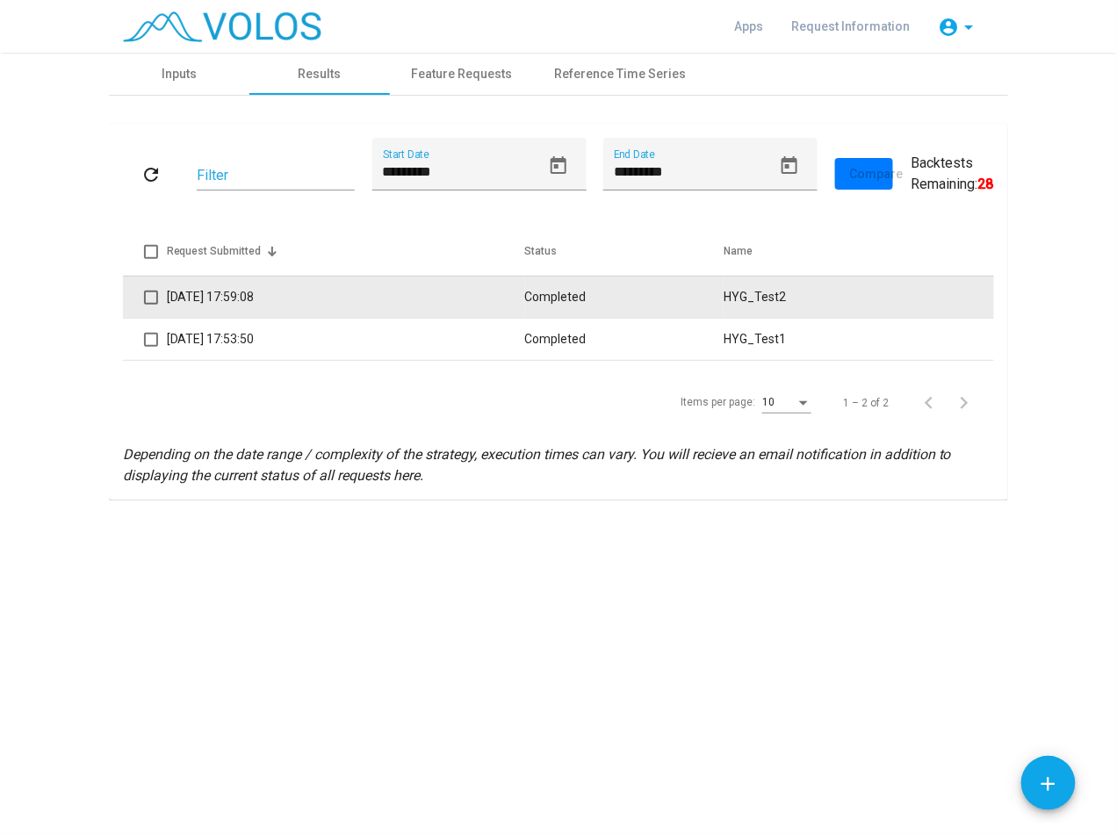
click at [277, 298] on td "17/09/2025 17:59:08" at bounding box center [346, 297] width 358 height 42
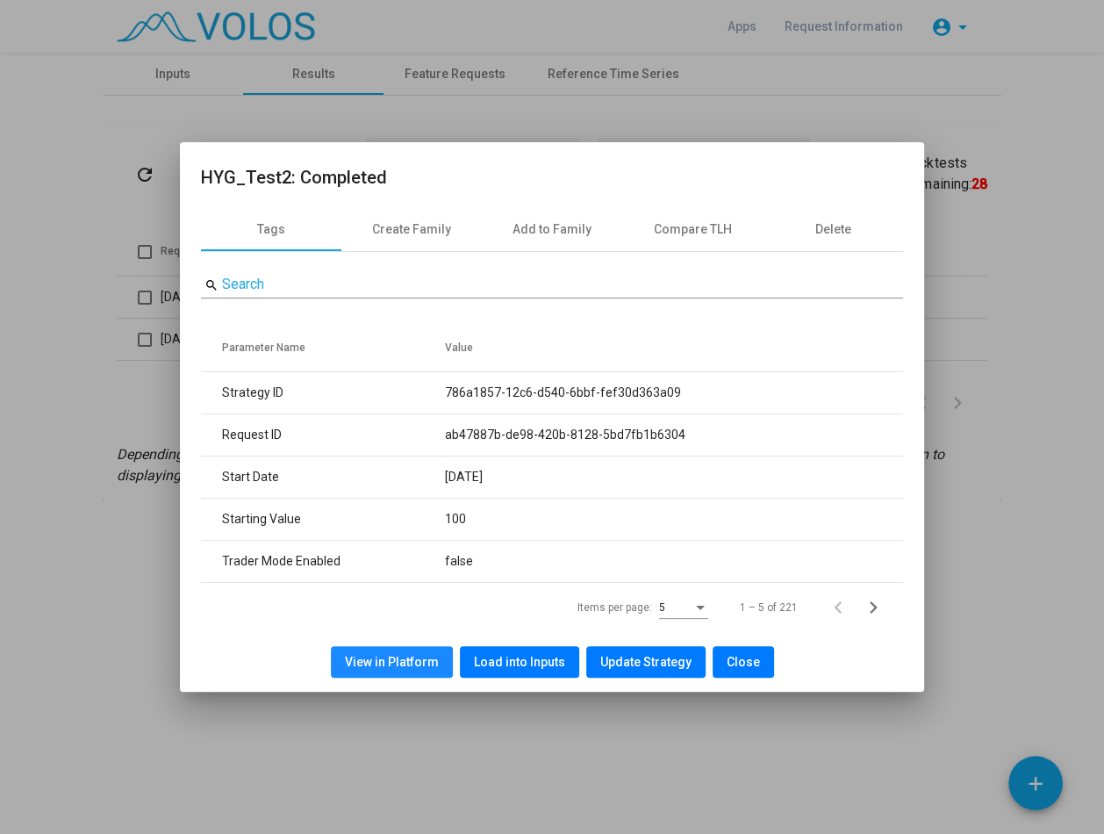
click at [403, 666] on span "View in Platform" at bounding box center [392, 662] width 94 height 14
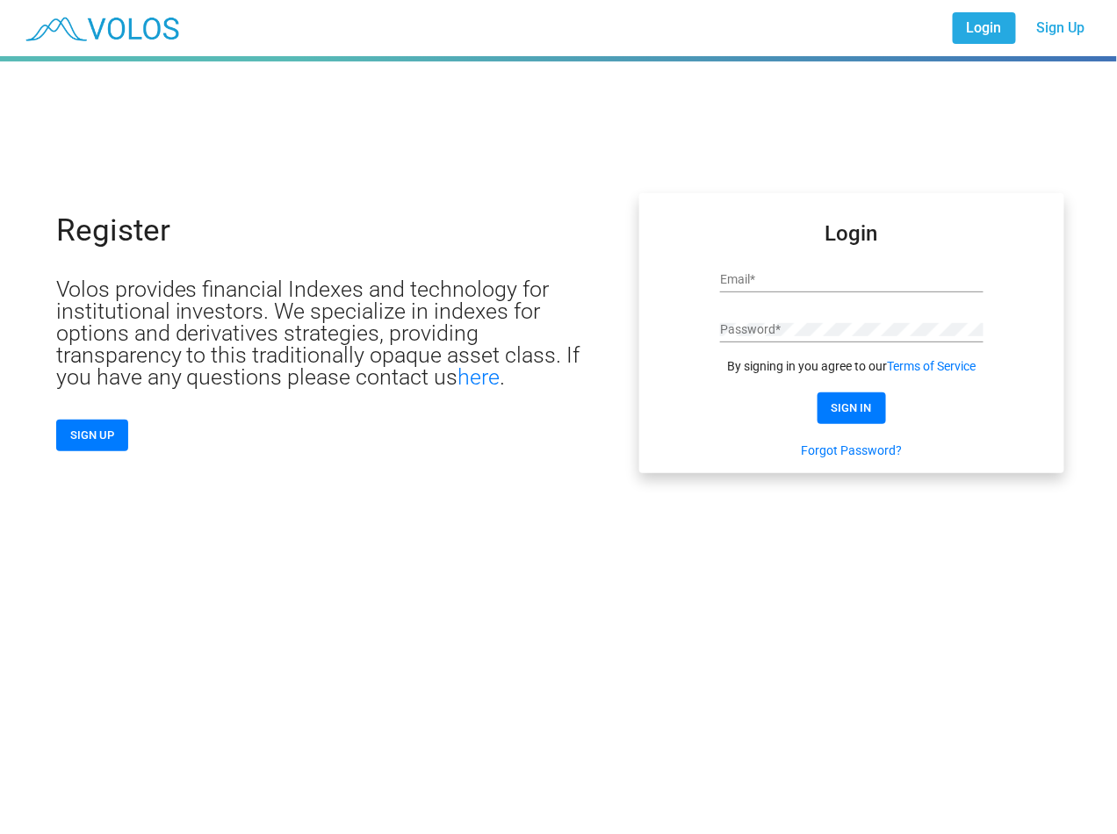
click at [837, 277] on input "Email *" at bounding box center [851, 280] width 263 height 14
paste input "**********"
type input "**********"
click at [694, 313] on mat-card "**********" at bounding box center [851, 333] width 424 height 280
click at [676, 384] on mat-card "**********" at bounding box center [851, 333] width 424 height 280
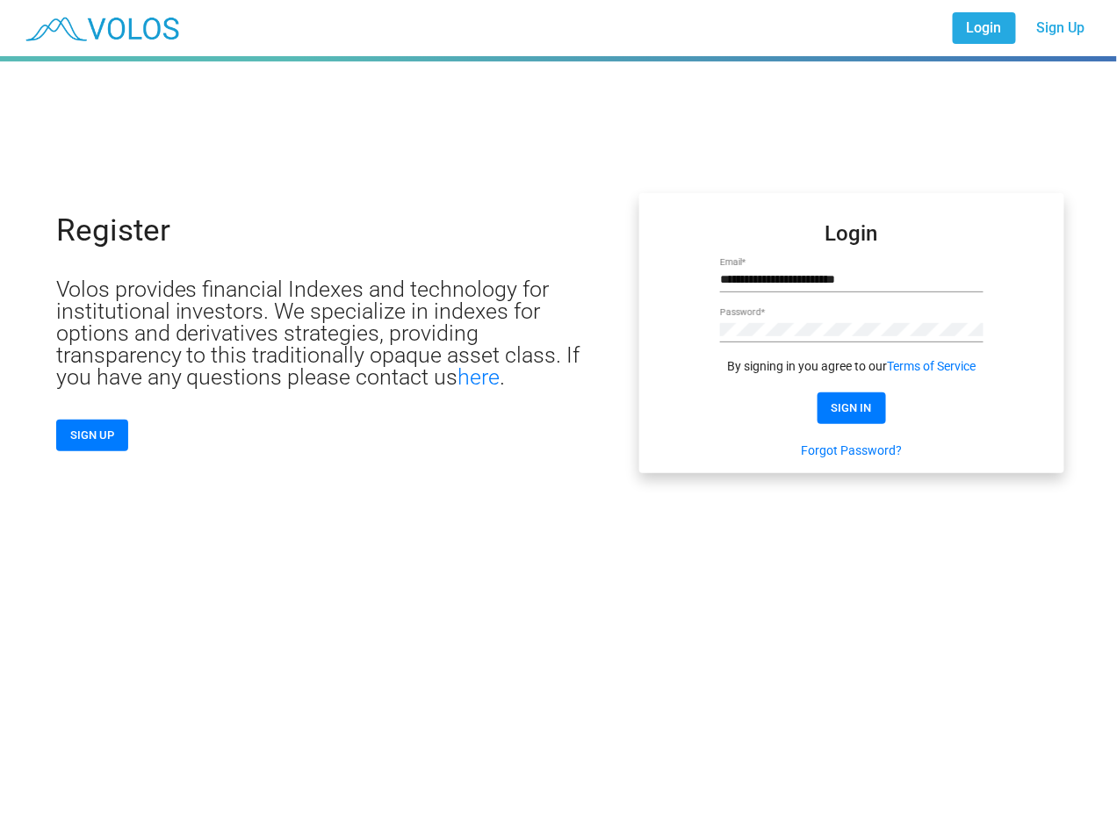
click at [852, 410] on span "SIGN IN" at bounding box center [851, 407] width 40 height 13
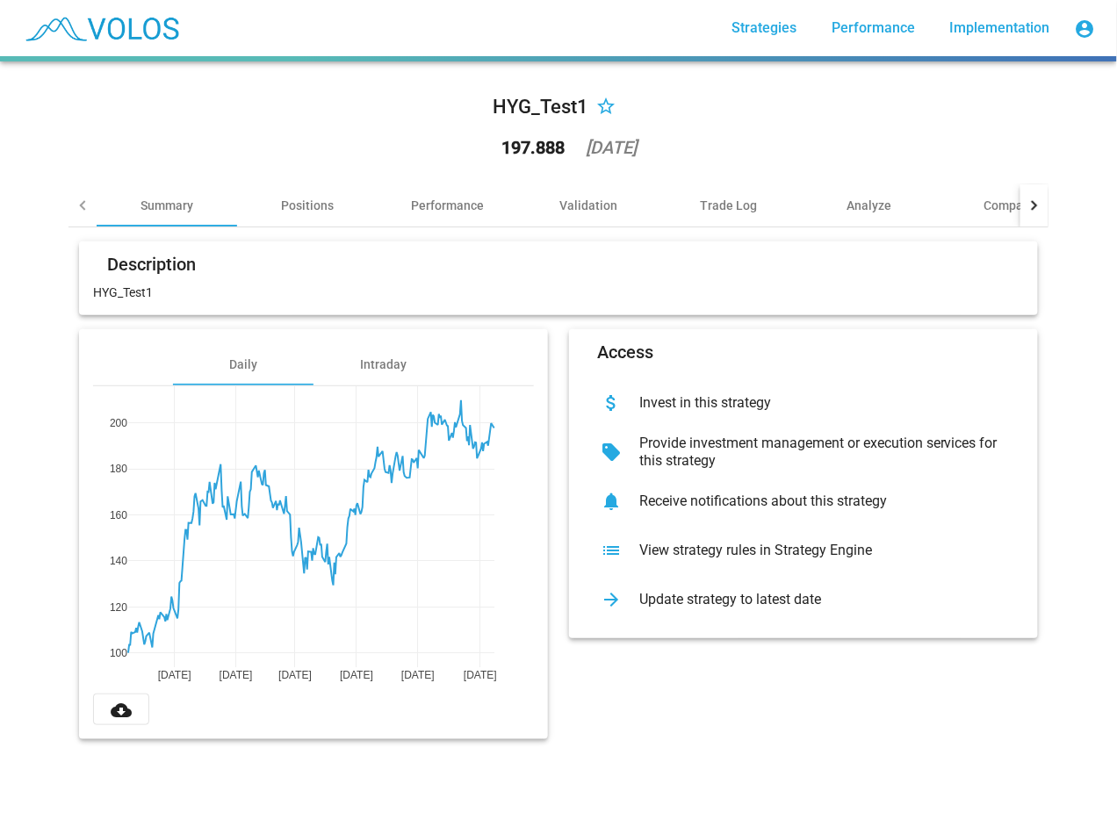
click at [786, 676] on div "Access attach_money Invest in this strategy sell Provide investment management …" at bounding box center [803, 534] width 490 height 410
click at [305, 195] on div "Positions" at bounding box center [307, 205] width 140 height 42
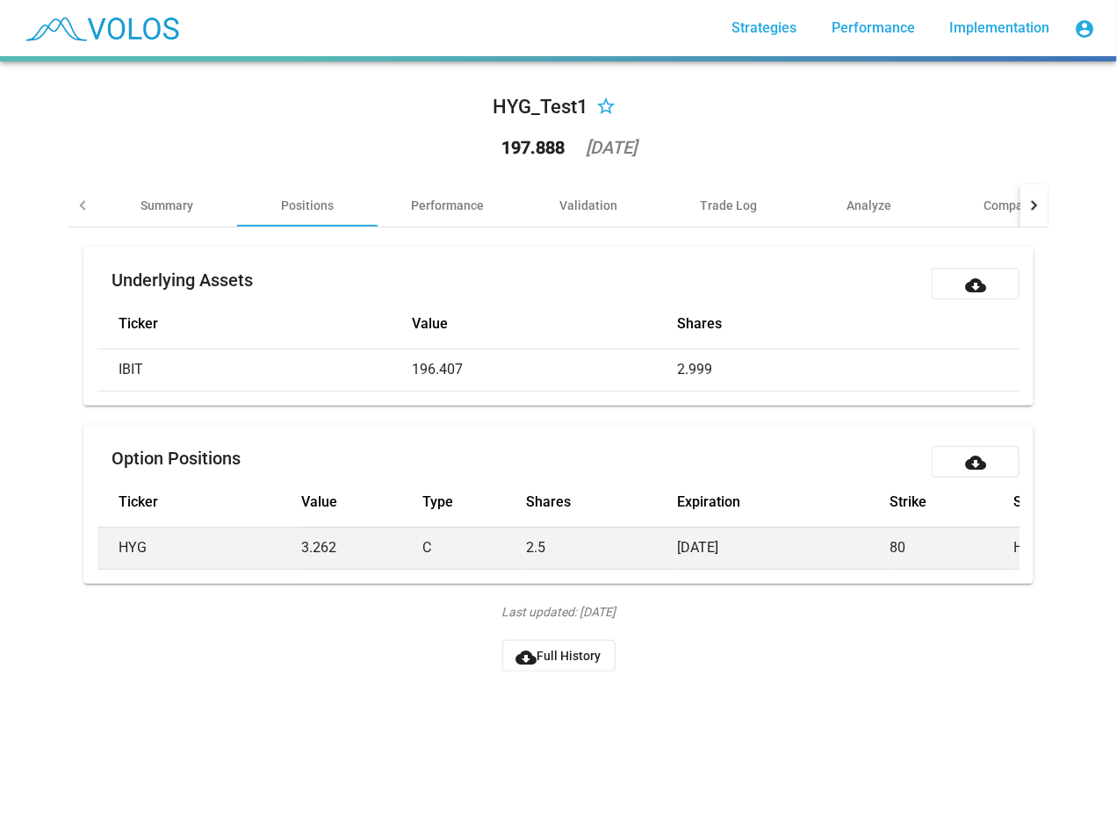
click at [170, 550] on td "HYG" at bounding box center [199, 548] width 204 height 42
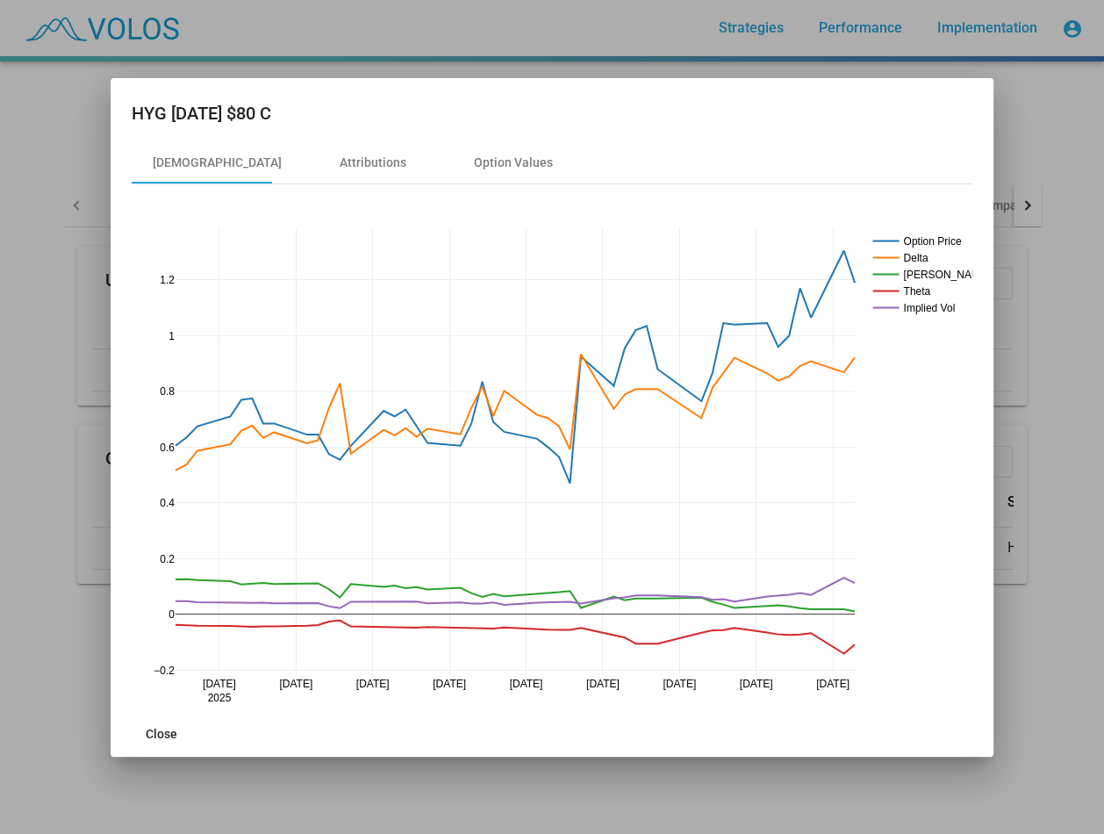
click at [1030, 503] on div at bounding box center [552, 417] width 1104 height 834
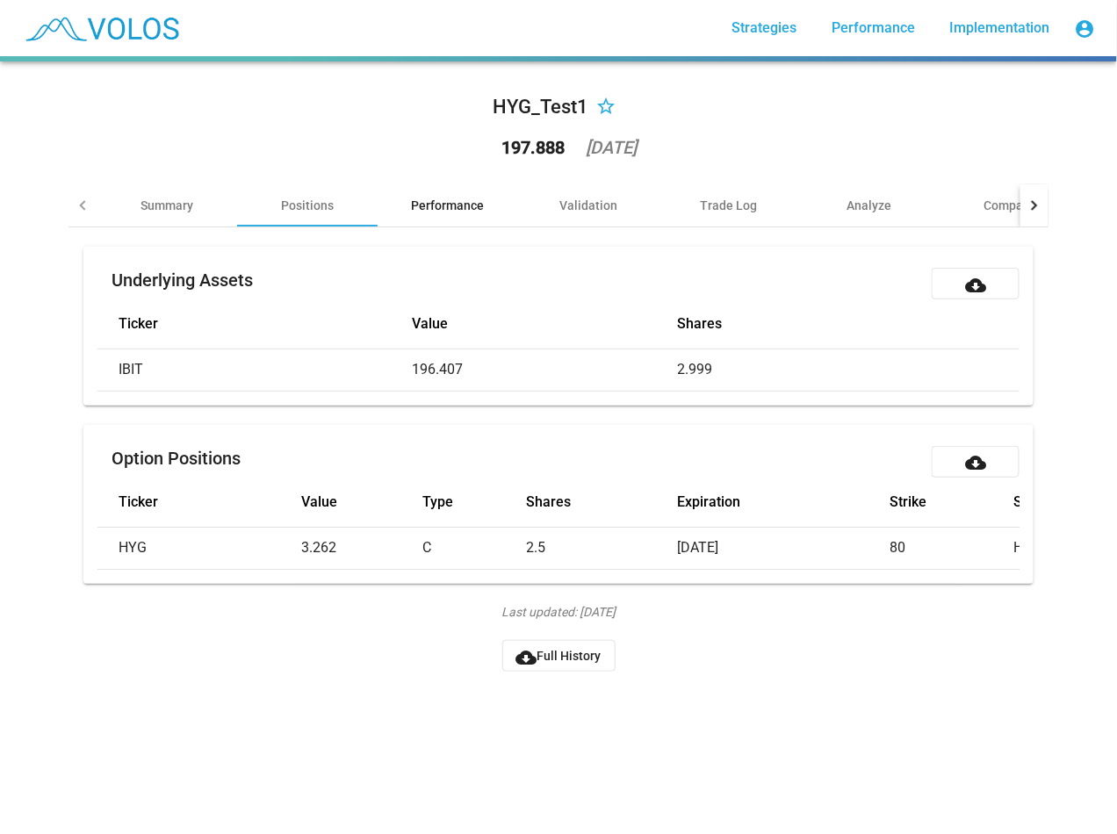
click at [462, 212] on div "Performance" at bounding box center [448, 206] width 73 height 18
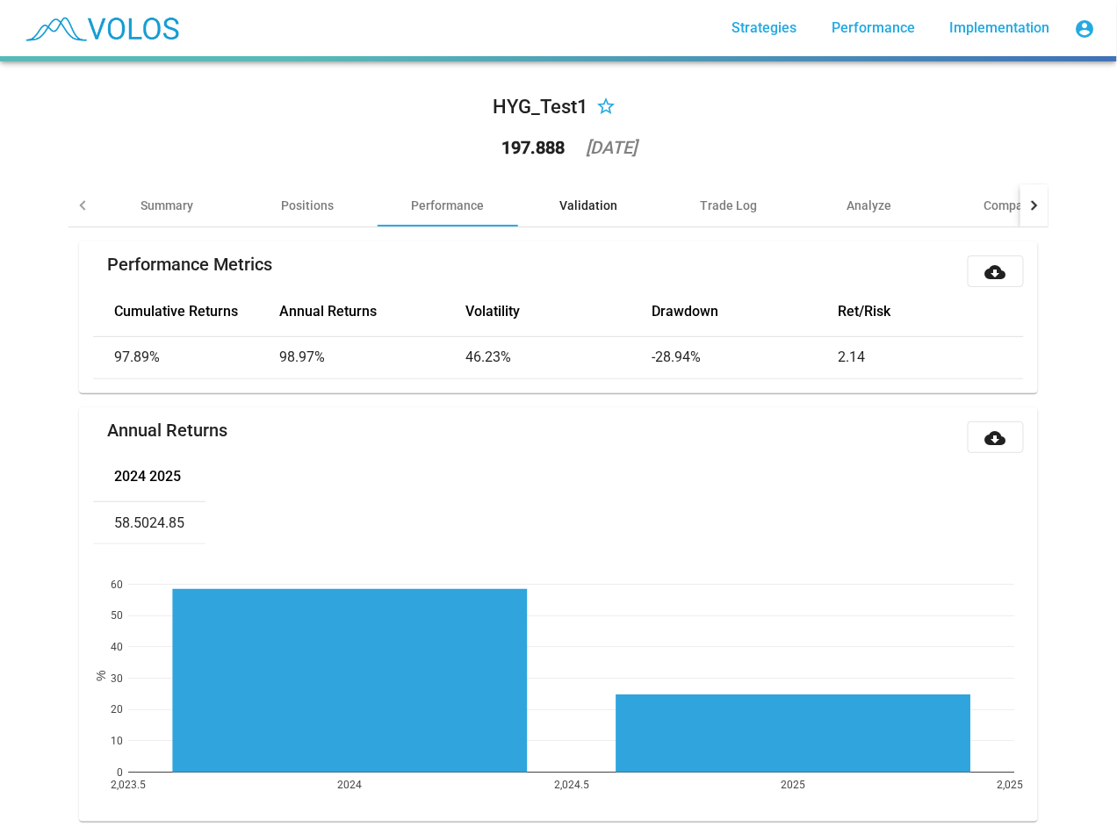
click at [597, 203] on div "Validation" at bounding box center [588, 206] width 58 height 18
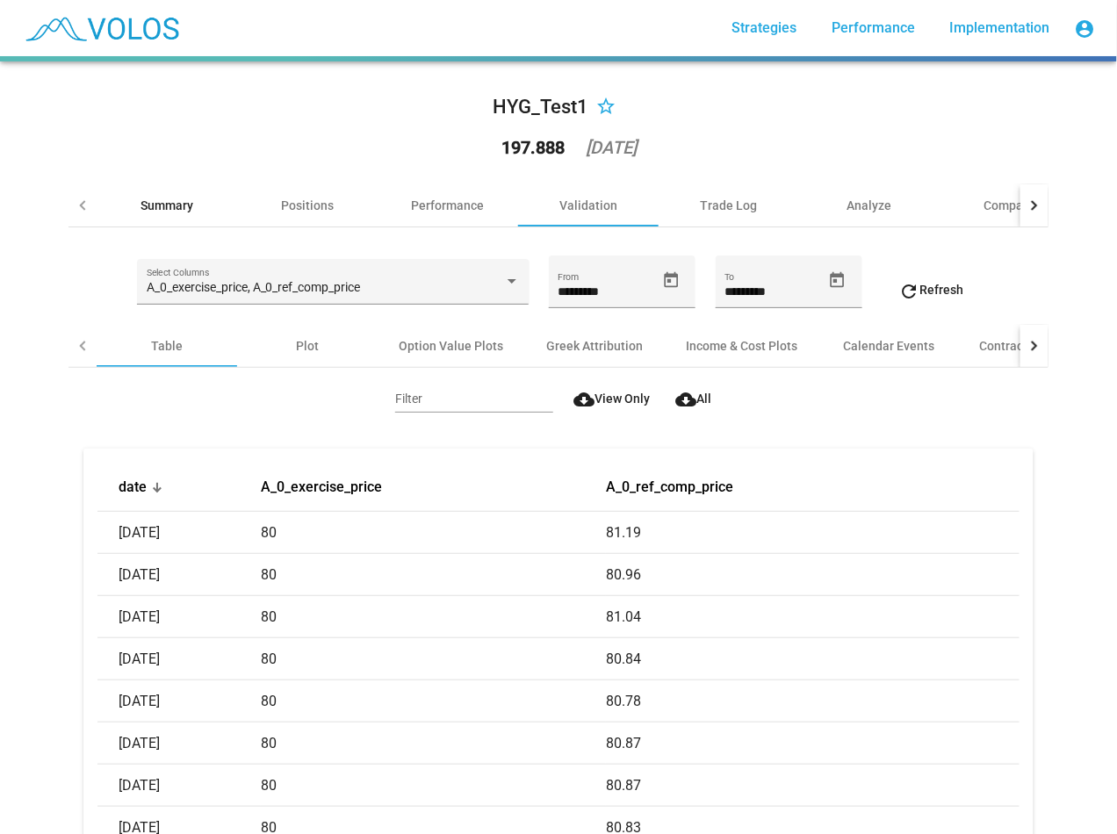
click at [181, 199] on div "Summary" at bounding box center [166, 206] width 53 height 18
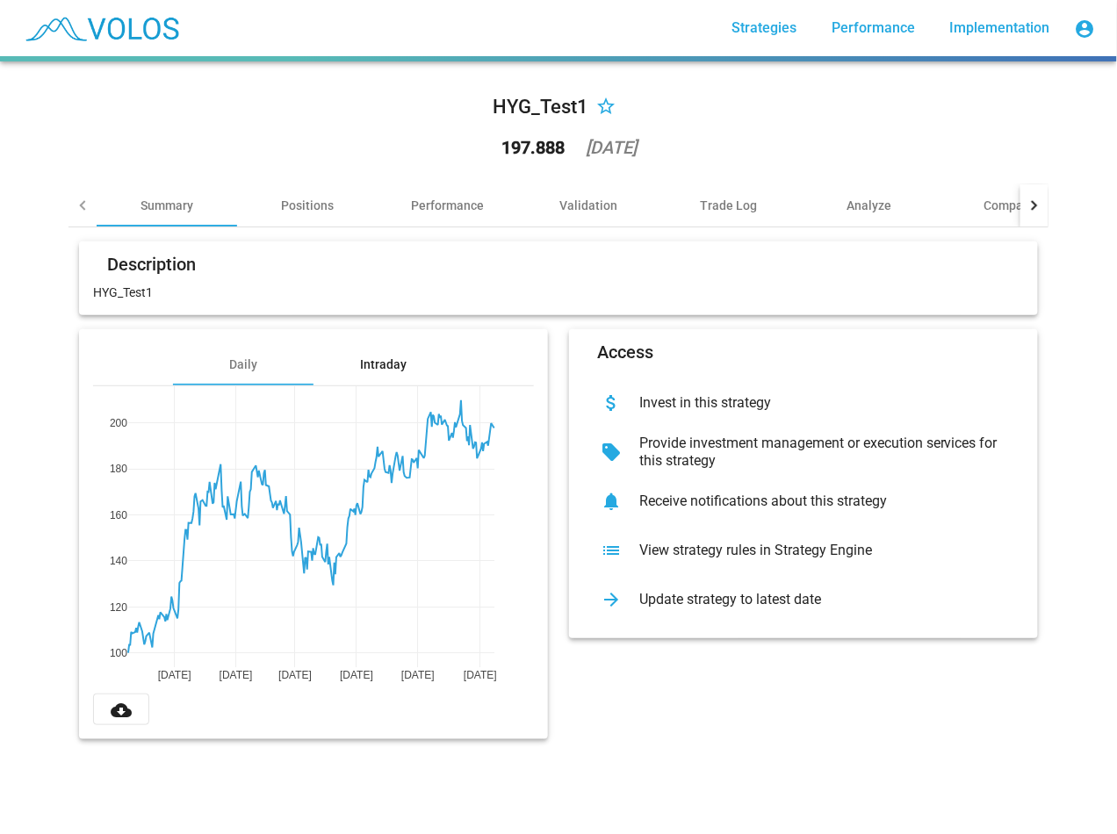
click at [363, 360] on div "Intraday" at bounding box center [384, 365] width 47 height 18
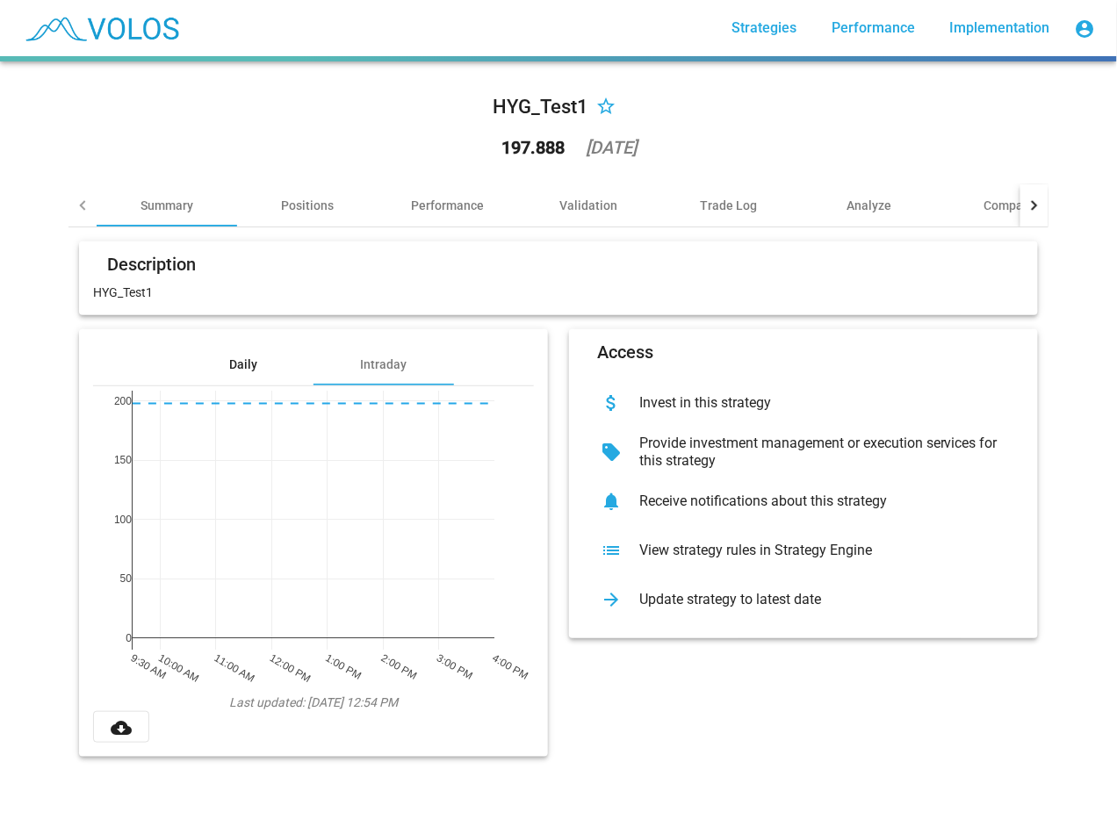
click at [232, 356] on div "Daily" at bounding box center [243, 365] width 28 height 18
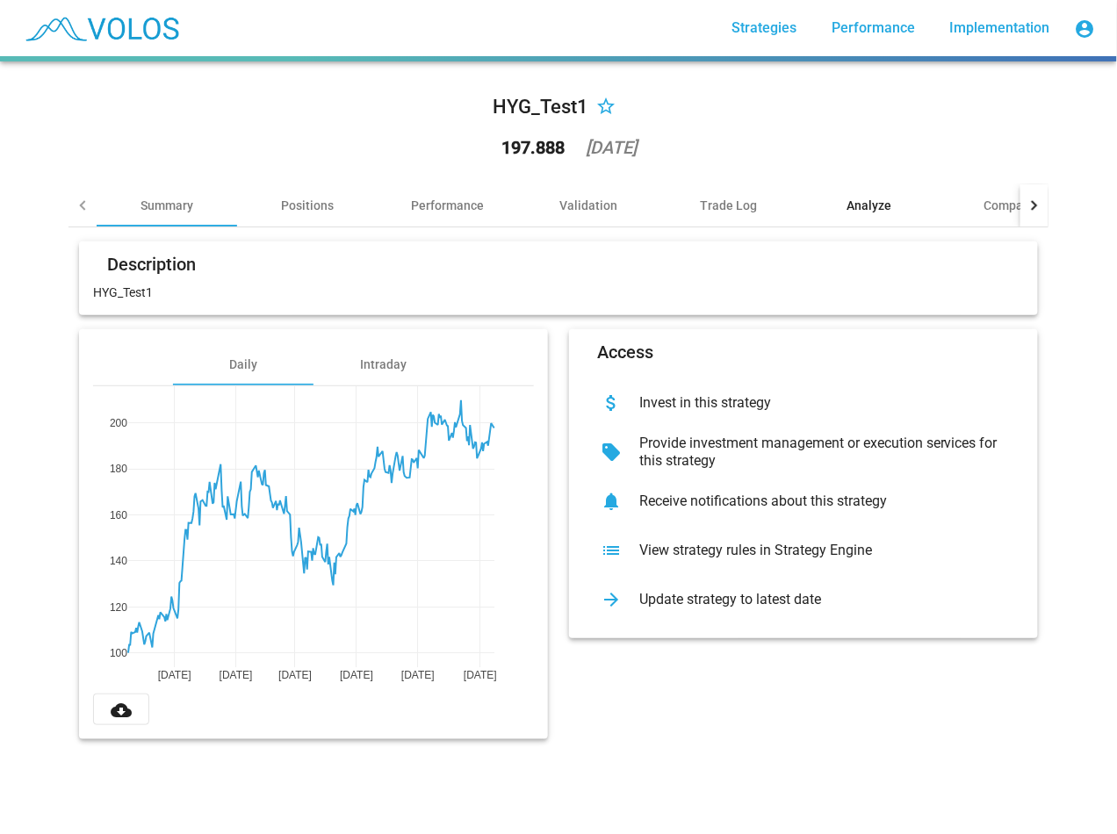
click at [878, 202] on div "Analyze" at bounding box center [869, 206] width 45 height 18
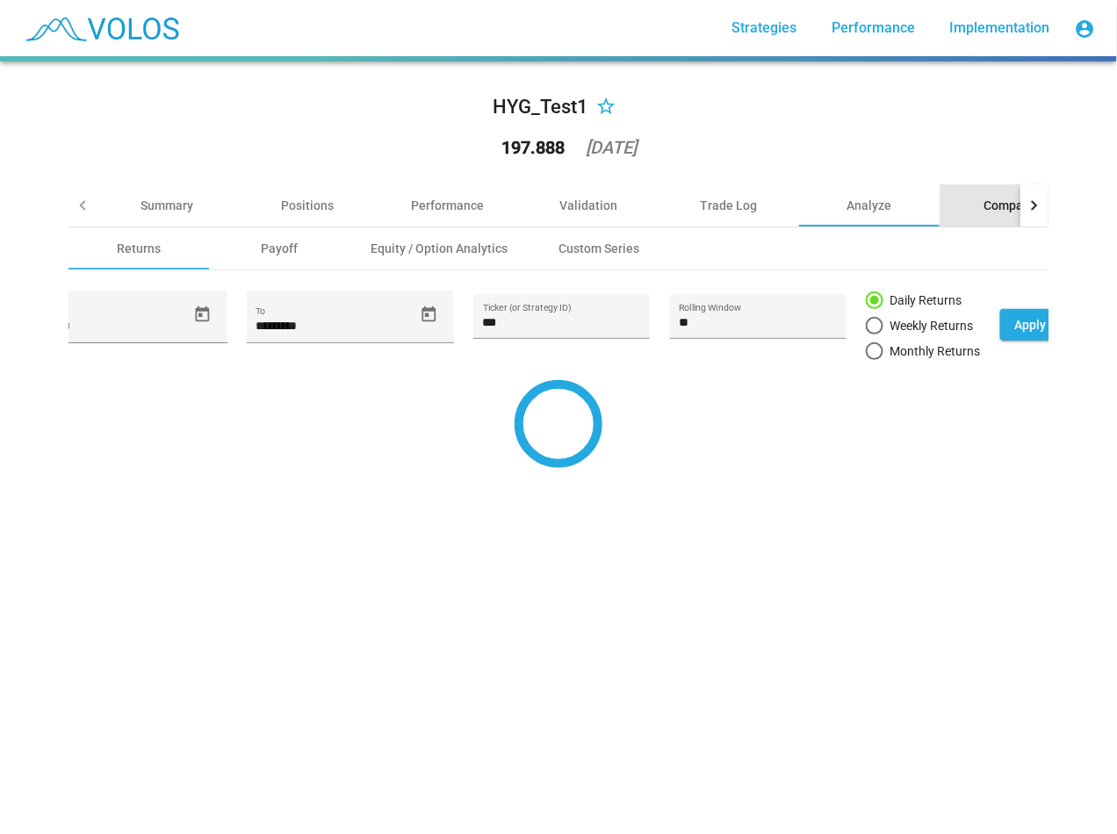
click at [984, 203] on div "Compare" at bounding box center [1009, 206] width 51 height 18
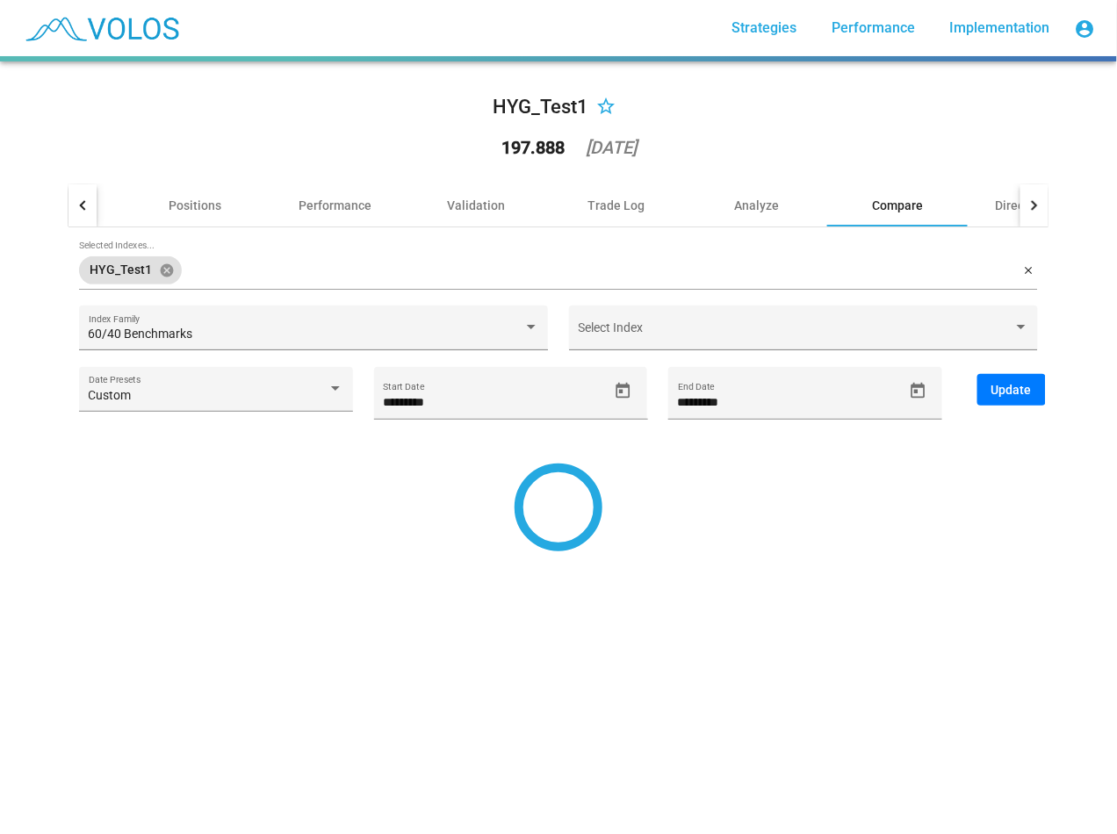
type input "*********"
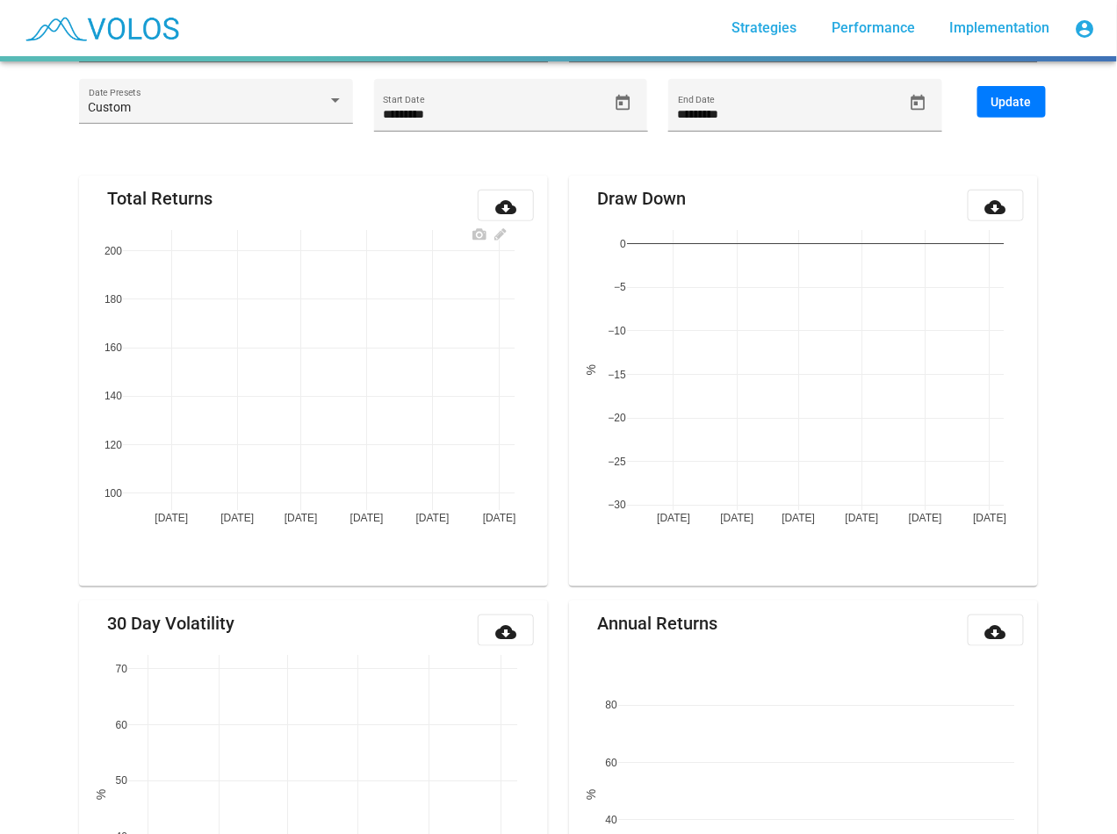
scroll to position [110, 0]
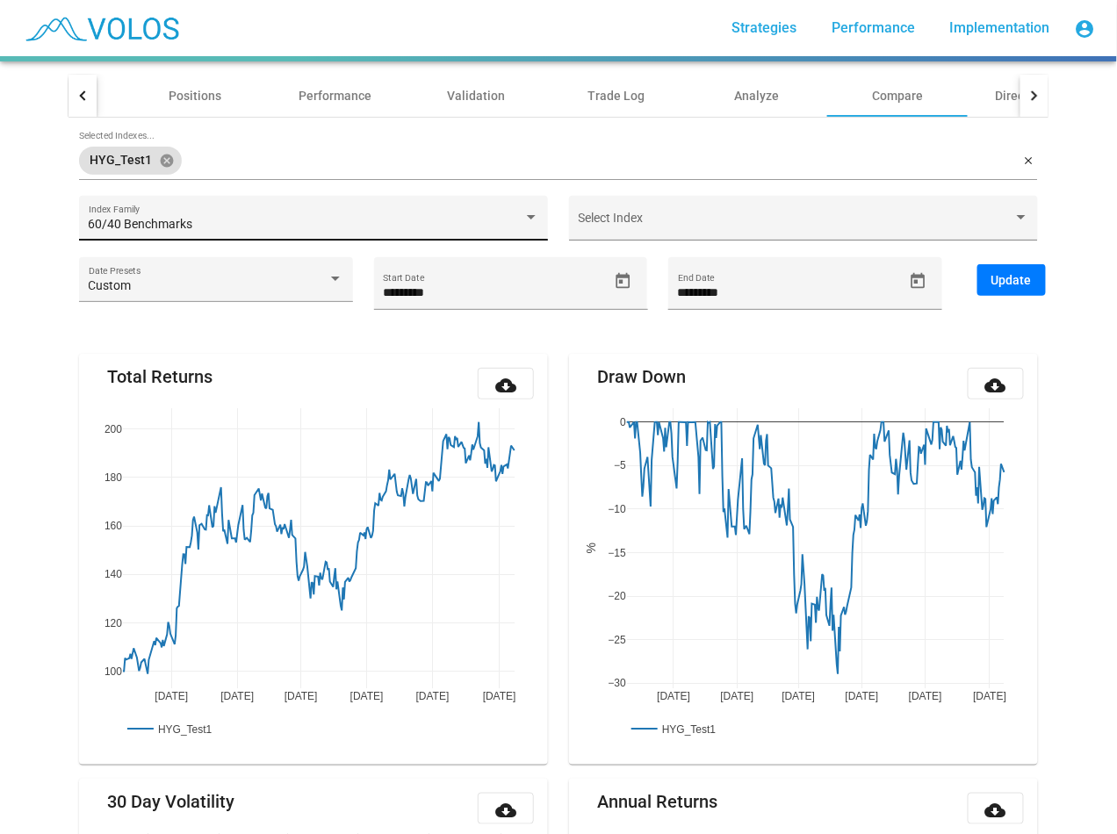
click at [297, 221] on div "60/40 Benchmarks" at bounding box center [306, 225] width 435 height 14
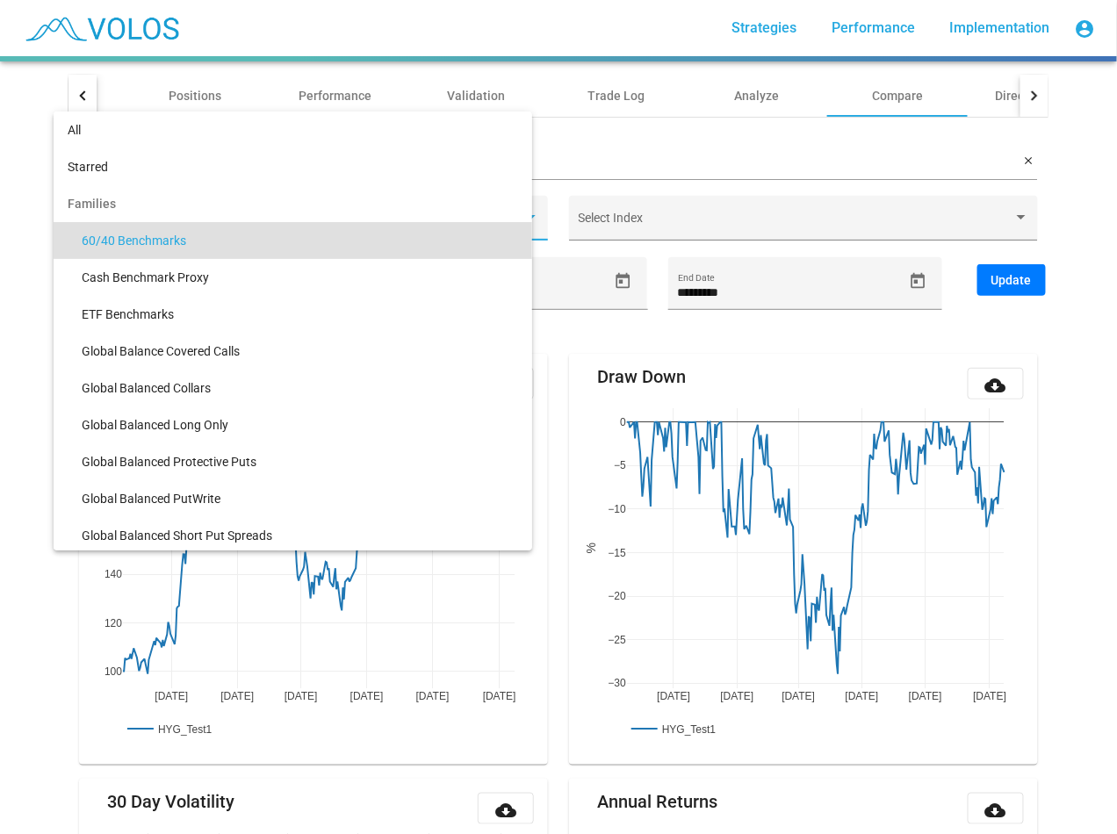
scroll to position [17, 0]
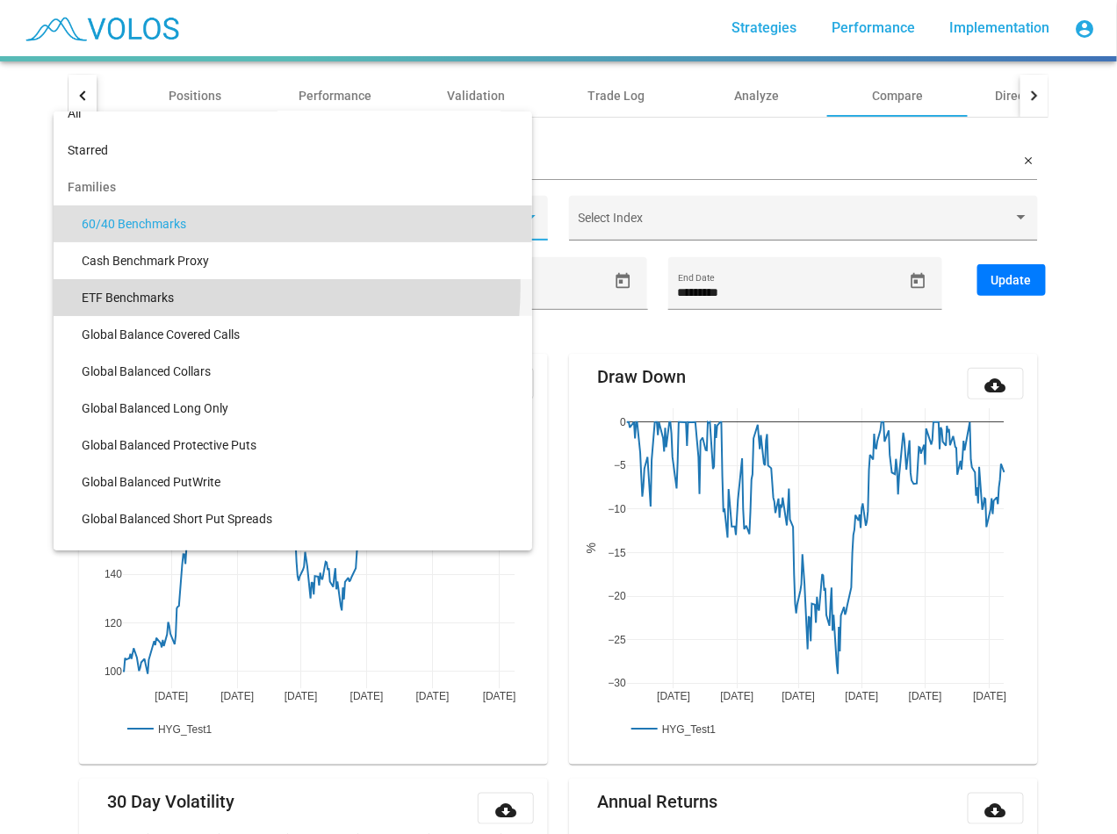
click at [211, 288] on span "ETF Benchmarks" at bounding box center [300, 297] width 436 height 37
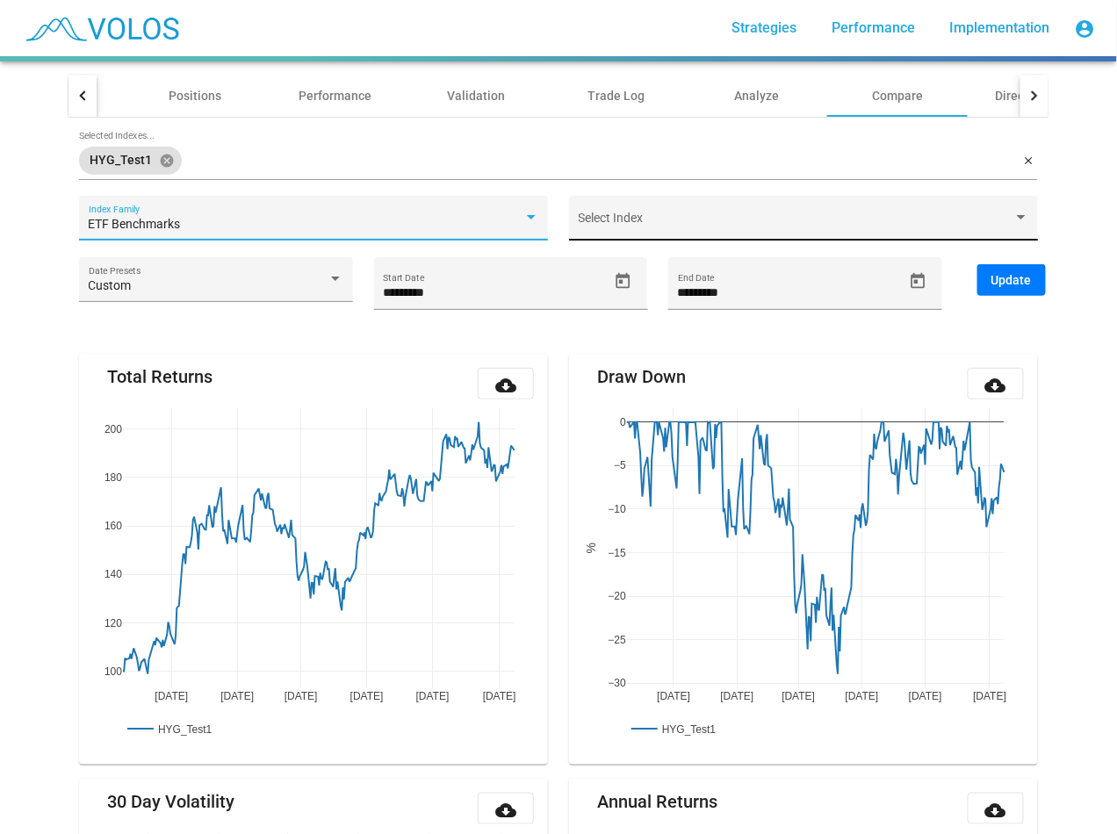
click at [578, 209] on div "Select Index" at bounding box center [803, 223] width 450 height 36
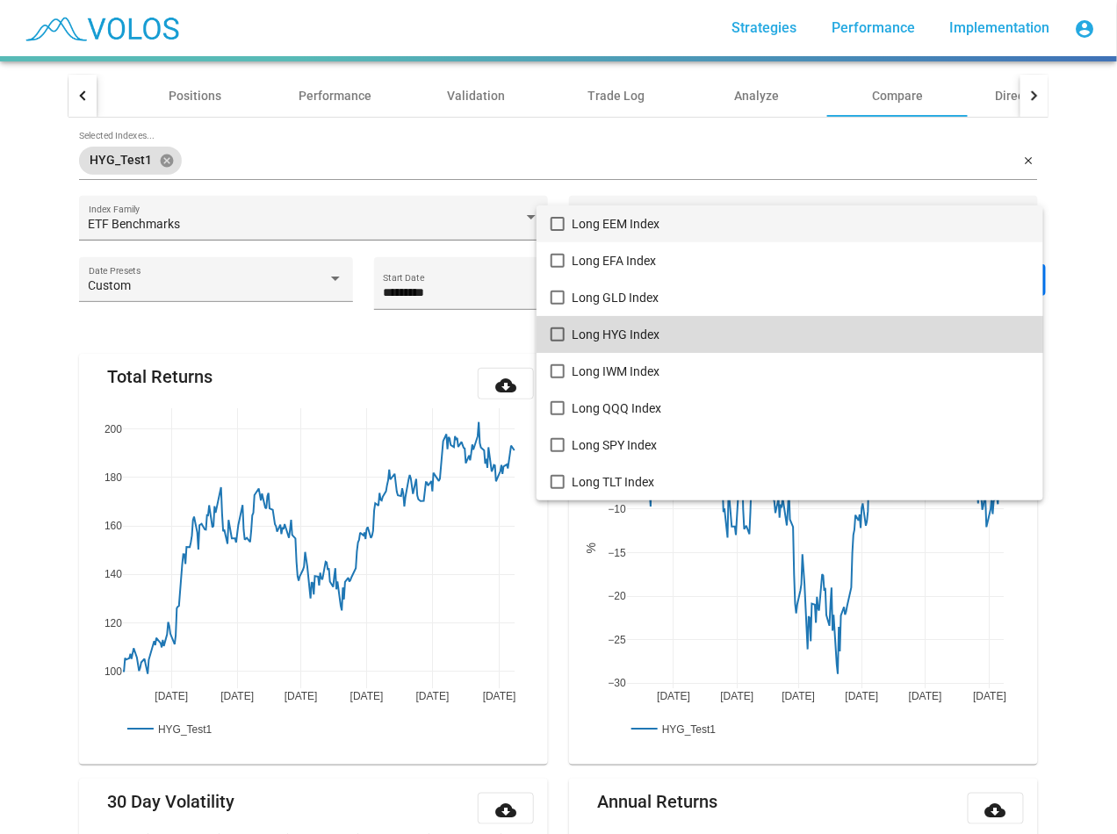
click at [579, 334] on span "Long HYG Index" at bounding box center [799, 334] width 457 height 37
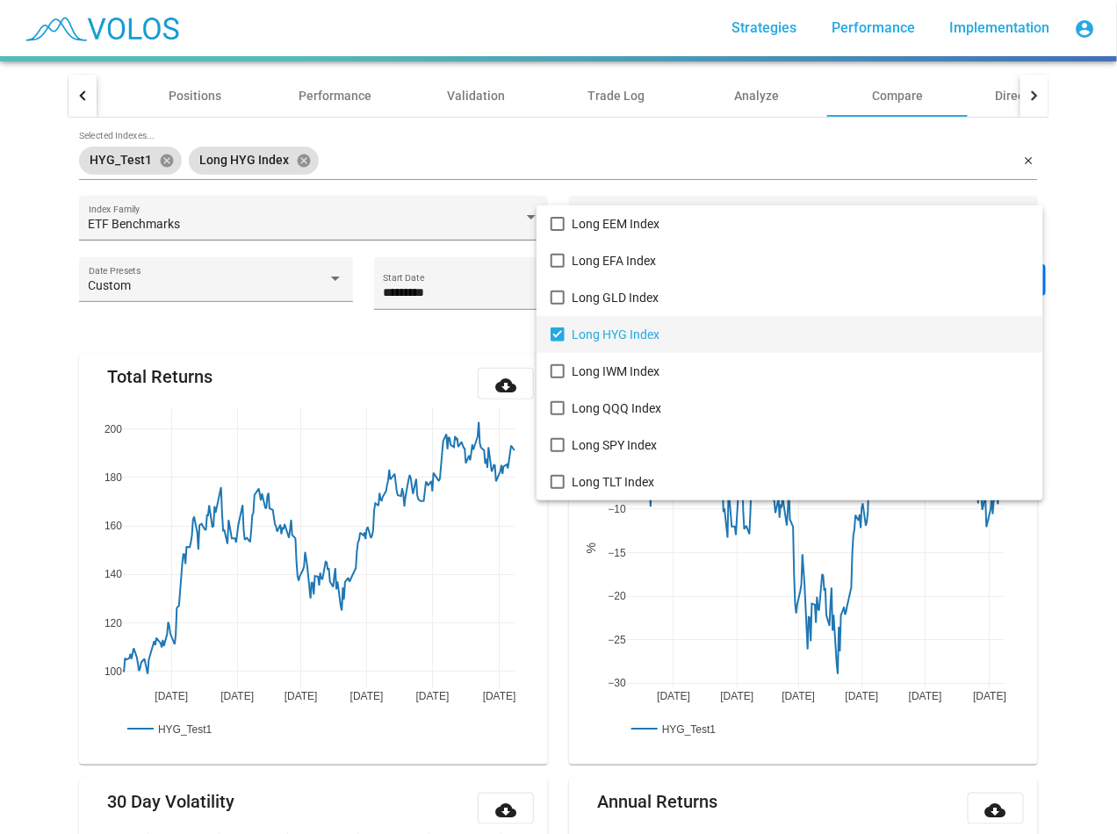
click at [28, 229] on div at bounding box center [558, 417] width 1117 height 834
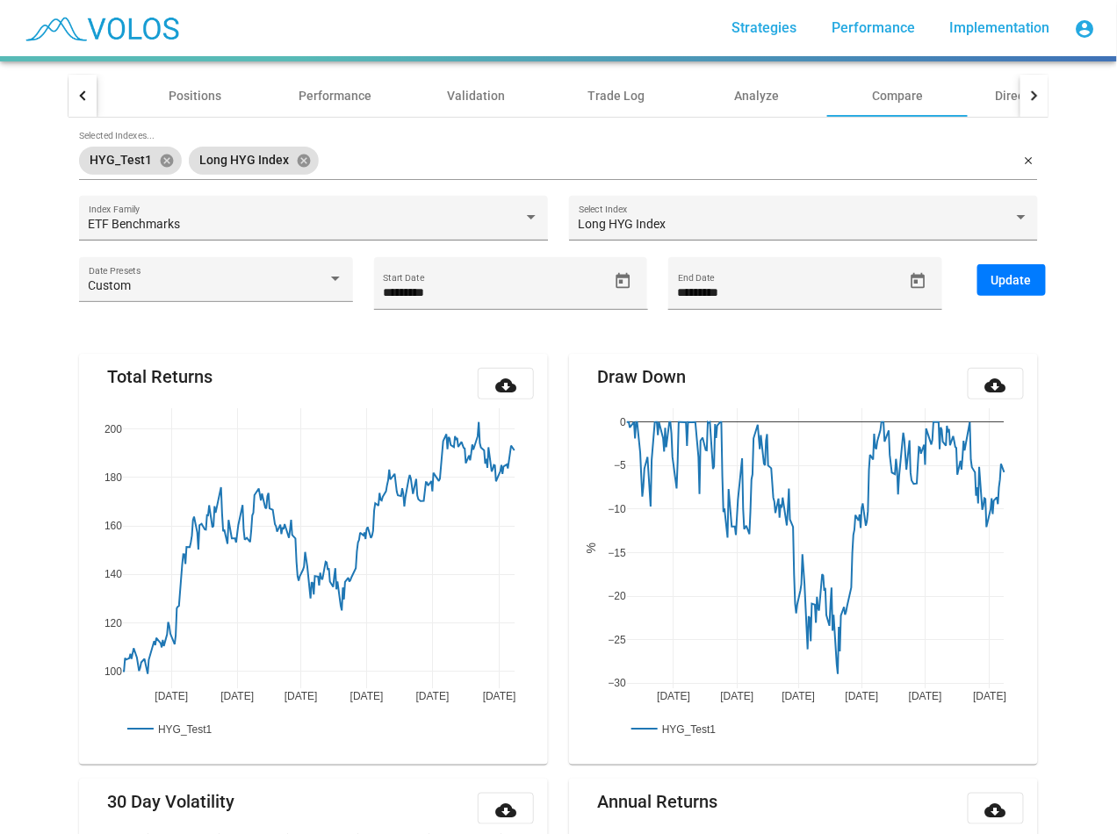
click at [994, 282] on span "Update" at bounding box center [1011, 280] width 40 height 14
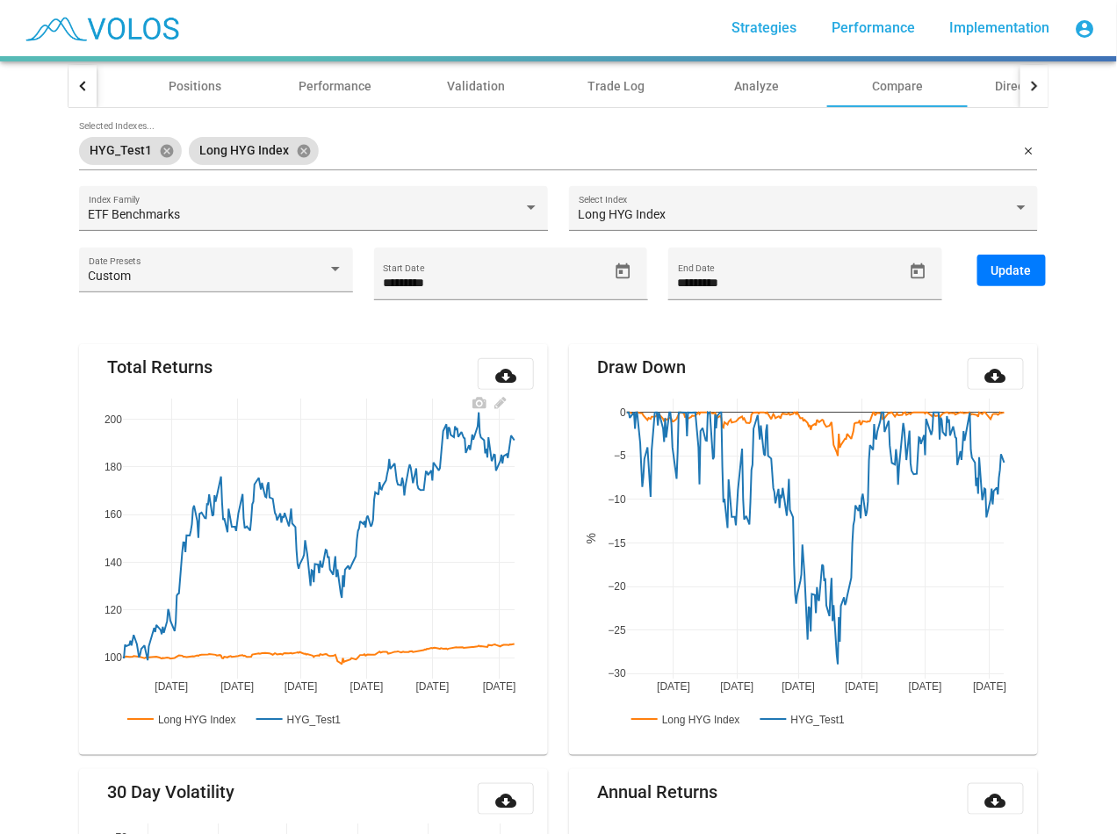
scroll to position [0, 0]
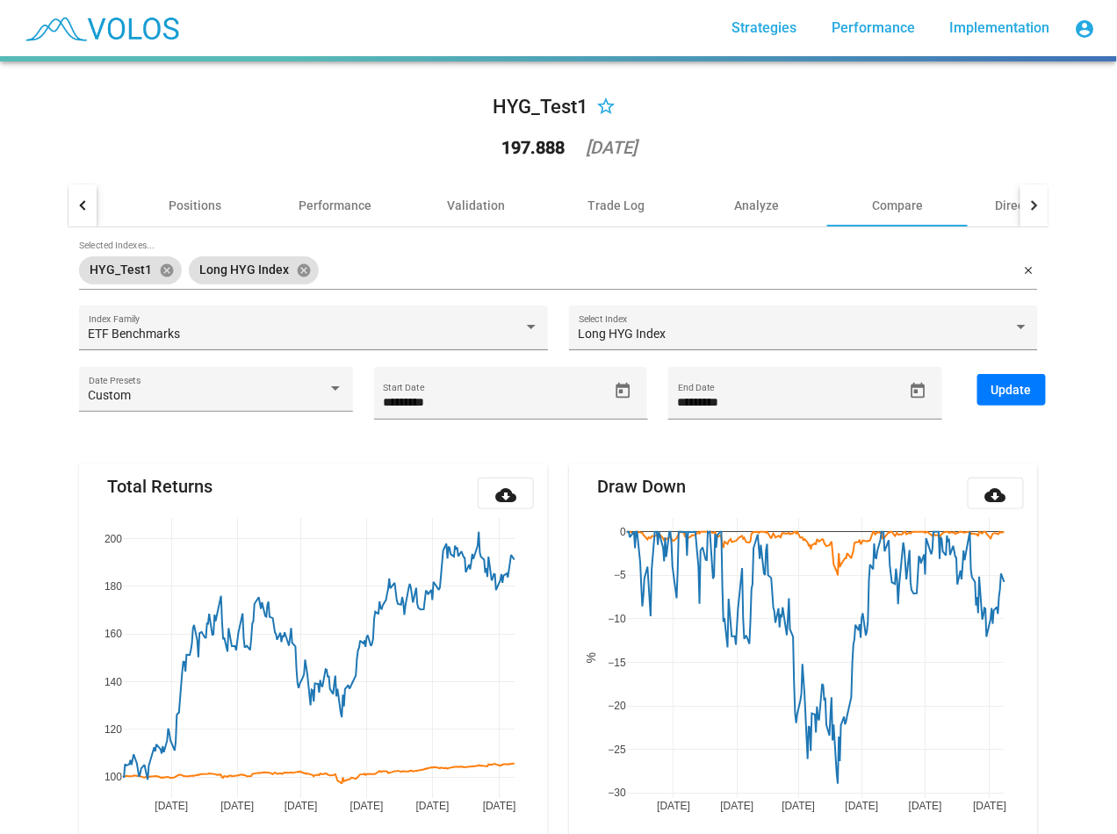
click at [770, 23] on span "Strategies" at bounding box center [763, 27] width 65 height 17
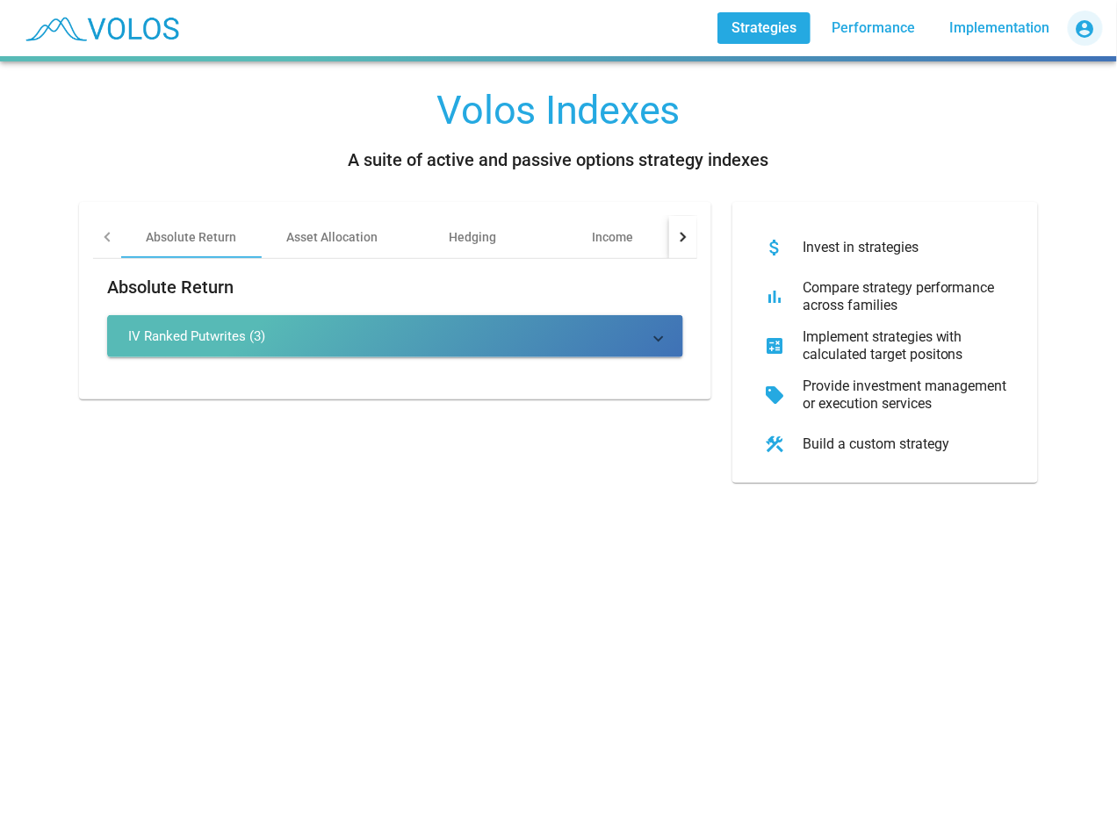
click at [1081, 27] on mat-icon "account_circle" at bounding box center [1084, 28] width 21 height 21
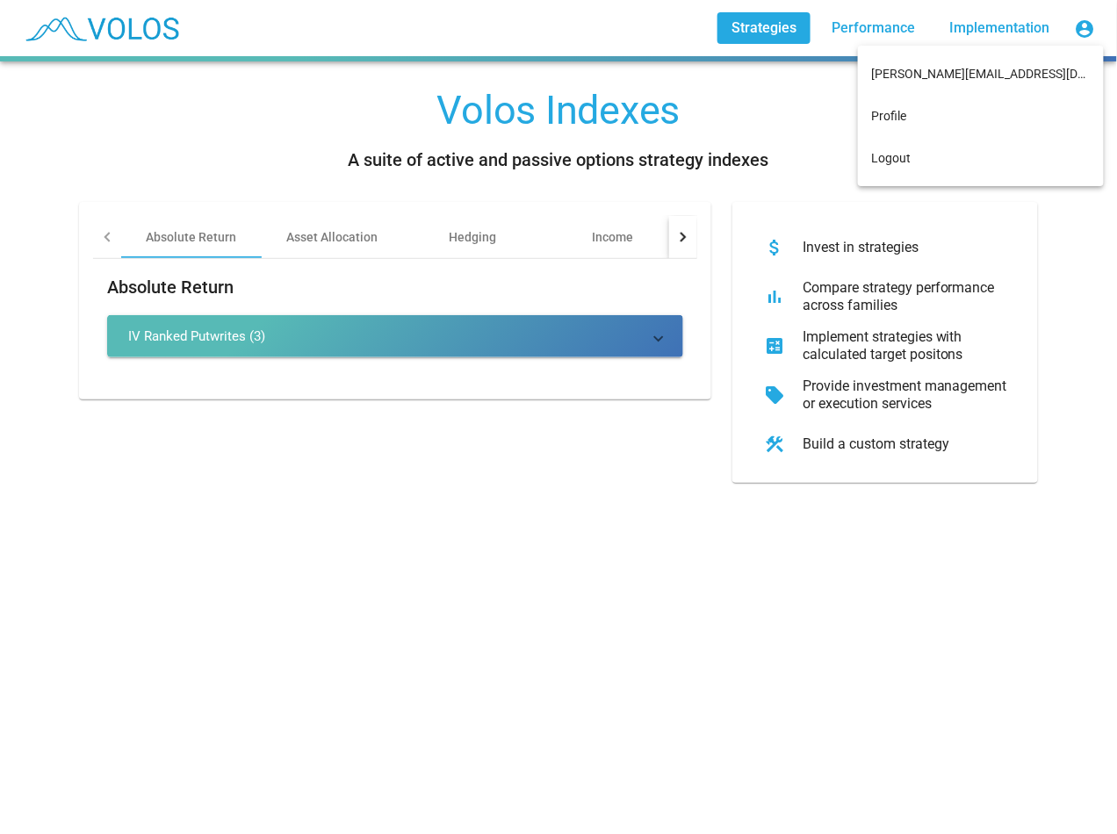
click at [808, 90] on div at bounding box center [558, 417] width 1117 height 834
click at [97, 234] on div at bounding box center [107, 237] width 28 height 42
click at [182, 496] on div "Volos Indexes A suite of active and passive options strategy indexes Absolute R…" at bounding box center [558, 278] width 1001 height 435
click at [183, 495] on div "Volos Indexes A suite of active and passive options strategy indexes Absolute R…" at bounding box center [558, 278] width 1001 height 435
drag, startPoint x: 183, startPoint y: 495, endPoint x: 252, endPoint y: 381, distance: 133.5
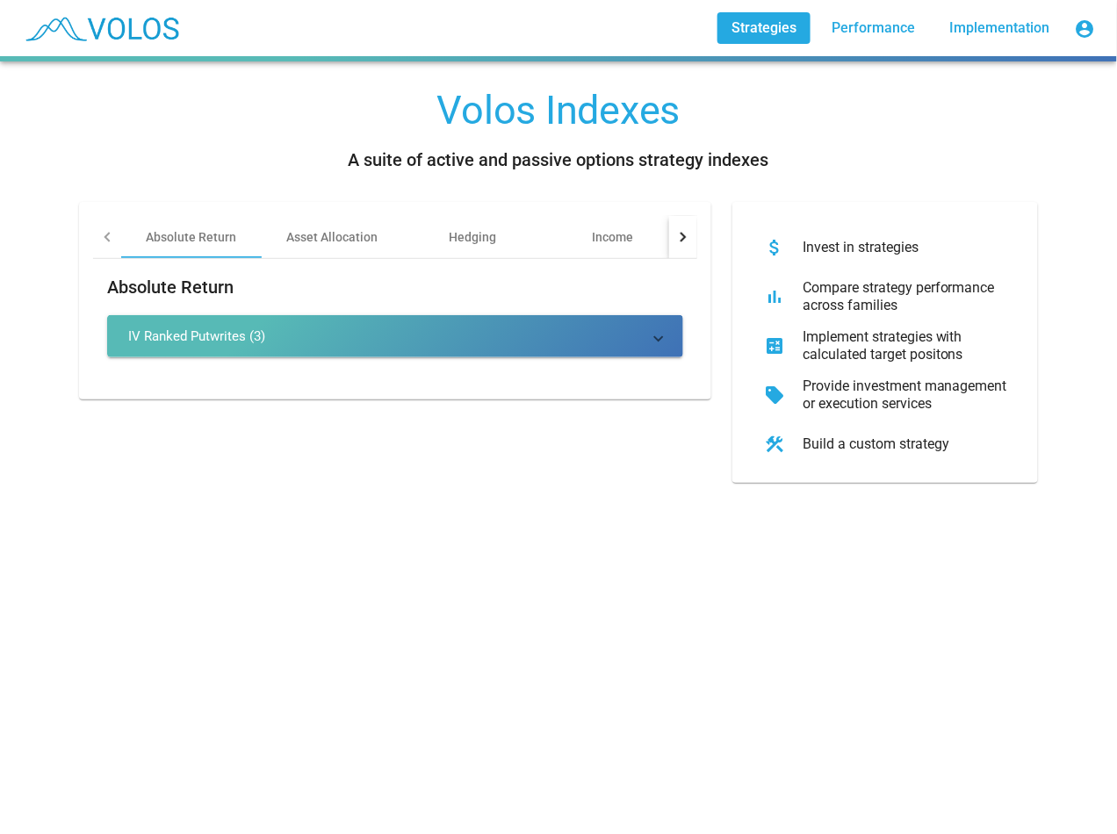
click at [252, 383] on div "Absolute Return IV Ranked Putwrites (3) Selects single names that have high IV.…" at bounding box center [395, 322] width 604 height 126
click at [262, 345] on mat-expansion-panel-header "IV Ranked Putwrites (3)" at bounding box center [395, 336] width 576 height 42
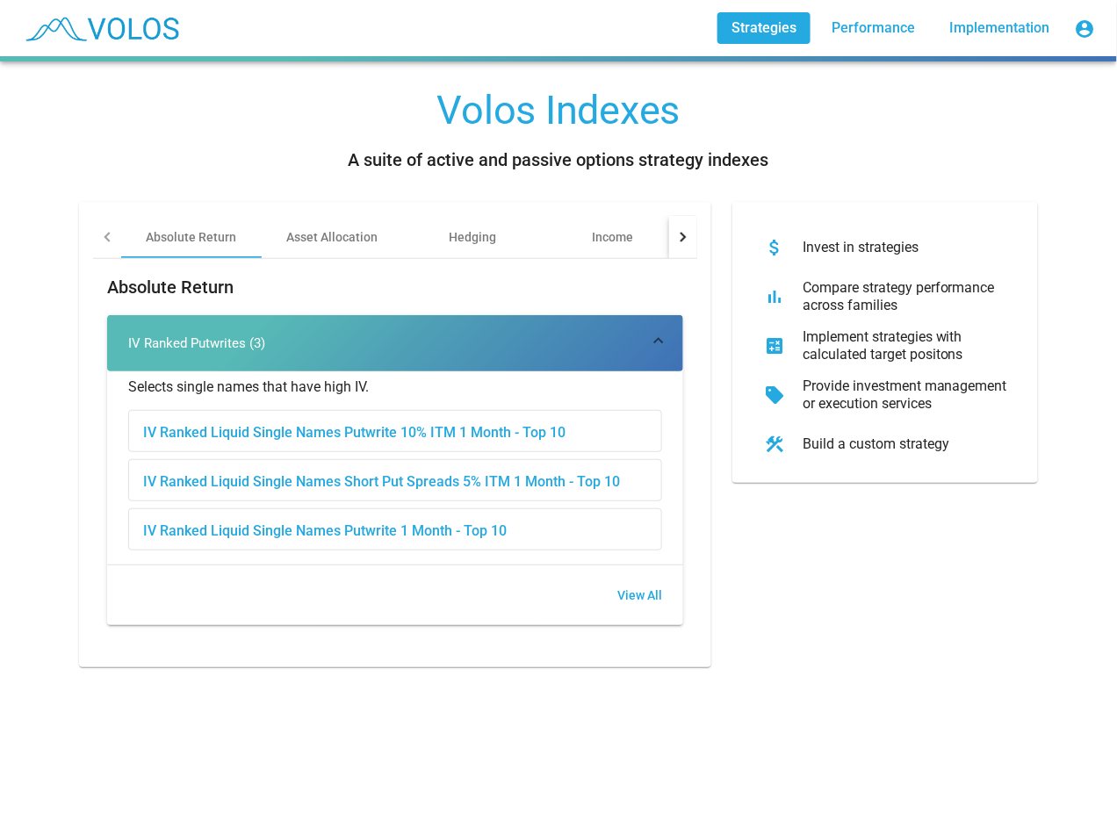
click at [741, 23] on span "Strategies" at bounding box center [763, 27] width 65 height 17
click at [779, 31] on span "Strategies" at bounding box center [763, 27] width 65 height 17
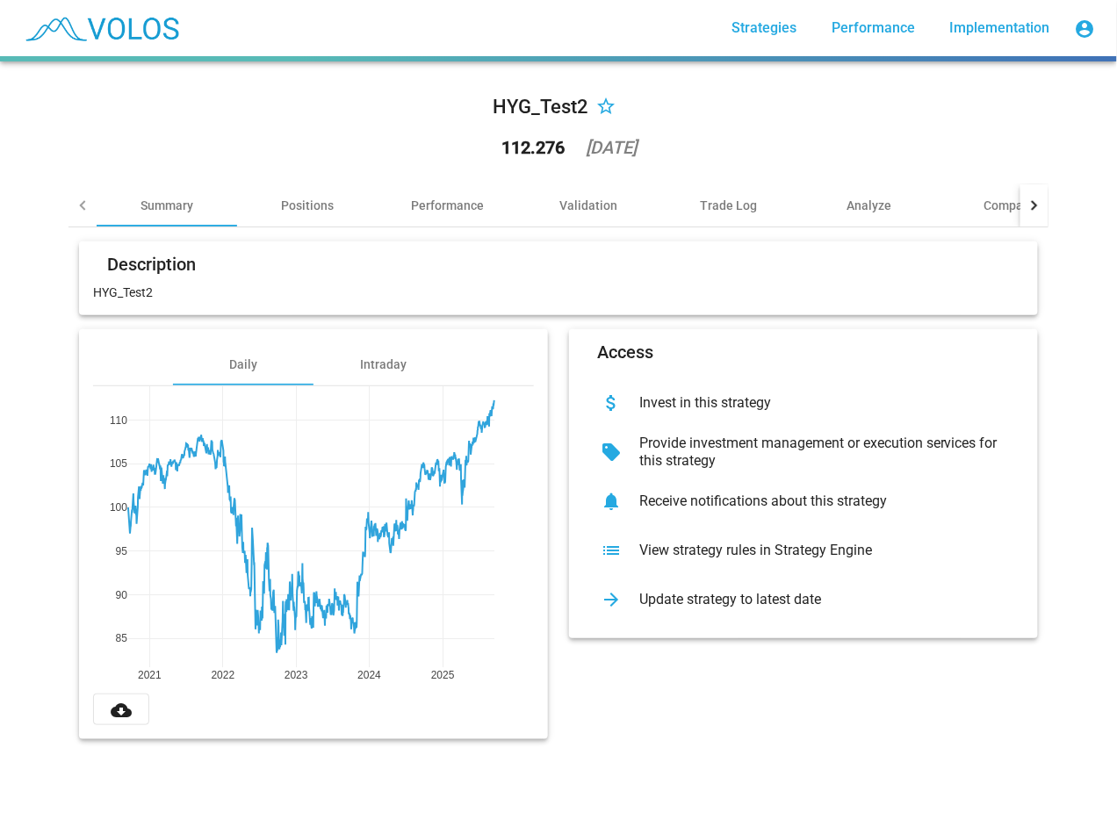
click at [603, 716] on div "Access attach_money Invest in this strategy sell Provide investment management …" at bounding box center [803, 534] width 490 height 410
click at [284, 211] on div "Positions" at bounding box center [307, 206] width 53 height 18
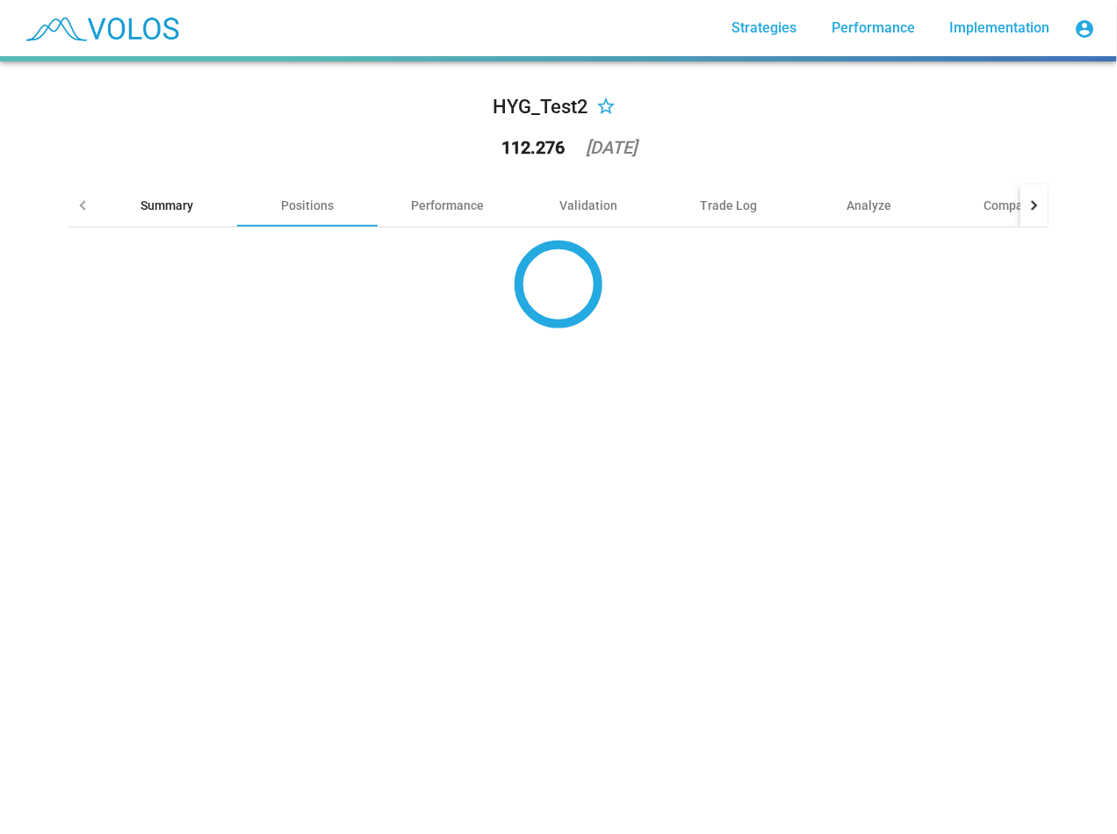
click at [140, 205] on div "Summary" at bounding box center [166, 206] width 53 height 18
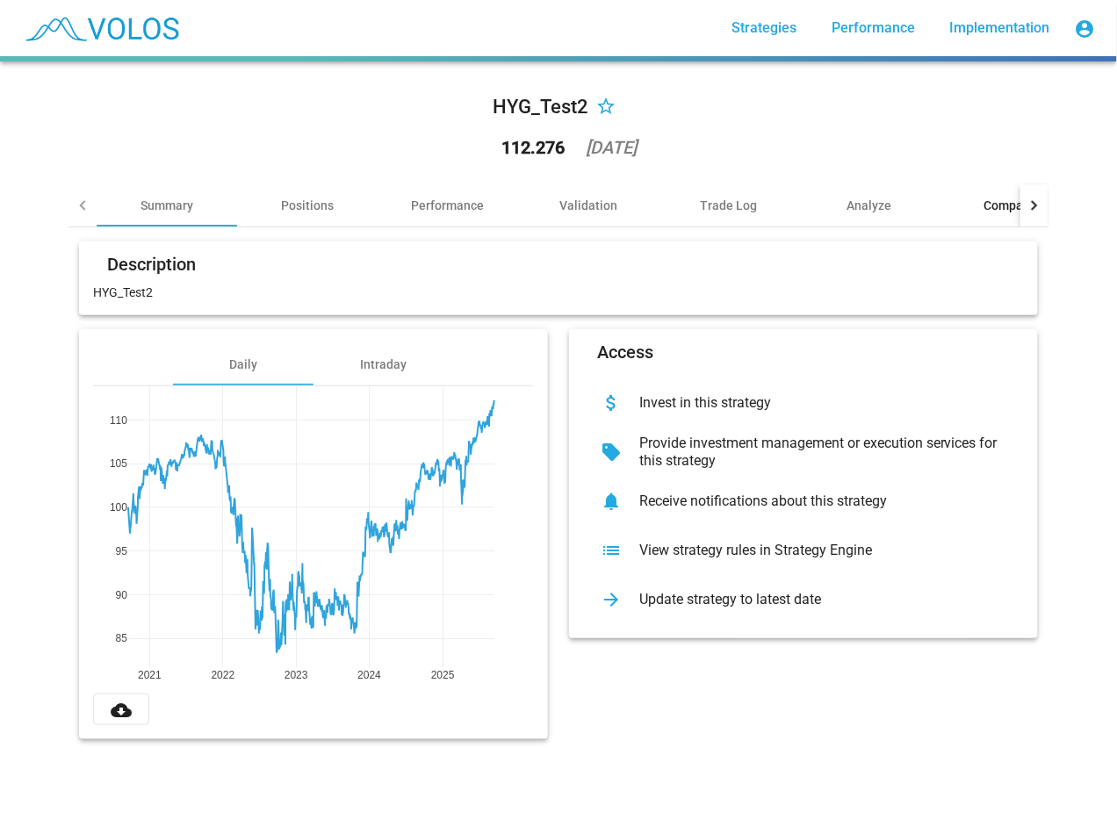
click at [989, 207] on div "Compare" at bounding box center [1009, 206] width 51 height 18
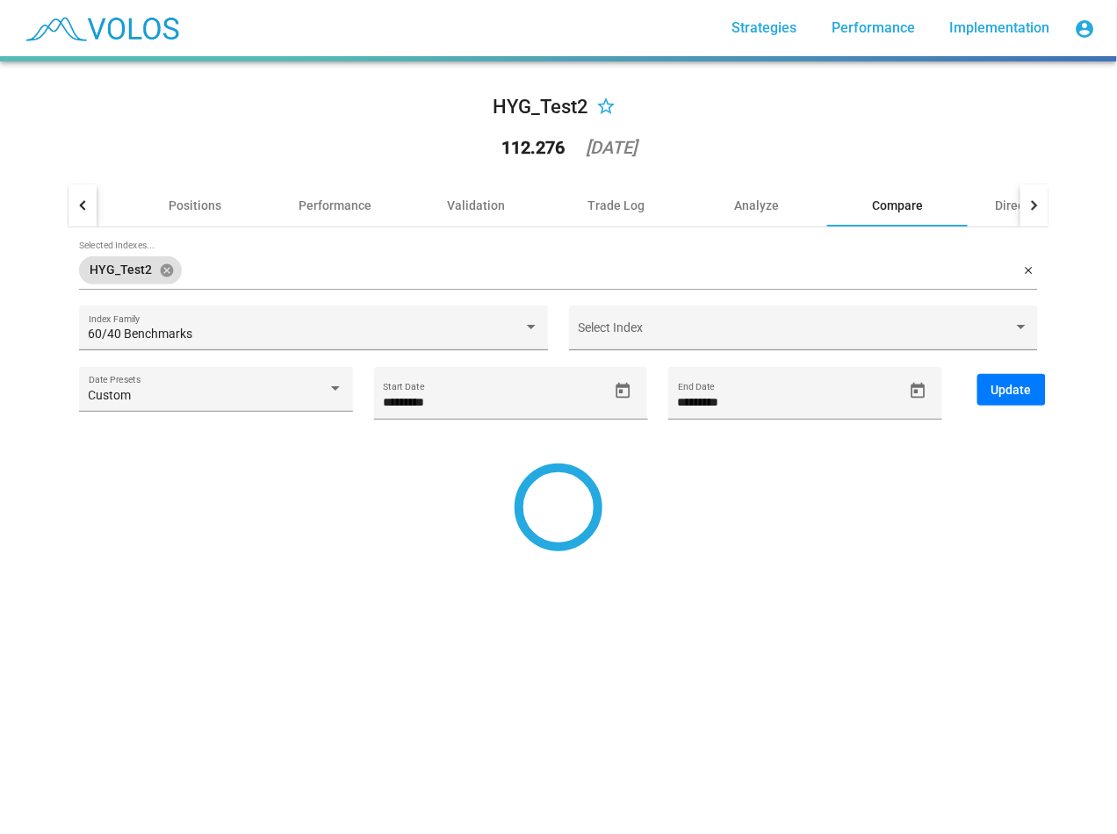
type input "*********"
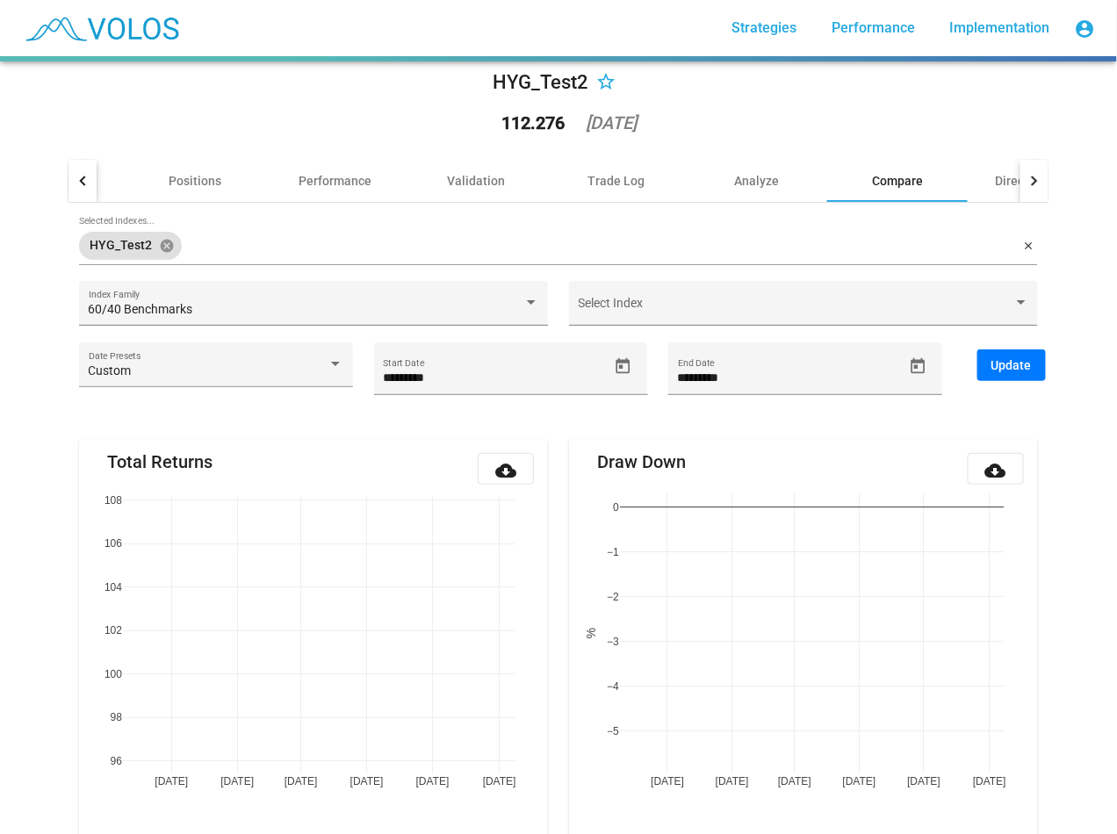
scroll to position [22, 0]
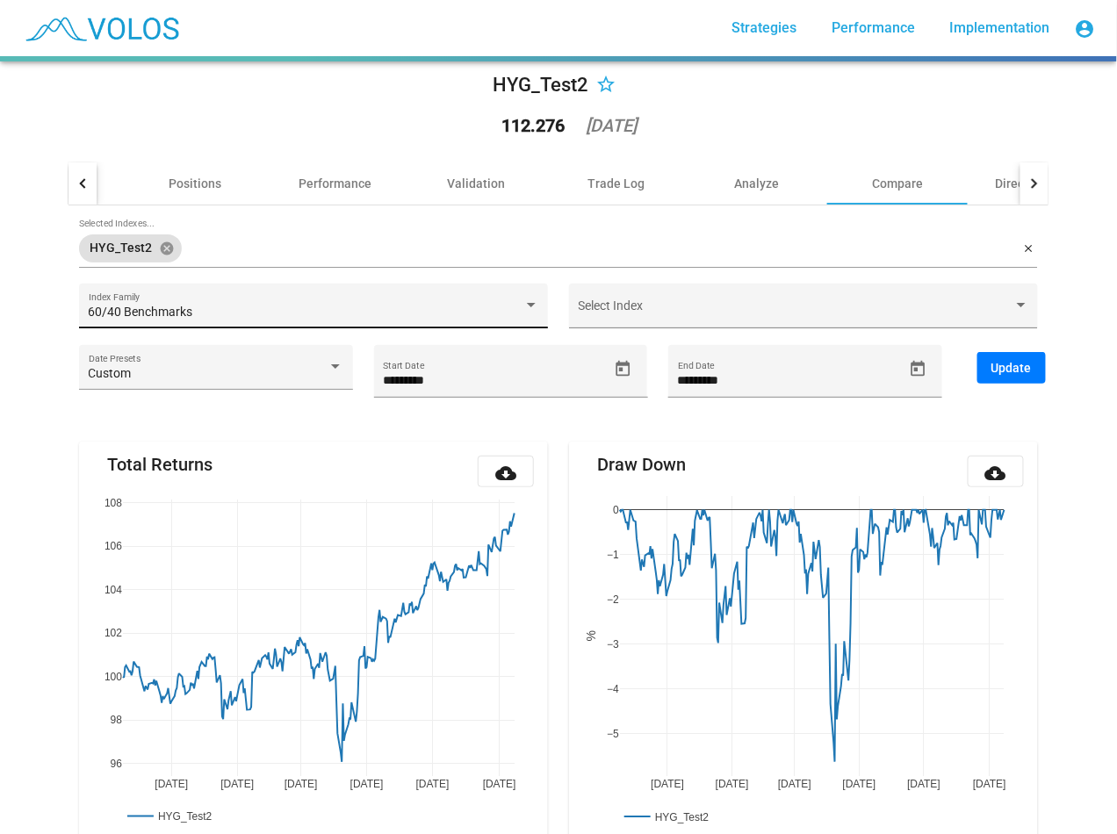
click at [162, 313] on span "60/40 Benchmarks" at bounding box center [141, 312] width 104 height 14
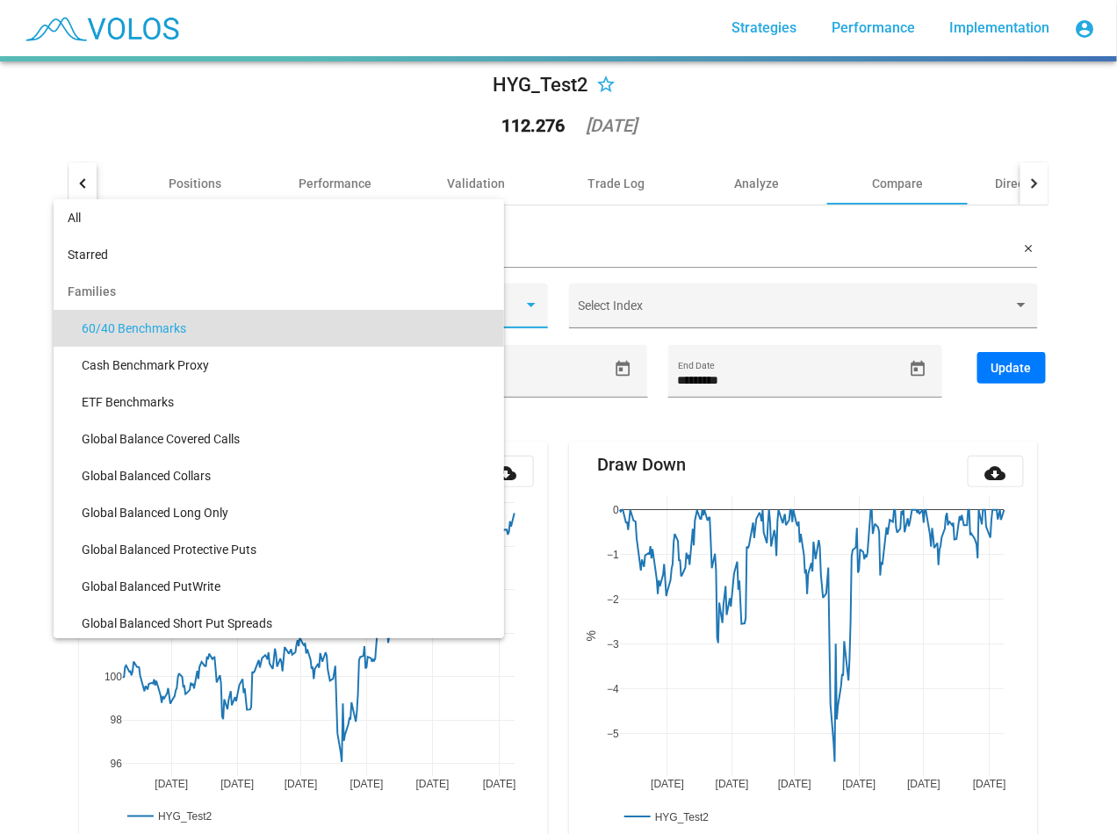
scroll to position [17, 0]
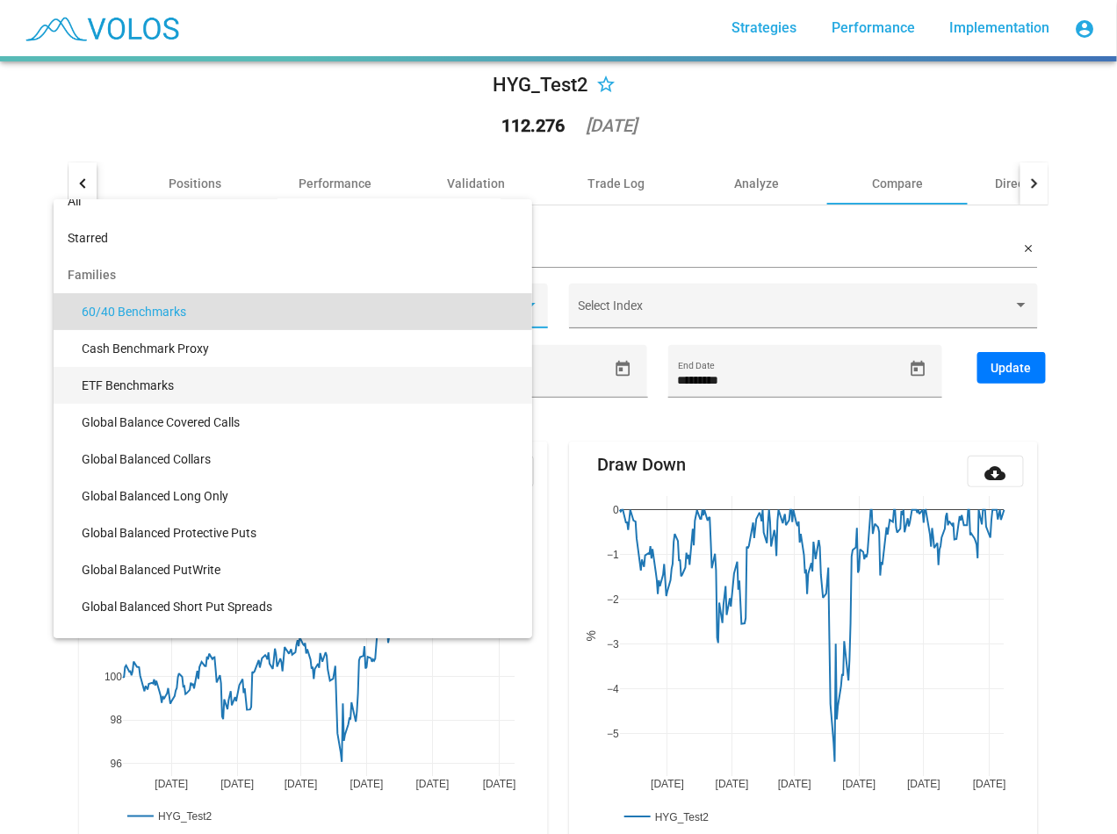
click at [144, 384] on span "ETF Benchmarks" at bounding box center [300, 385] width 436 height 37
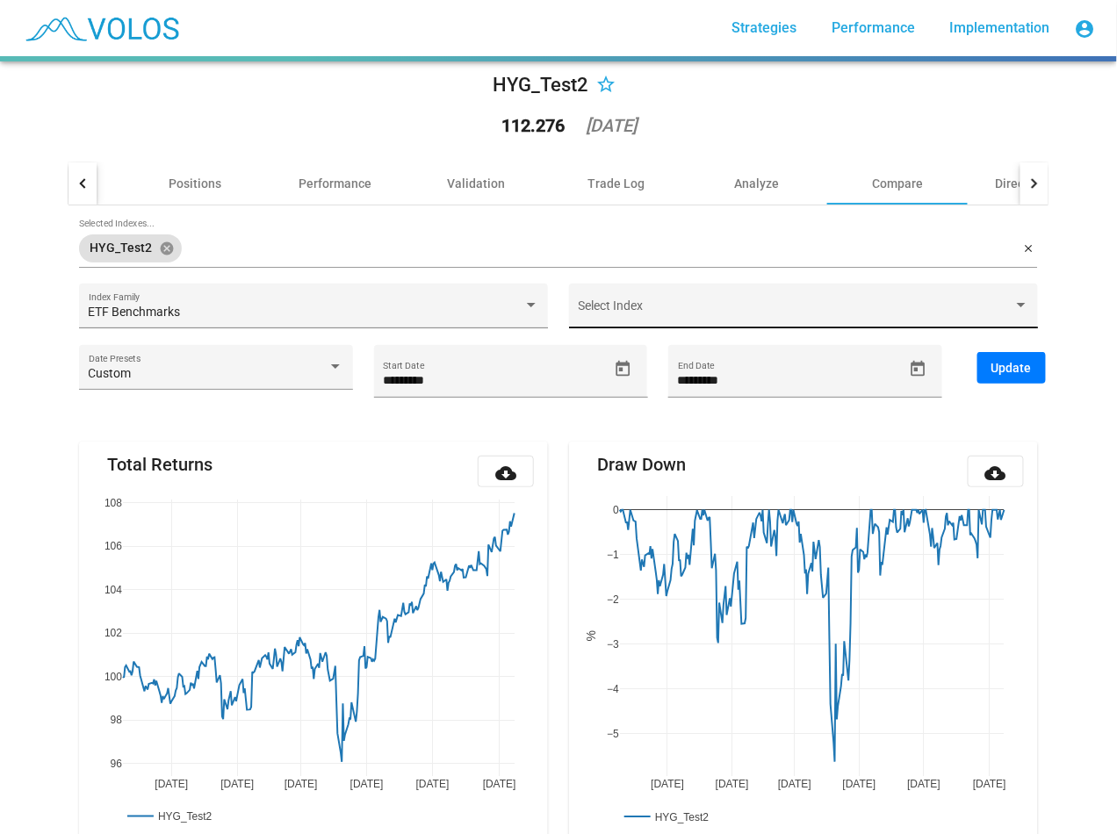
click at [663, 302] on div "Select Index" at bounding box center [803, 310] width 450 height 36
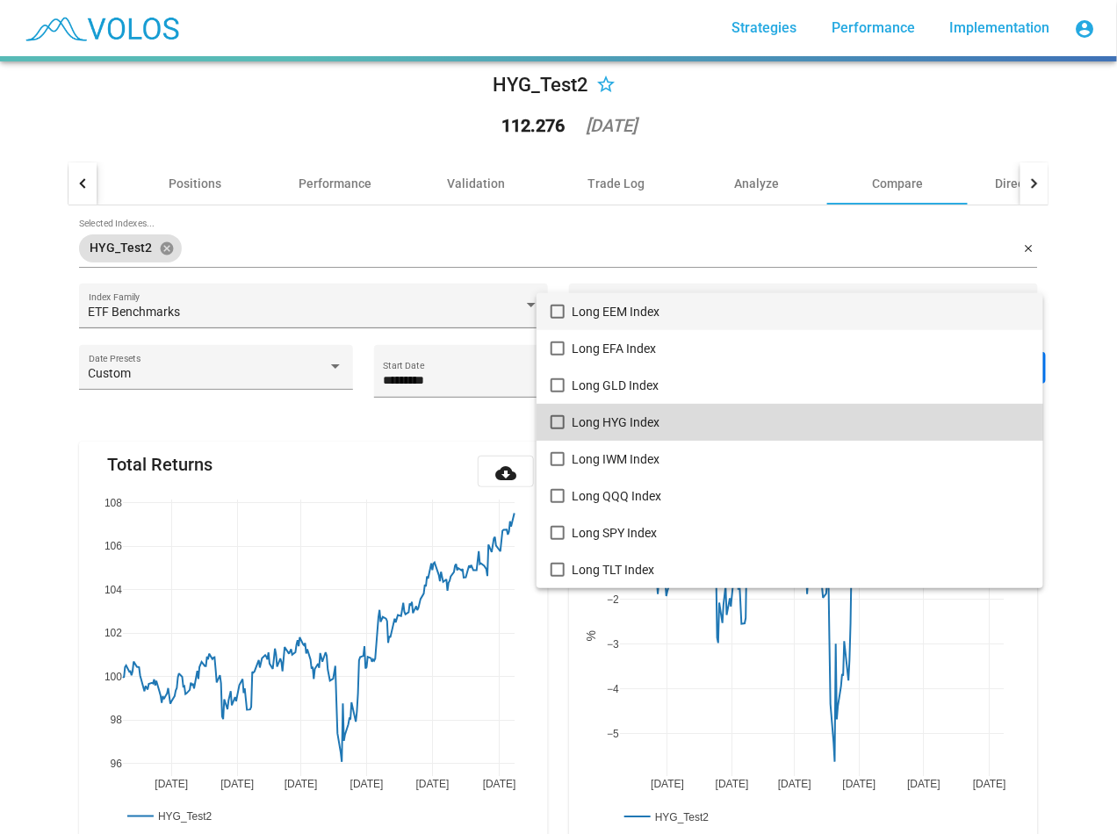
click at [553, 423] on mat-pseudo-checkbox at bounding box center [557, 422] width 14 height 14
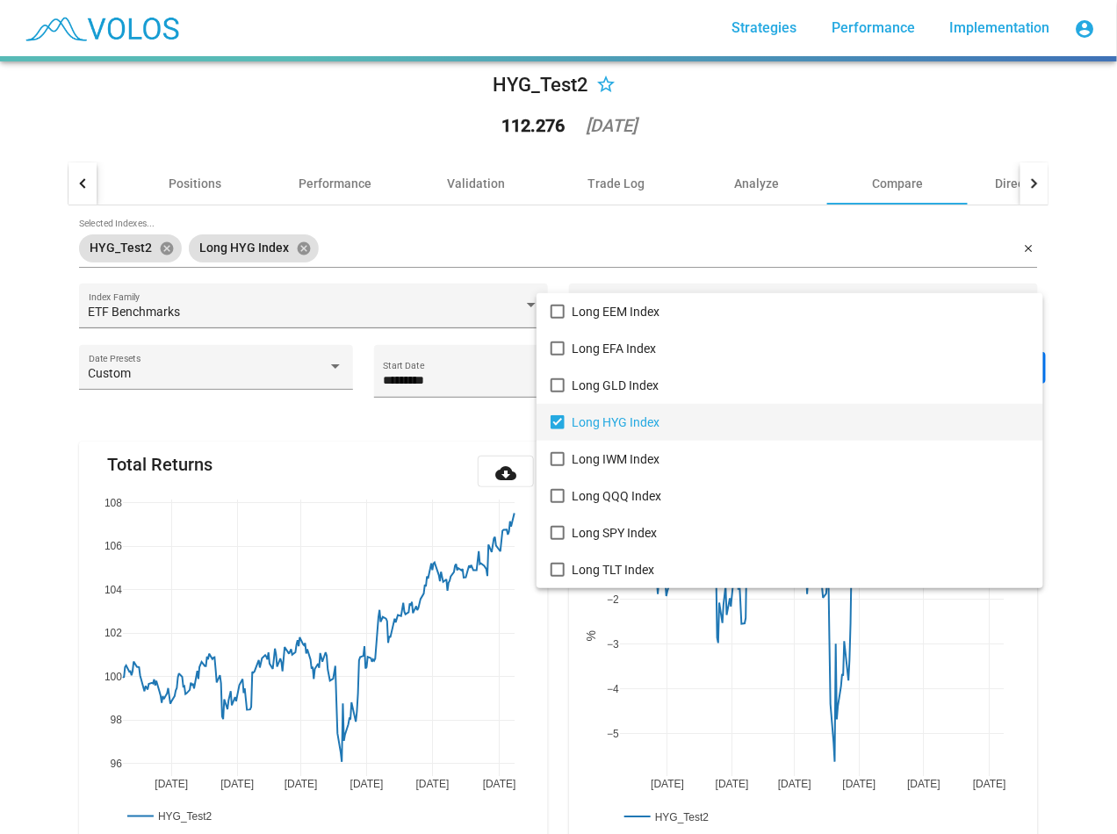
click at [18, 392] on div at bounding box center [558, 417] width 1117 height 834
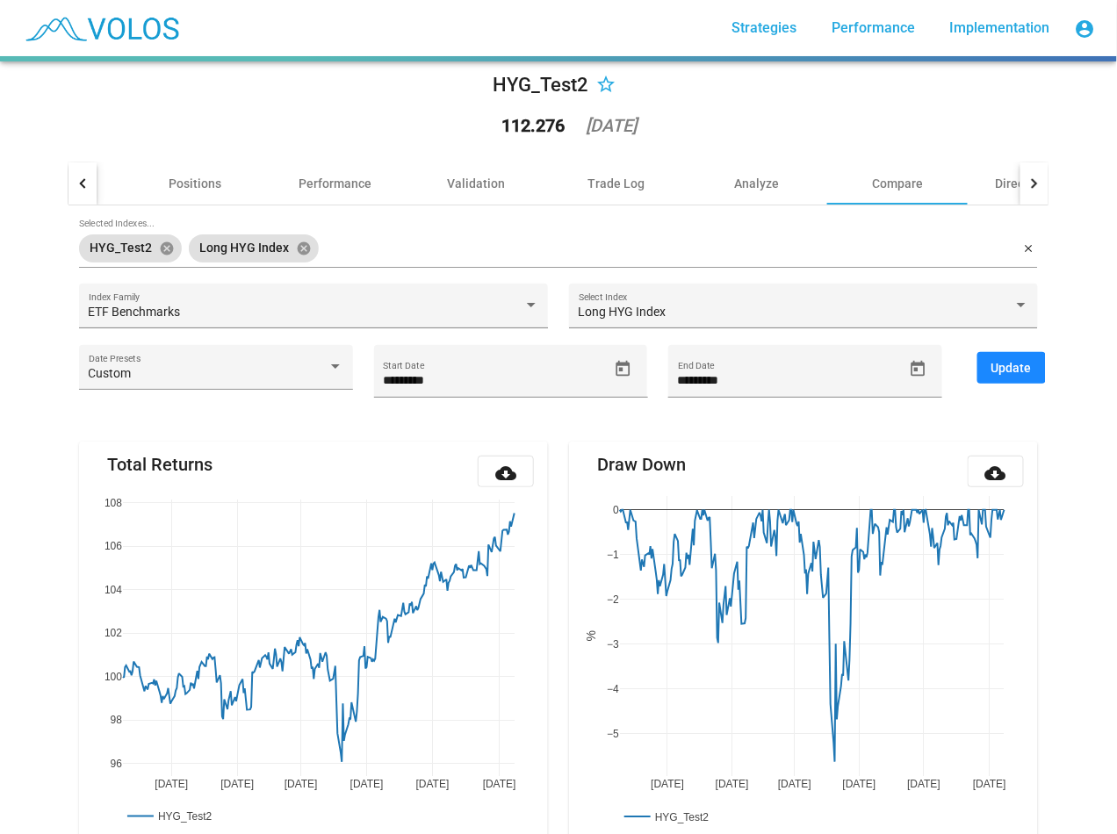
click at [1002, 371] on span "Update" at bounding box center [1011, 368] width 40 height 14
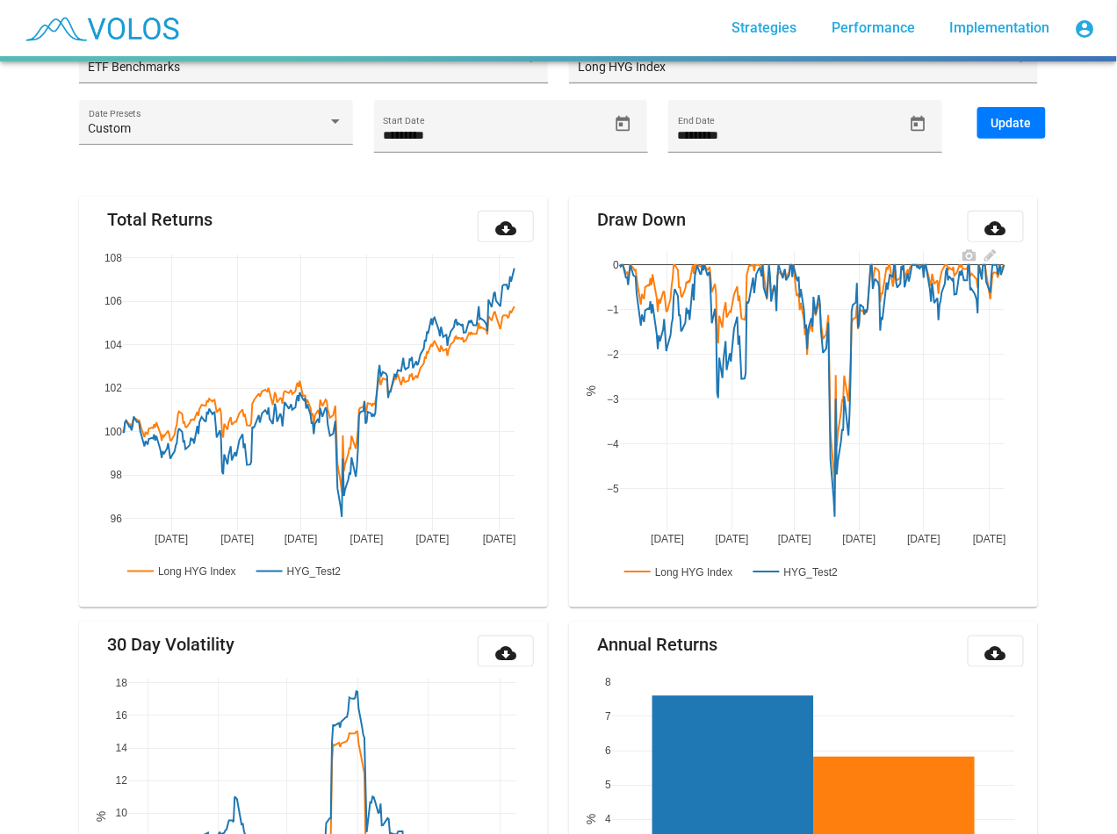
scroll to position [198, 0]
